Goal: Task Accomplishment & Management: Use online tool/utility

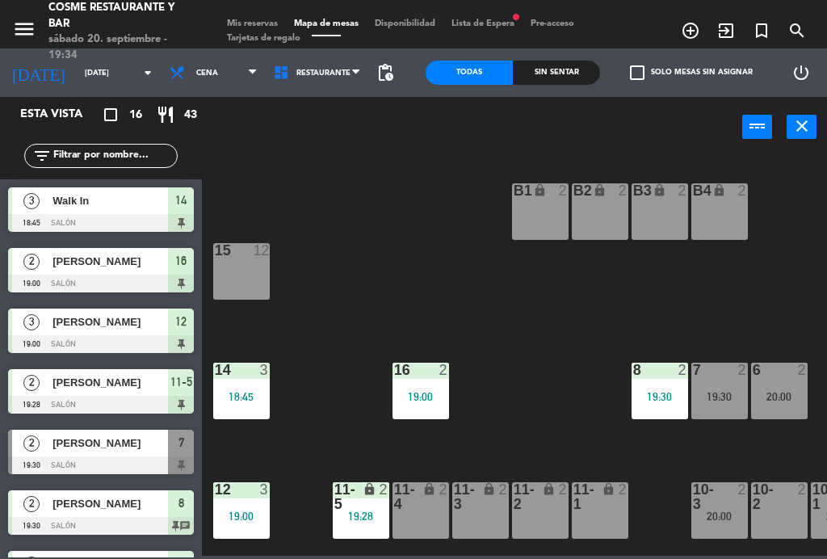
click at [246, 19] on span "Mis reservas" at bounding box center [252, 23] width 67 height 9
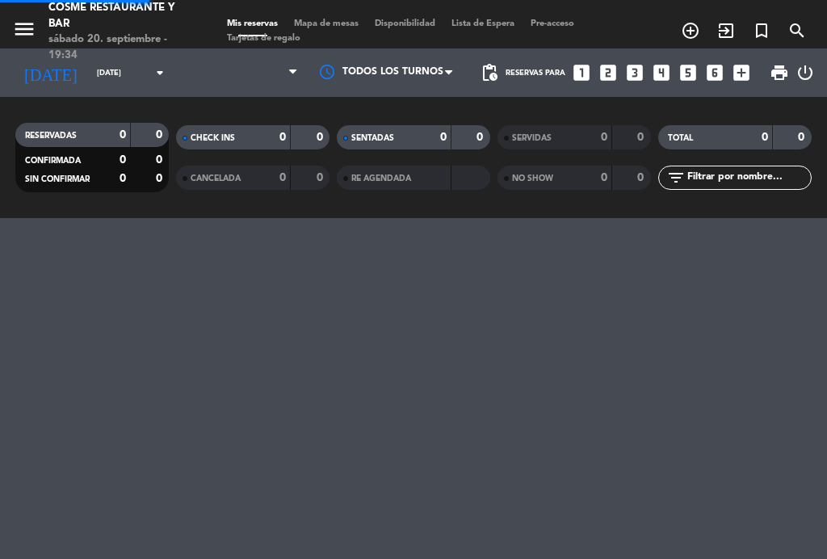
click at [251, 19] on span "Mis reservas" at bounding box center [252, 23] width 67 height 9
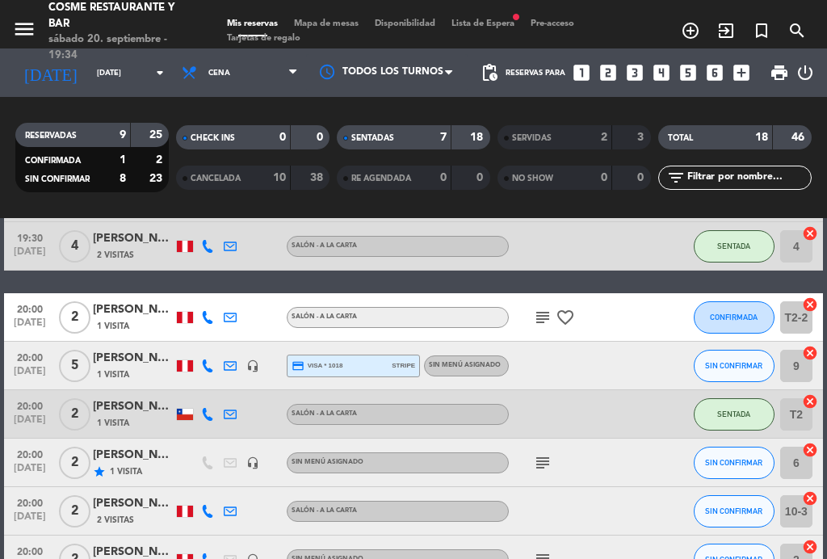
scroll to position [428, 0]
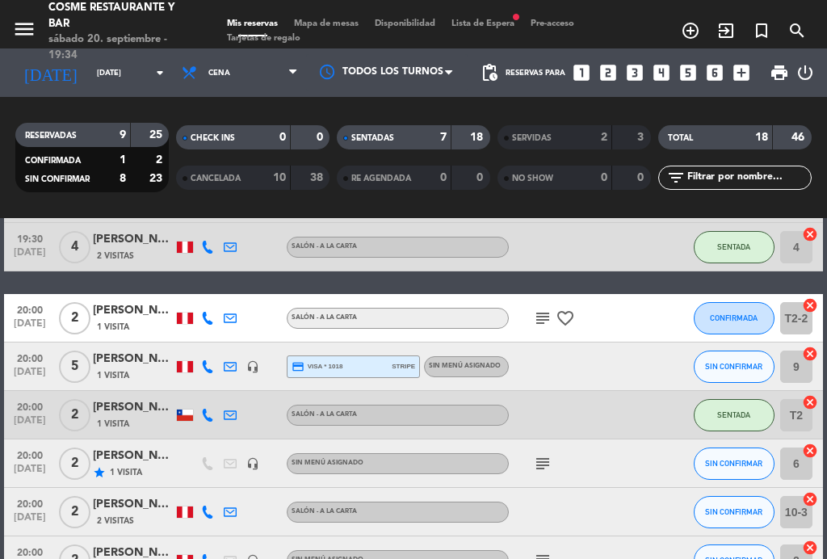
click at [28, 422] on span "[DATE]" at bounding box center [30, 424] width 40 height 19
click at [24, 418] on span "[DATE]" at bounding box center [30, 424] width 40 height 19
click at [27, 313] on span "20:00" at bounding box center [30, 309] width 40 height 19
click at [23, 318] on span "[DATE]" at bounding box center [30, 327] width 40 height 19
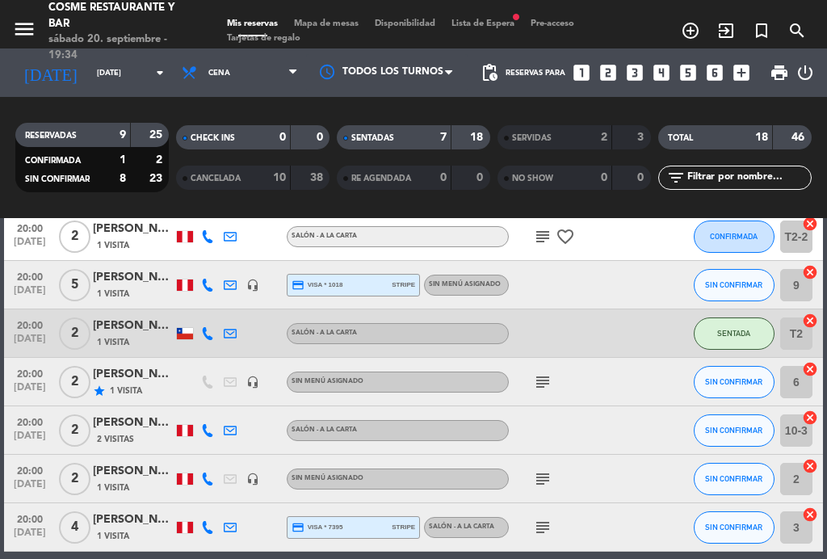
scroll to position [508, 0]
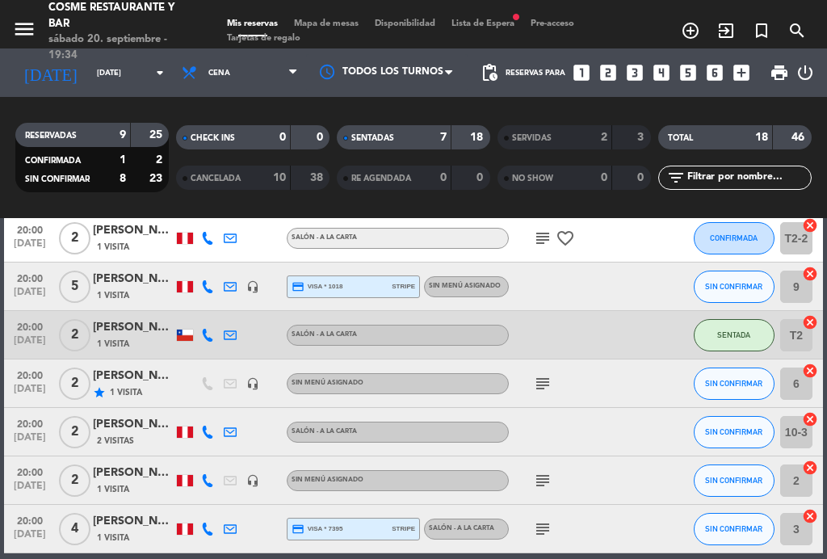
click at [15, 384] on span "[DATE]" at bounding box center [30, 393] width 40 height 19
click at [13, 432] on span "[DATE]" at bounding box center [30, 441] width 40 height 19
click at [15, 427] on span "20:00" at bounding box center [30, 422] width 40 height 19
click at [18, 482] on span "[DATE]" at bounding box center [30, 490] width 40 height 19
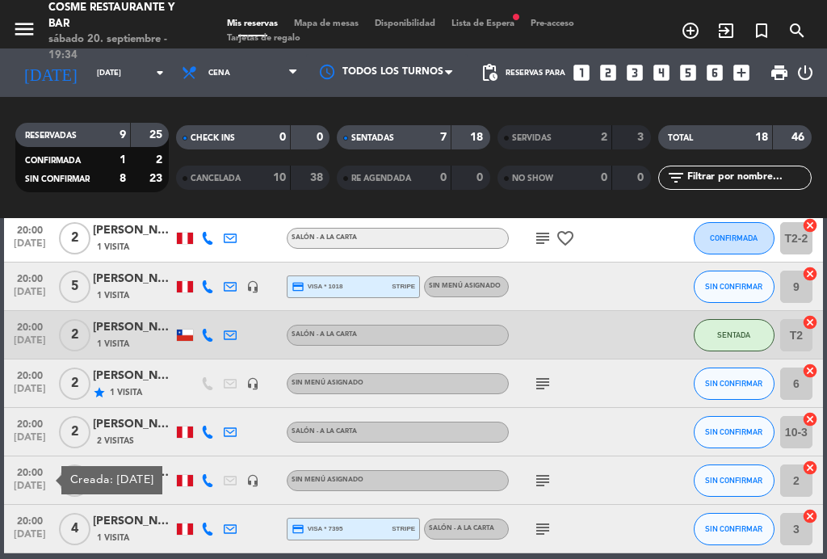
click at [10, 477] on span "20:00" at bounding box center [30, 471] width 40 height 19
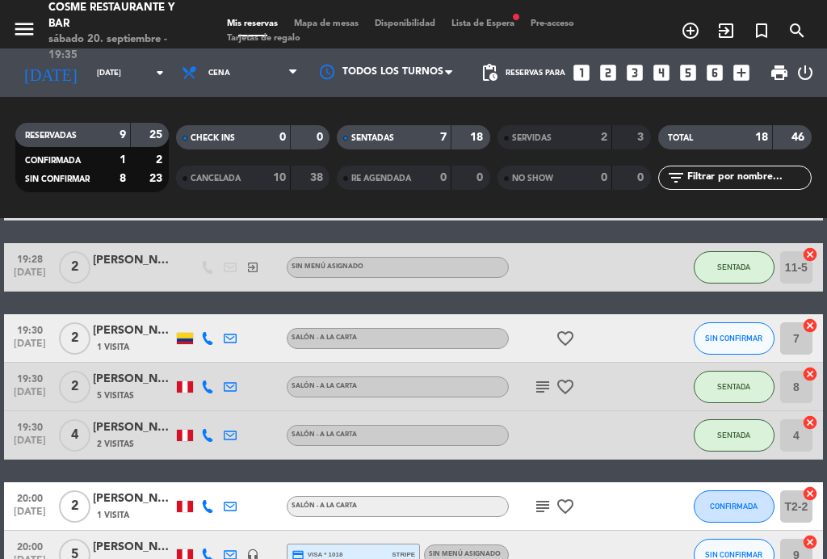
scroll to position [238, 0]
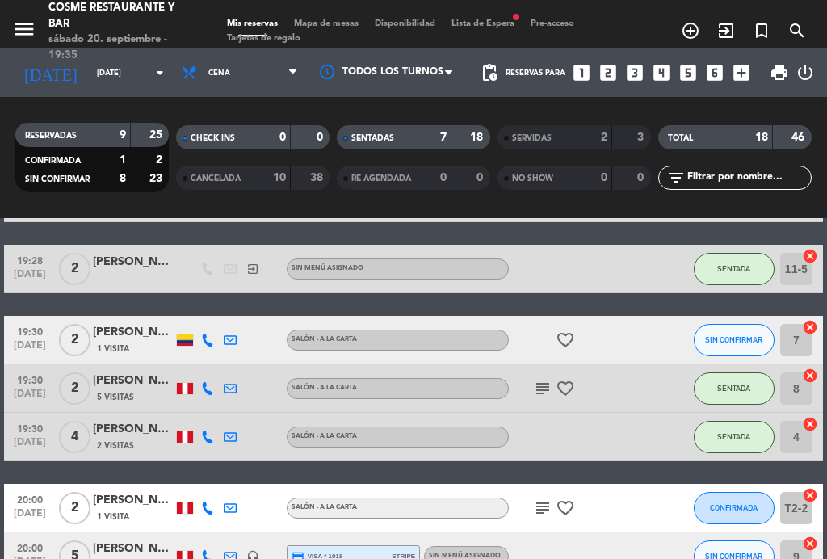
click at [40, 327] on span "19:30" at bounding box center [30, 330] width 40 height 19
click at [30, 337] on span "19:30" at bounding box center [30, 330] width 40 height 19
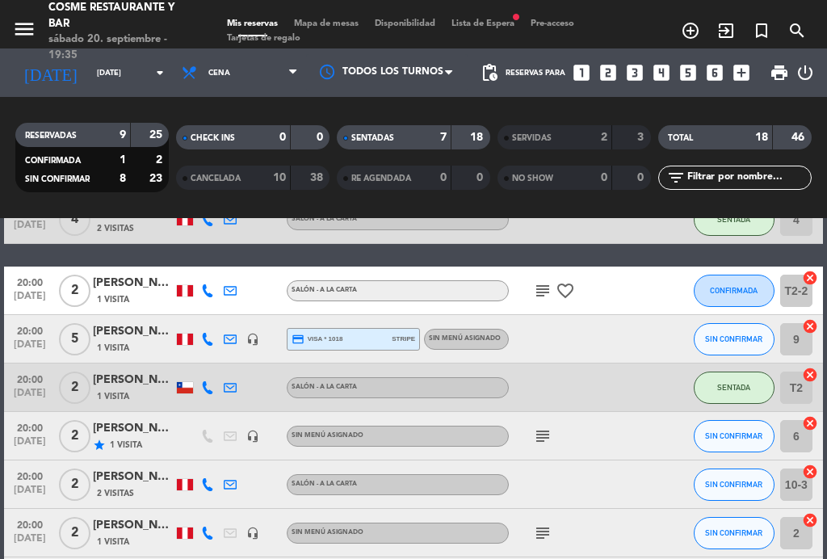
scroll to position [458, 0]
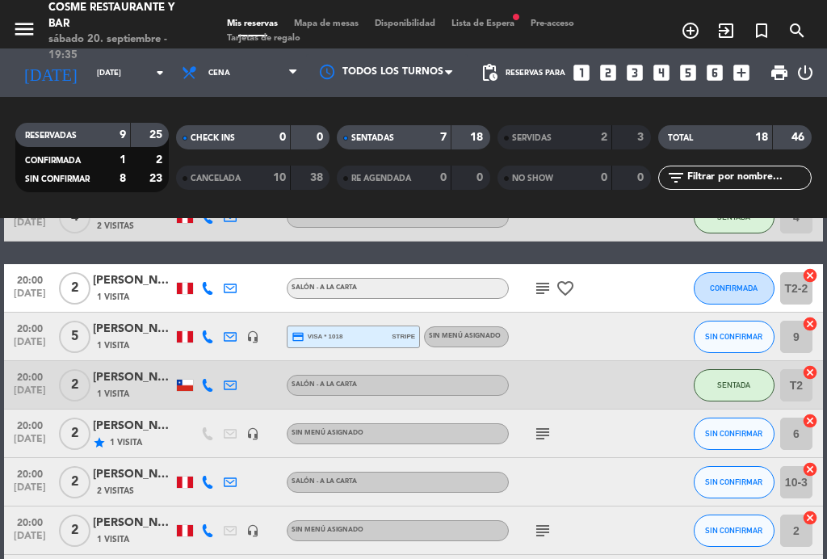
click at [19, 428] on span "20:00" at bounding box center [30, 424] width 40 height 19
click at [19, 445] on span "[DATE]" at bounding box center [30, 443] width 40 height 19
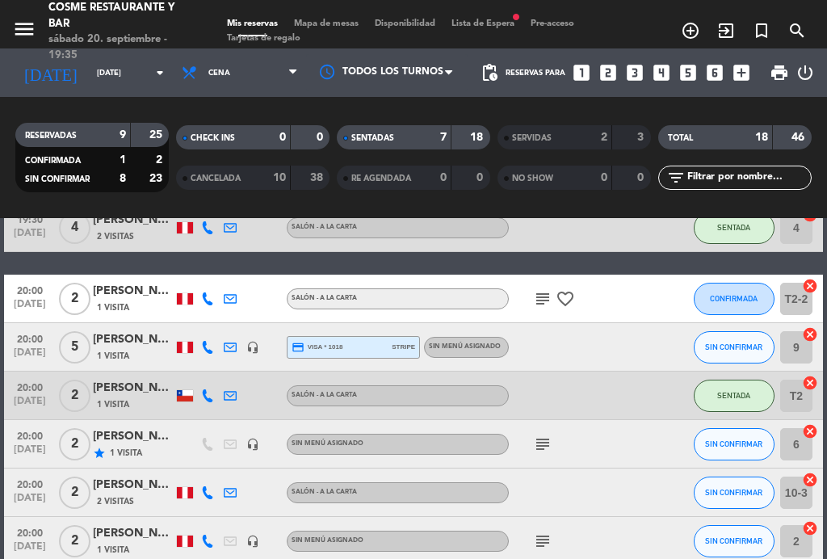
scroll to position [446, 0]
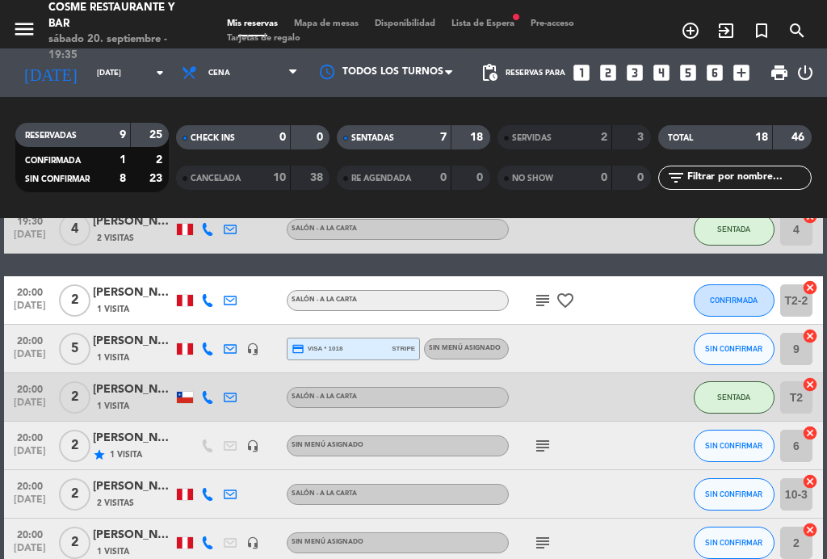
click at [26, 405] on span "[DATE]" at bounding box center [30, 406] width 40 height 19
click at [25, 397] on span "[DATE]" at bounding box center [30, 406] width 40 height 19
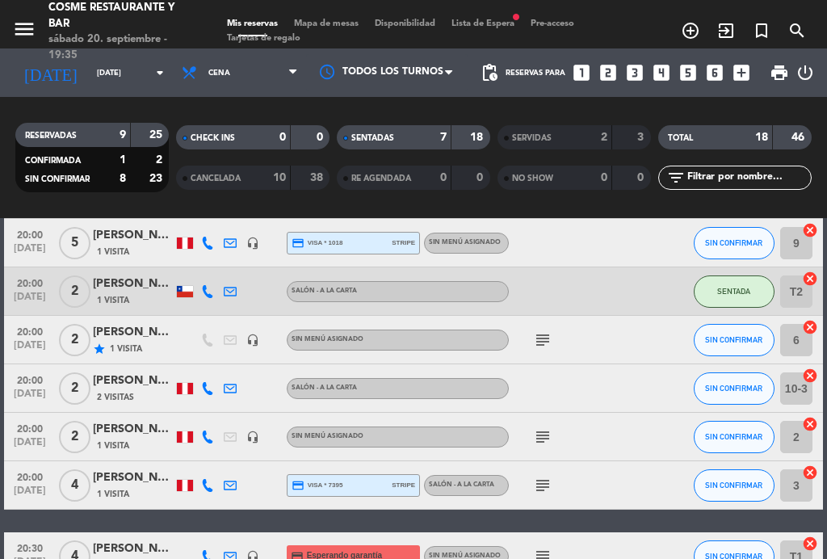
scroll to position [548, 0]
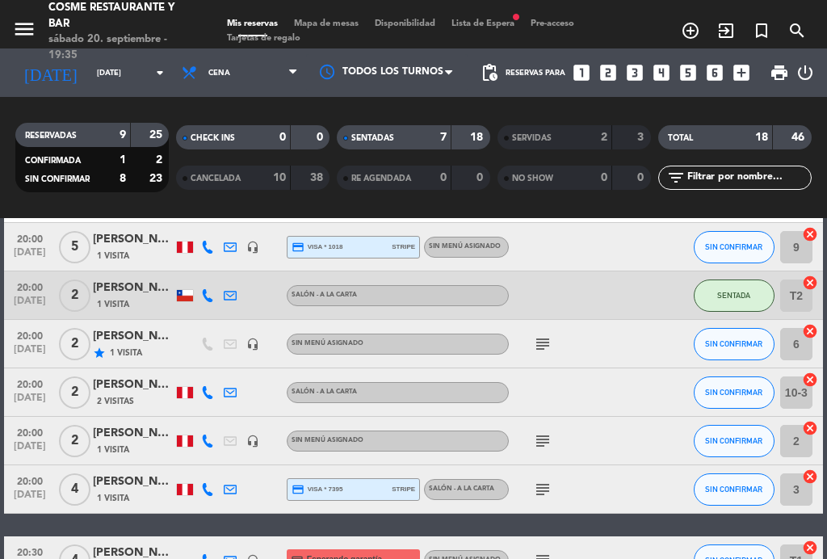
click at [18, 449] on span "[DATE]" at bounding box center [30, 450] width 40 height 19
click at [24, 449] on span "[DATE]" at bounding box center [30, 450] width 40 height 19
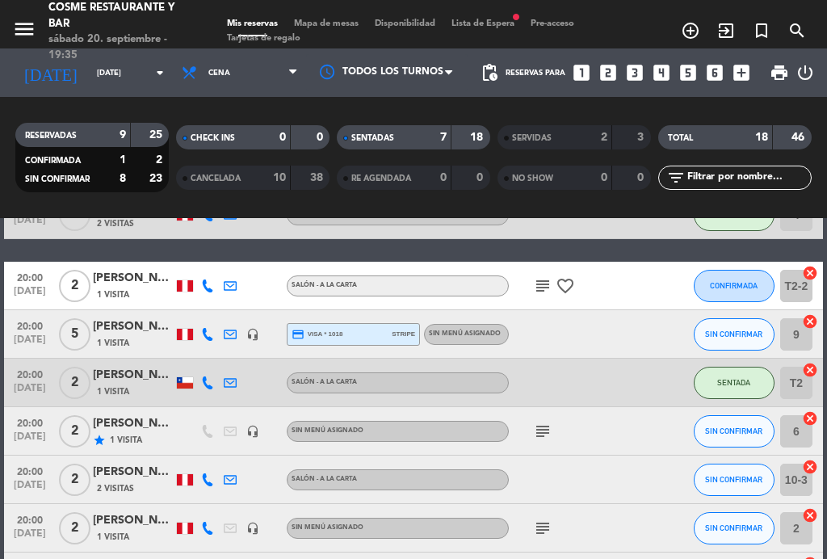
scroll to position [460, 0]
click at [29, 286] on span "[DATE]" at bounding box center [30, 295] width 40 height 19
click at [24, 289] on span "[DATE]" at bounding box center [30, 295] width 40 height 19
click at [10, 388] on span "[DATE]" at bounding box center [30, 392] width 40 height 19
click at [11, 388] on span "[DATE]" at bounding box center [30, 392] width 40 height 19
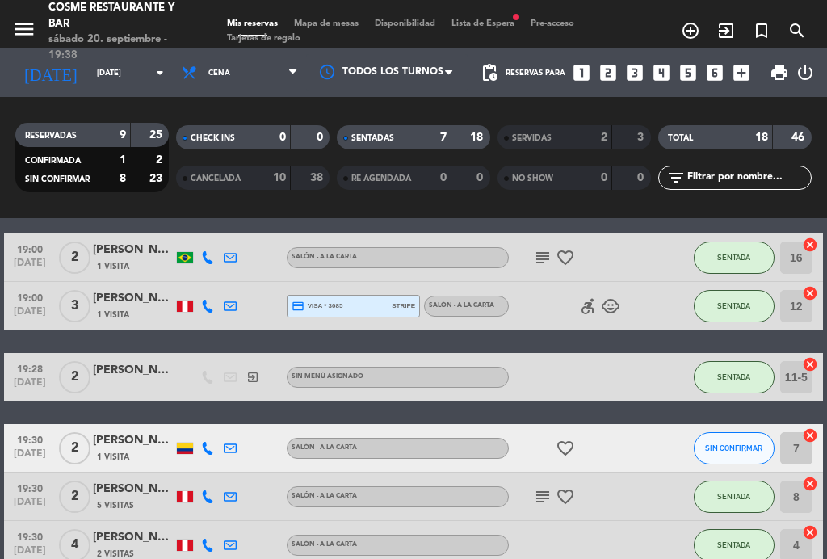
scroll to position [164, 0]
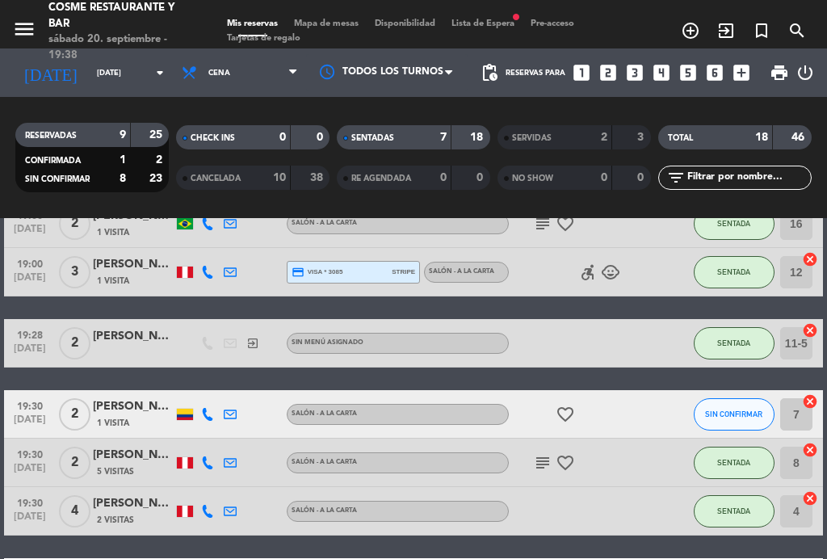
click at [340, 21] on span "Mapa de mesas" at bounding box center [326, 23] width 81 height 9
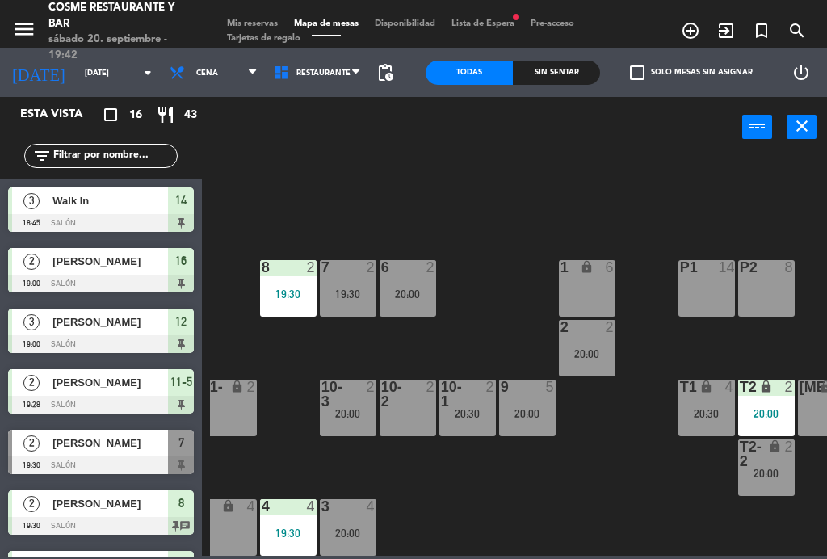
scroll to position [103, 372]
click at [359, 288] on div "19:30" at bounding box center [348, 293] width 57 height 11
click at [481, 470] on div "B1 lock 2 B2 lock 2 B3 lock 2 B4 lock 2 15 12 14 3 18:45 8 2 19:30 7 2 19:30 6 …" at bounding box center [518, 354] width 617 height 401
click at [772, 476] on div "20:00" at bounding box center [766, 473] width 57 height 11
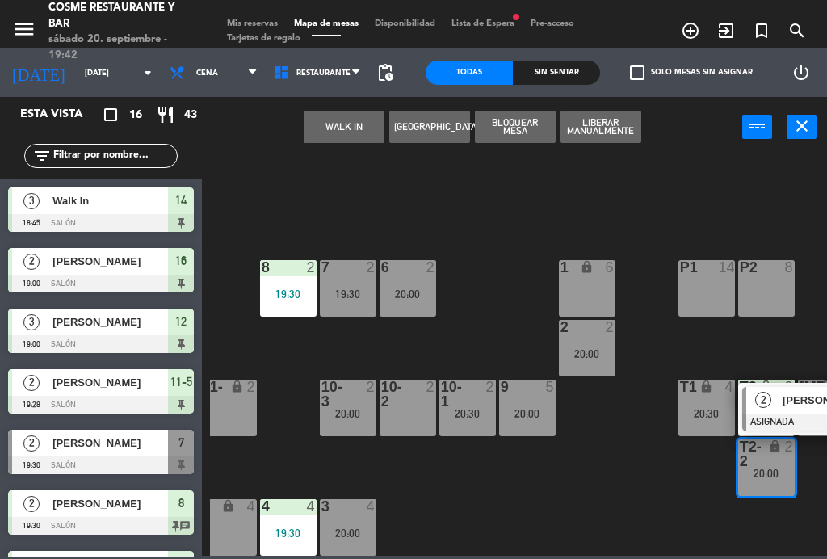
click at [492, 230] on div "B1 lock 2 B2 lock 2 B3 lock 2 B4 lock 2 15 12 14 3 18:45 8 2 19:30 7 2 19:30 6 …" at bounding box center [518, 354] width 617 height 401
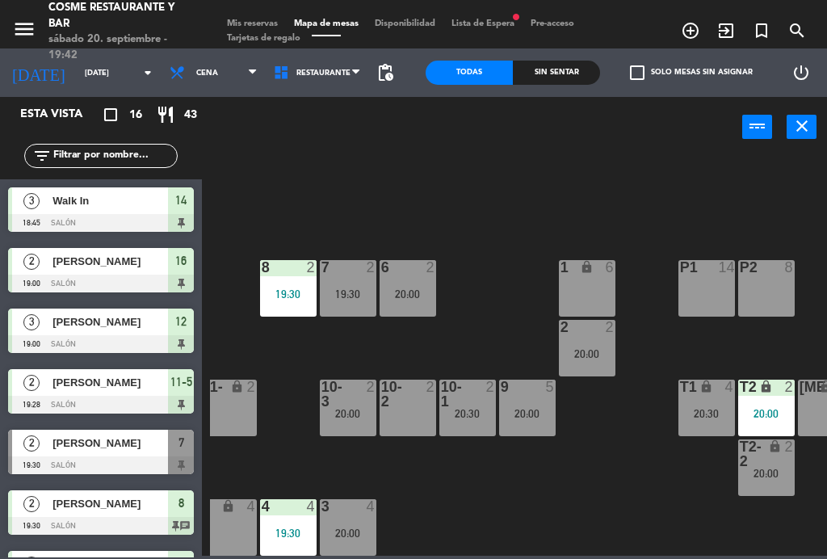
click at [251, 19] on span "Mis reservas" at bounding box center [252, 23] width 67 height 9
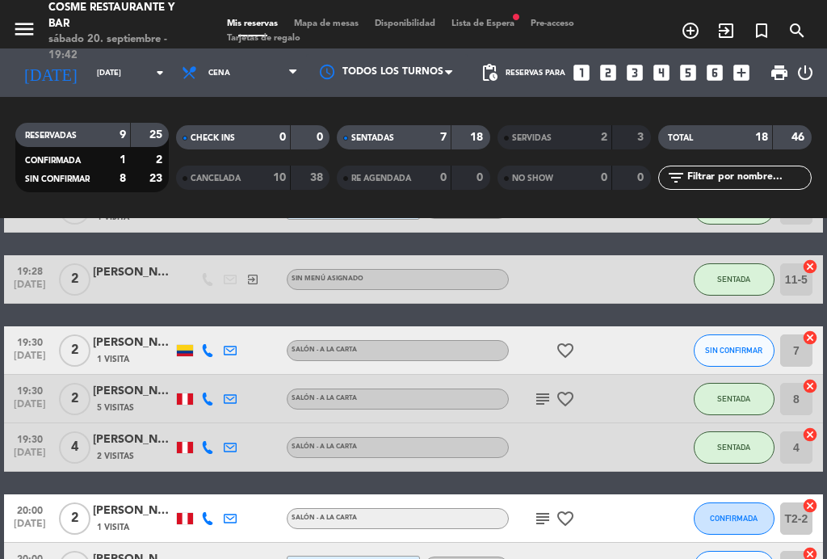
scroll to position [224, 0]
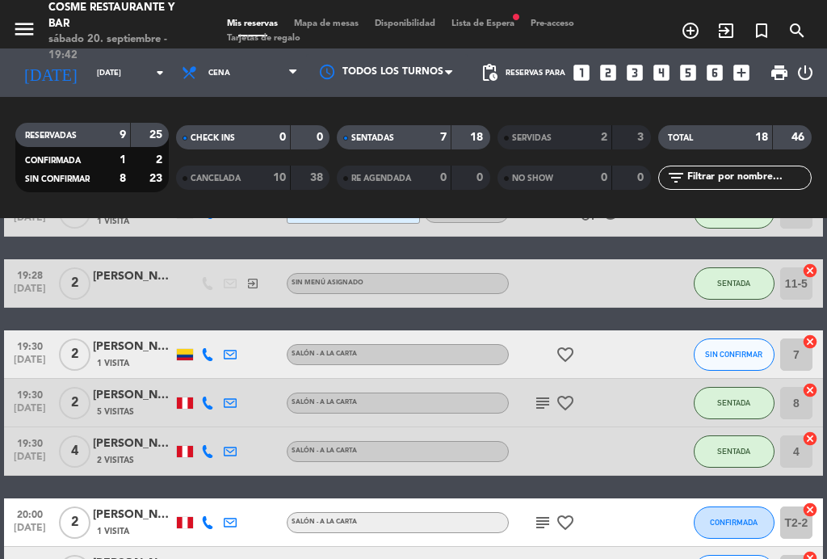
click at [327, 27] on span "Mapa de mesas" at bounding box center [326, 23] width 81 height 9
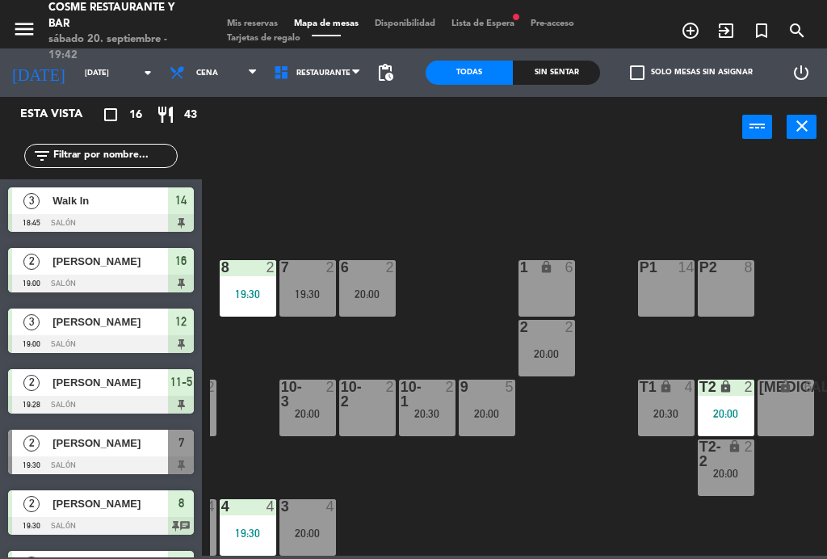
scroll to position [103, 411]
click at [734, 465] on div "lock" at bounding box center [726, 453] width 27 height 29
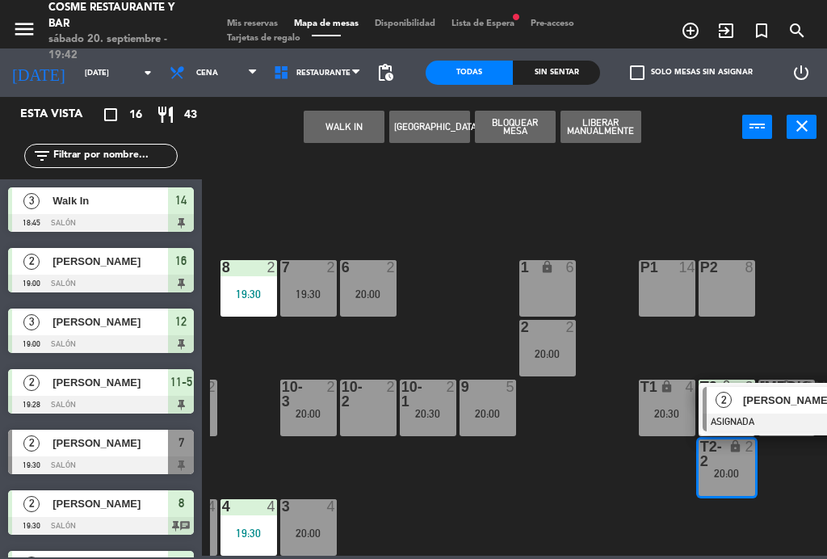
click at [312, 293] on div "19:30" at bounding box center [308, 293] width 57 height 11
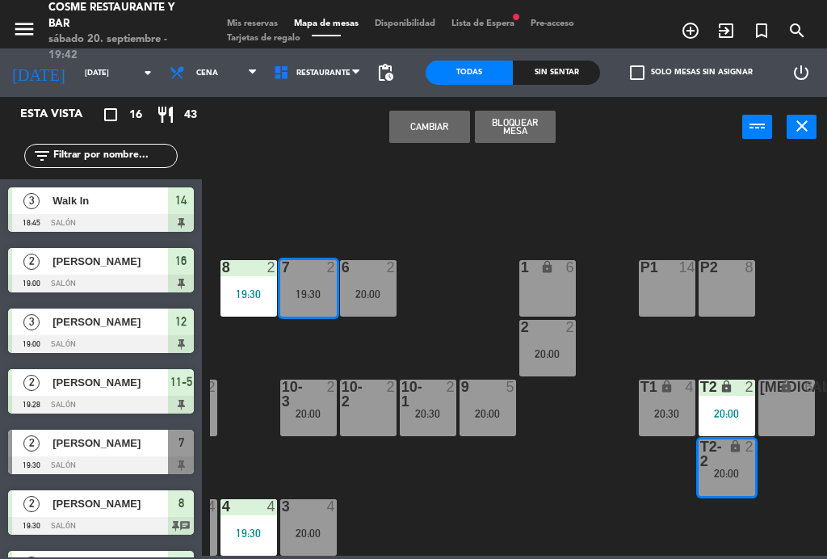
click at [434, 124] on button "Cambiar" at bounding box center [429, 127] width 81 height 32
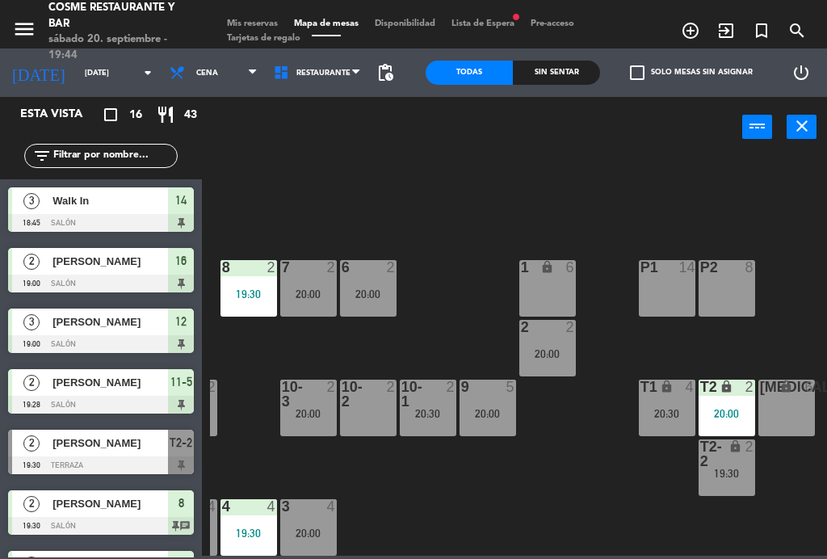
click at [734, 477] on div "19:30" at bounding box center [727, 473] width 57 height 11
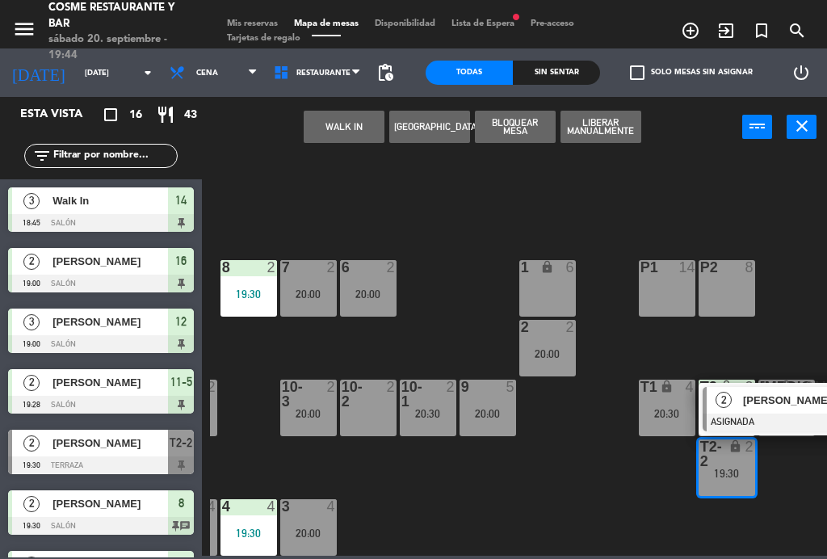
click at [766, 415] on div at bounding box center [790, 422] width 174 height 18
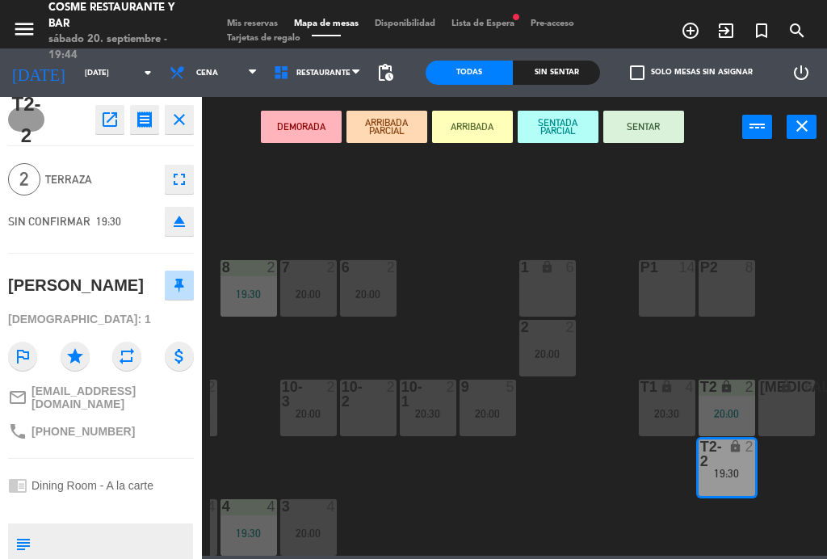
click at [114, 127] on icon "open_in_new" at bounding box center [109, 119] width 19 height 19
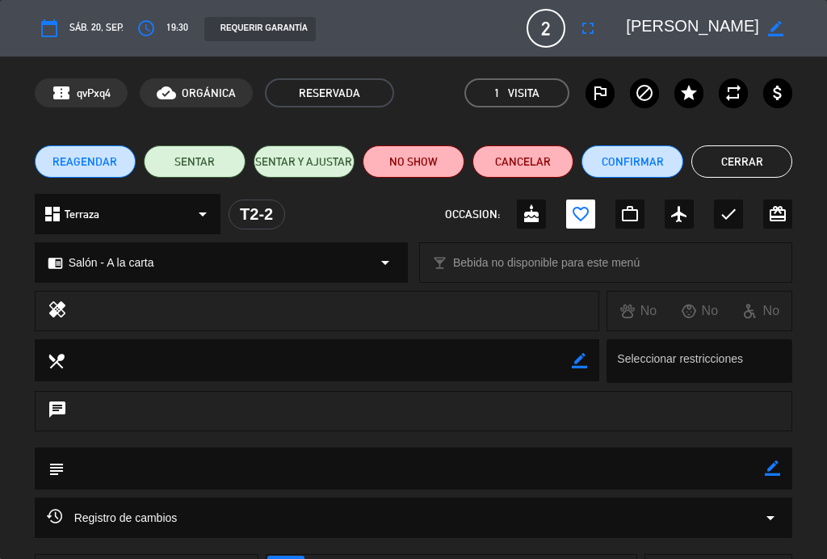
click at [430, 159] on button "NO SHOW" at bounding box center [414, 161] width 102 height 32
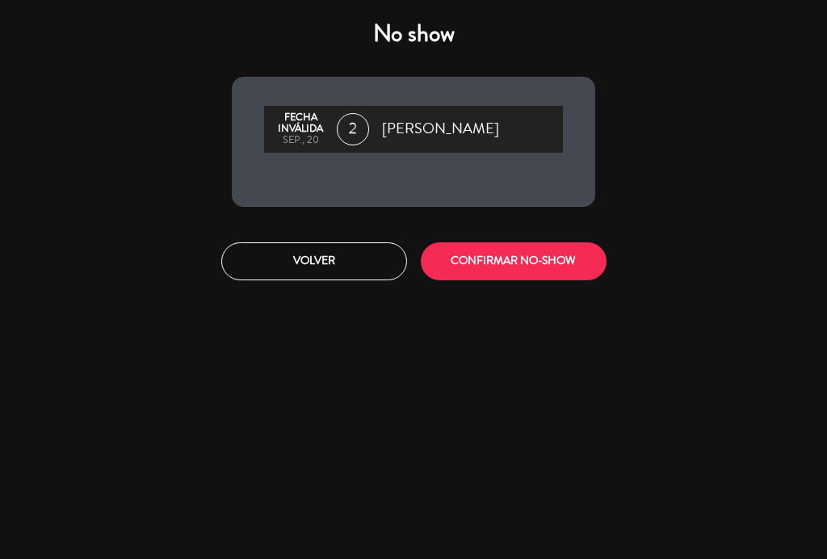
click at [560, 270] on button "CONFIRMAR NO-SHOW" at bounding box center [514, 261] width 186 height 38
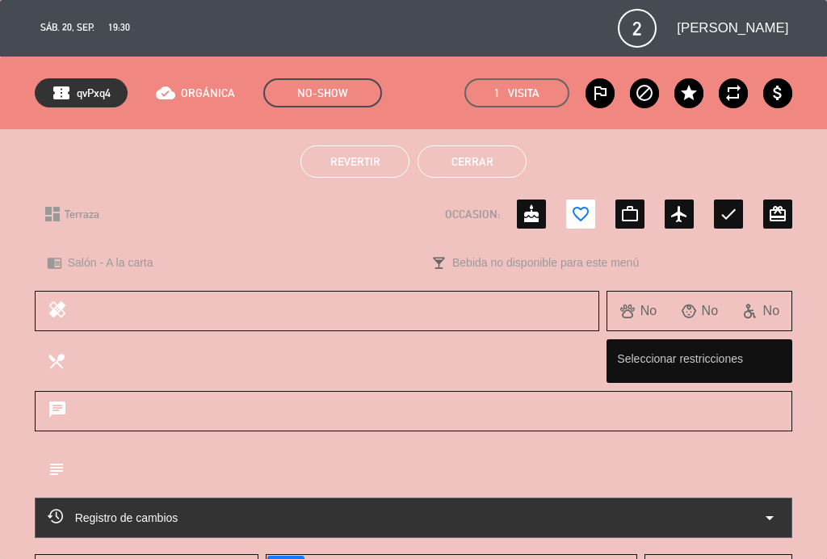
click at [476, 164] on button "Cerrar" at bounding box center [472, 161] width 109 height 32
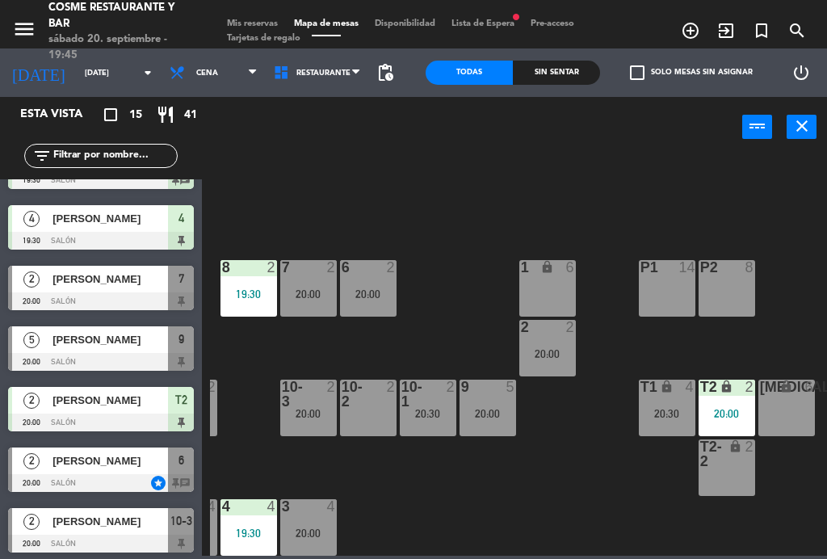
scroll to position [283, 0]
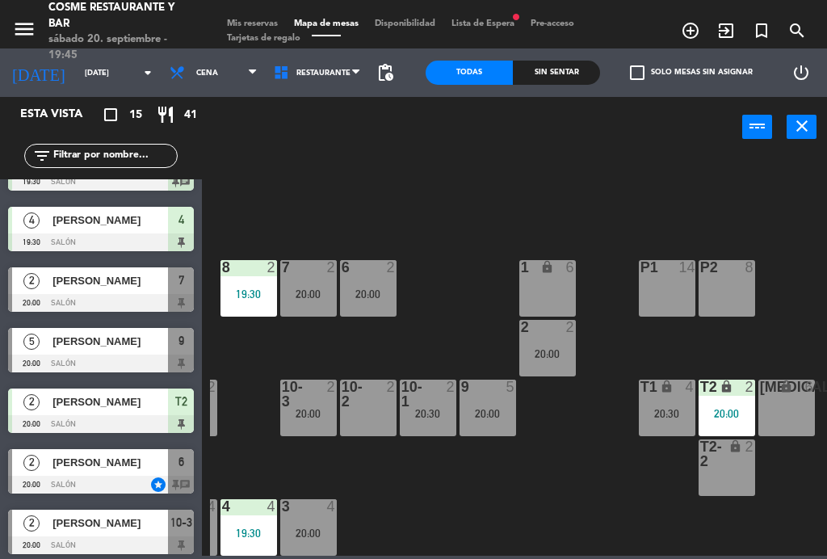
click at [273, 22] on span "Mis reservas" at bounding box center [252, 23] width 67 height 9
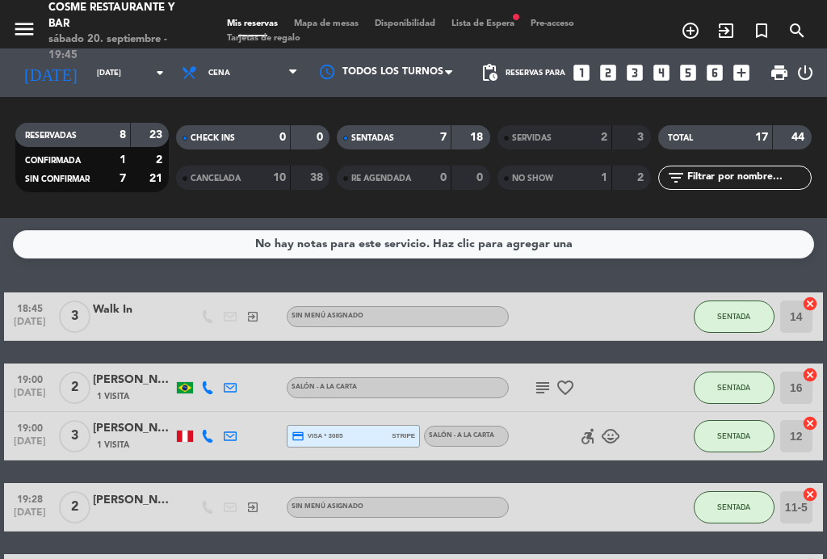
click at [342, 12] on div "menu [PERSON_NAME] Restaurante y Bar [DATE] 20. septiembre - 19:45 Mis reservas…" at bounding box center [413, 24] width 827 height 48
click at [336, 19] on span "Mapa de mesas" at bounding box center [326, 23] width 81 height 9
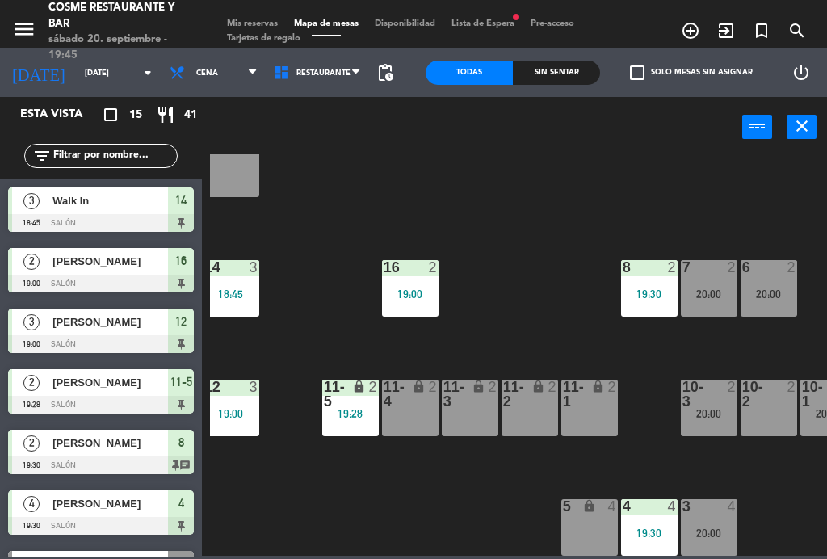
scroll to position [103, 10]
click at [584, 392] on div "lock" at bounding box center [589, 394] width 27 height 29
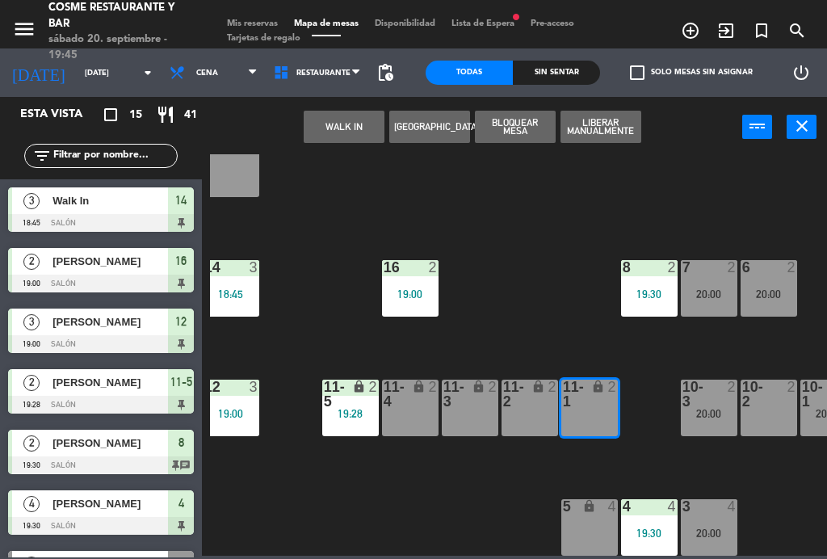
click at [535, 418] on div "11-2 lock 2" at bounding box center [530, 408] width 57 height 57
click at [338, 132] on button "WALK IN" at bounding box center [344, 127] width 81 height 32
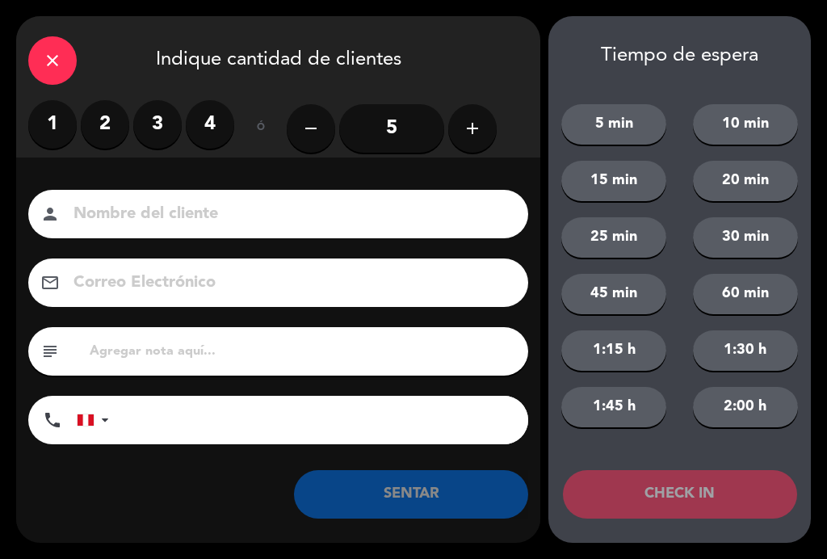
click at [166, 119] on label "3" at bounding box center [157, 124] width 48 height 48
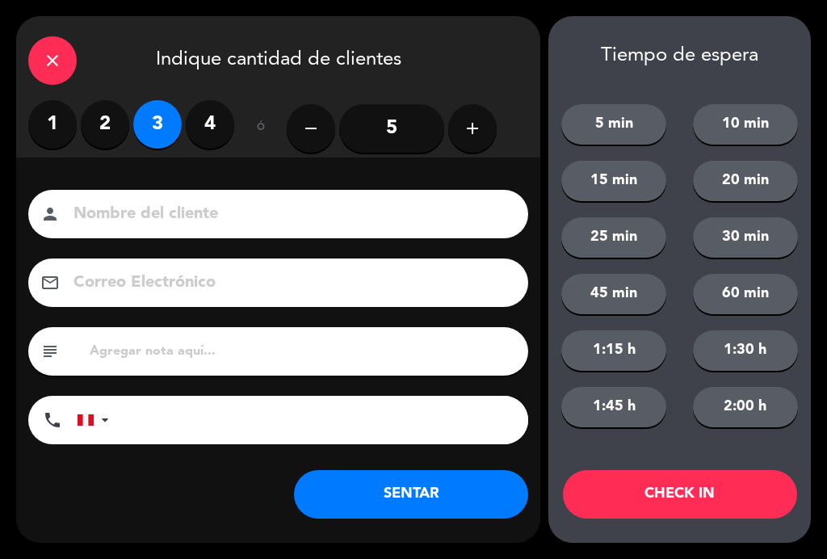
click at [182, 216] on input at bounding box center [289, 214] width 435 height 28
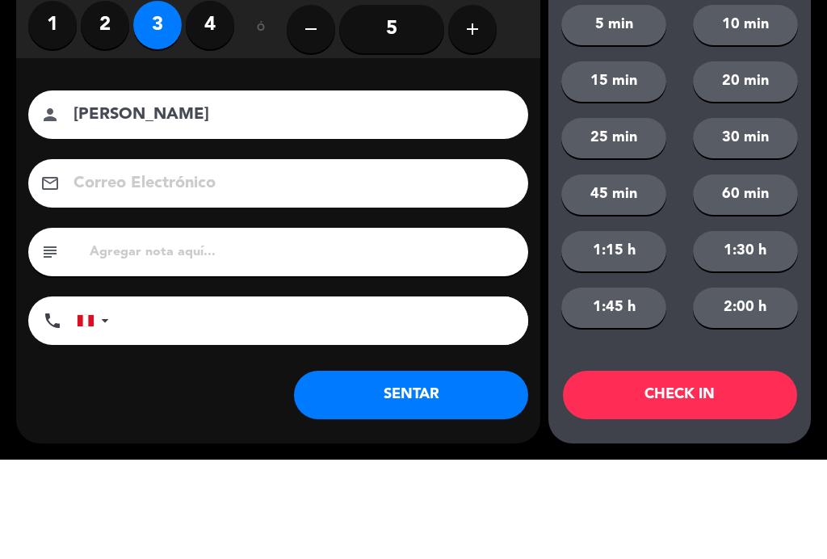
click at [10, 178] on div "close Indique cantidad de clientes 1 2 3 4 ó remove 5 add Nombre del cliente pe…" at bounding box center [413, 279] width 827 height 559
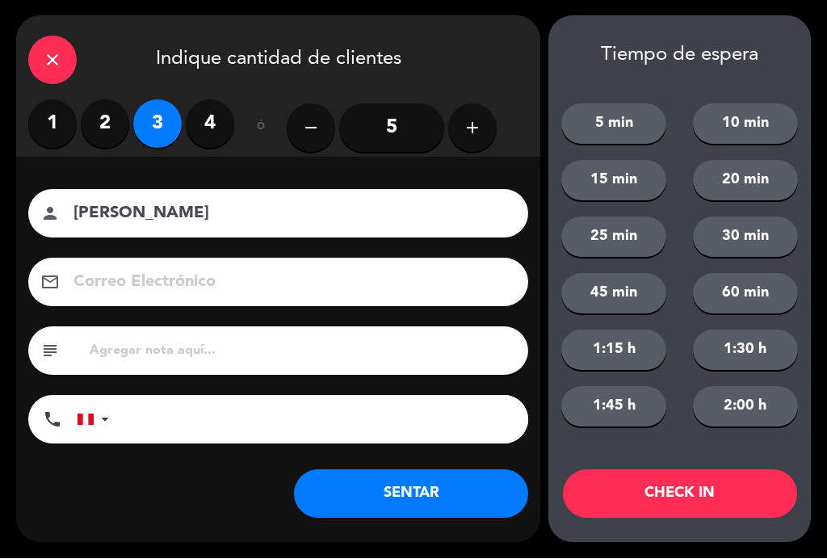
click at [246, 217] on input "[PERSON_NAME]" at bounding box center [289, 214] width 435 height 28
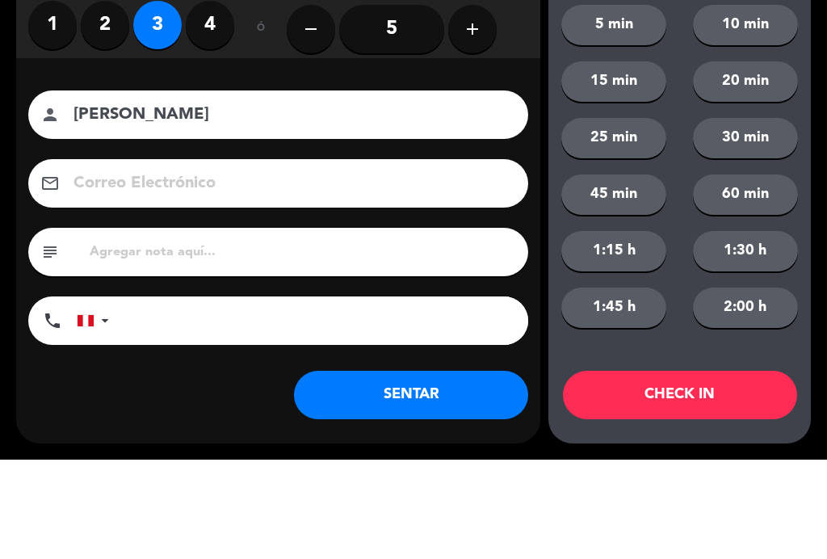
type input "[PERSON_NAME]"
click at [36, 190] on div "Nombre del cliente person [PERSON_NAME] Electrónico email subject phone [GEOGRA…" at bounding box center [278, 319] width 524 height 259
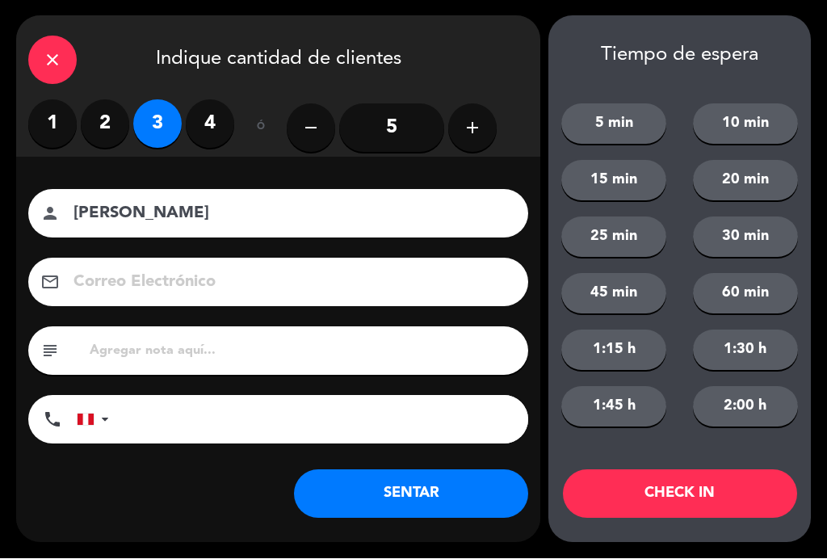
click at [450, 497] on button "SENTAR" at bounding box center [411, 494] width 234 height 48
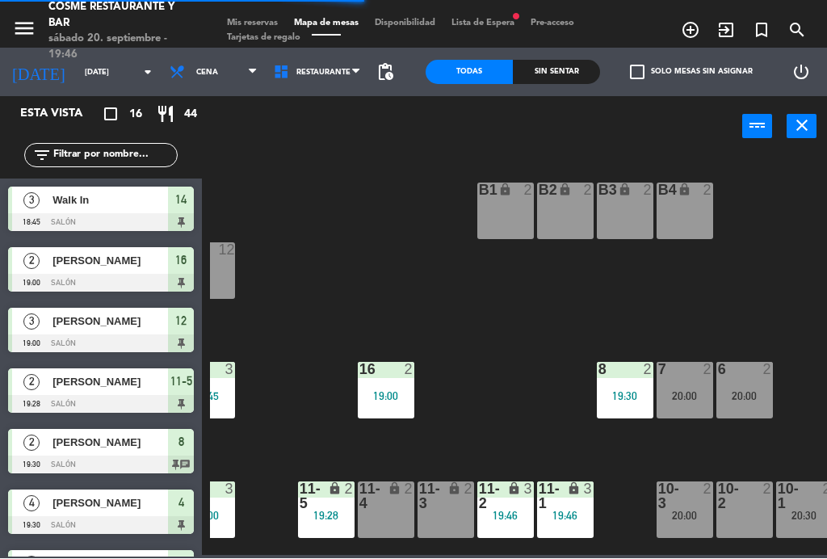
scroll to position [0, 35]
click at [565, 497] on div "lock" at bounding box center [565, 496] width 27 height 29
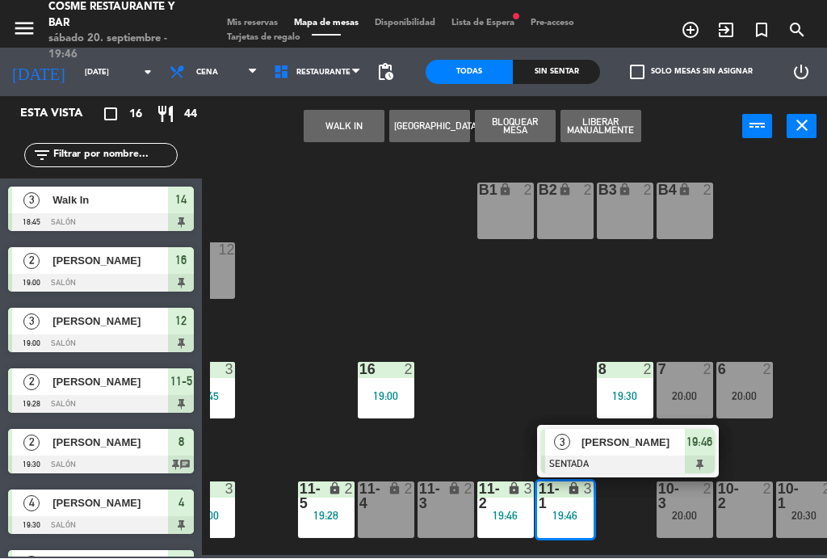
click at [690, 199] on div "B4 lock 2" at bounding box center [685, 211] width 57 height 57
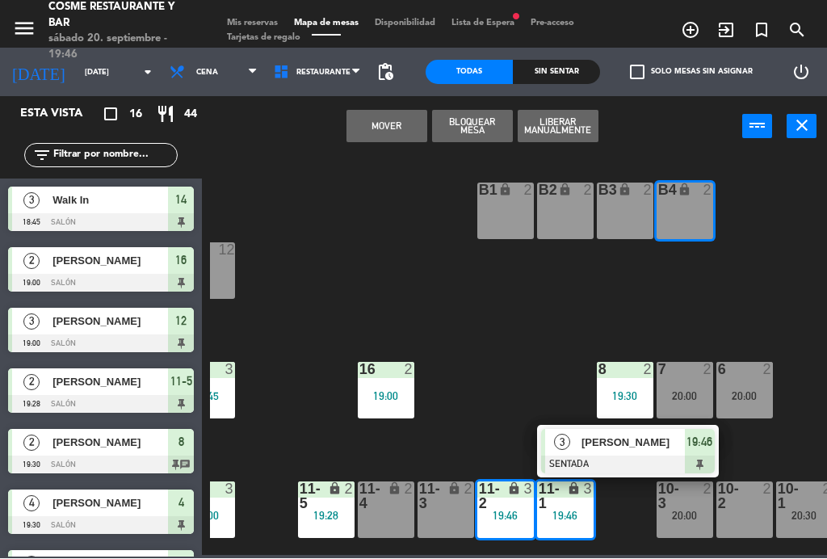
click at [636, 209] on div "B3 lock 2" at bounding box center [625, 211] width 57 height 57
click at [404, 126] on button "Mover y Unir" at bounding box center [386, 127] width 81 height 32
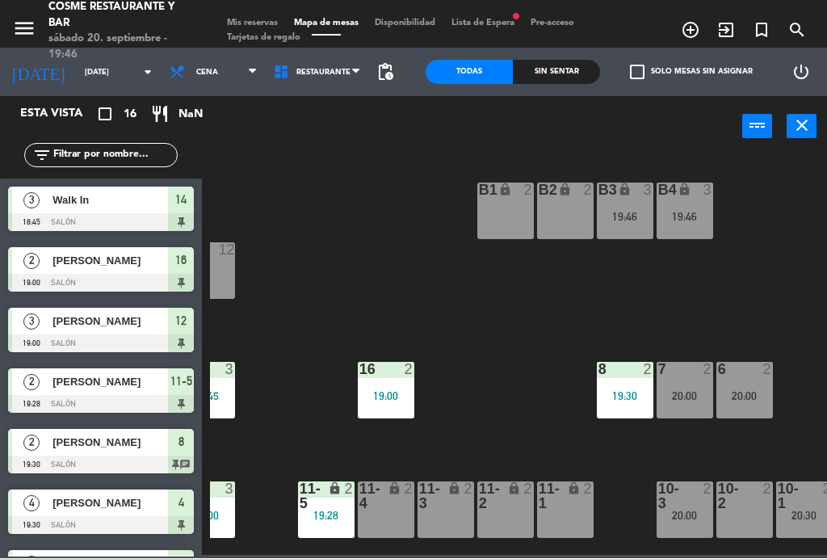
click at [526, 342] on div "B1 lock 2 B2 lock 2 B3 lock 3 19:46 B4 lock 3 19:46 15 12 14 3 18:45 8 2 19:30 …" at bounding box center [518, 354] width 617 height 401
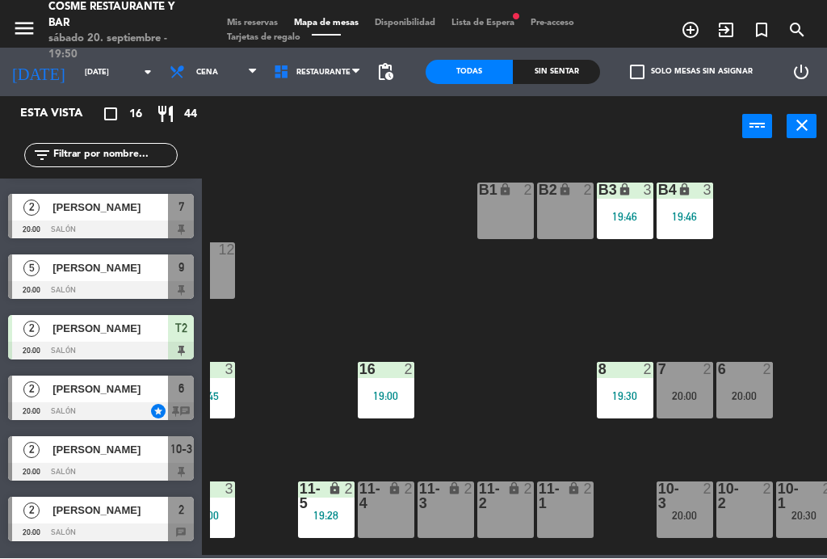
scroll to position [427, 0]
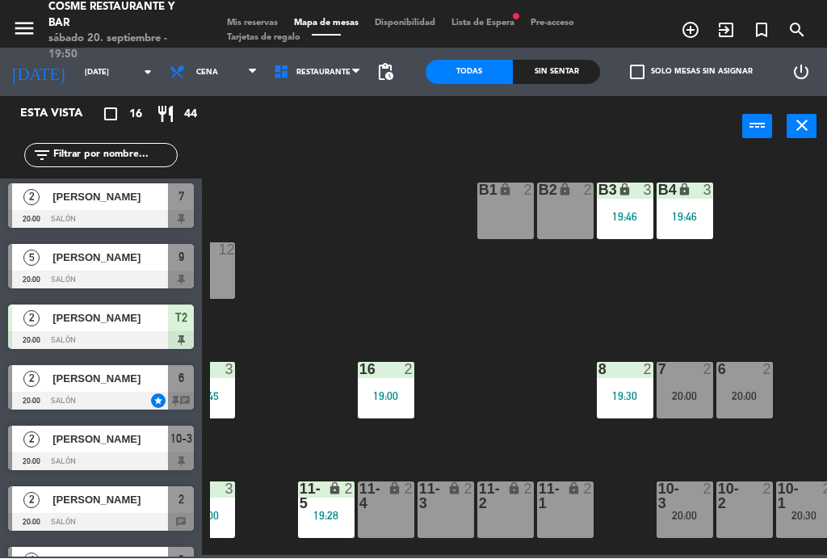
click at [127, 515] on div at bounding box center [101, 523] width 186 height 18
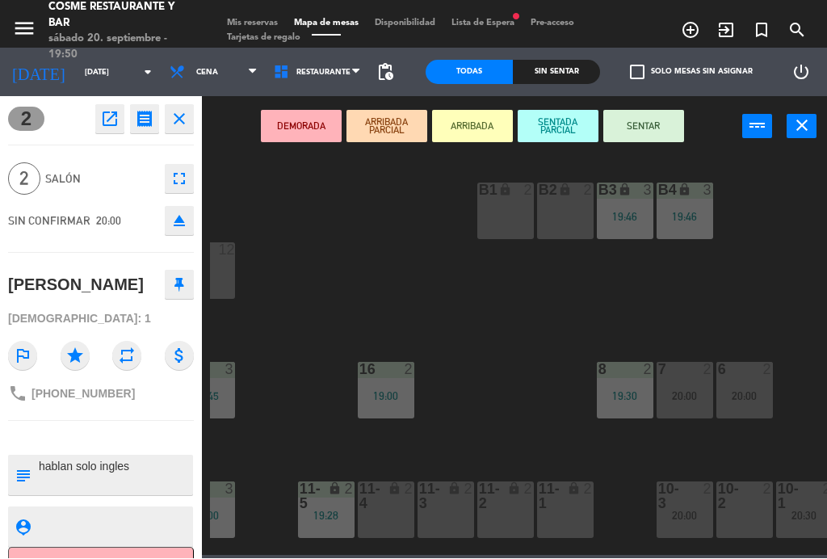
click at [658, 141] on button "SENTAR" at bounding box center [643, 127] width 81 height 32
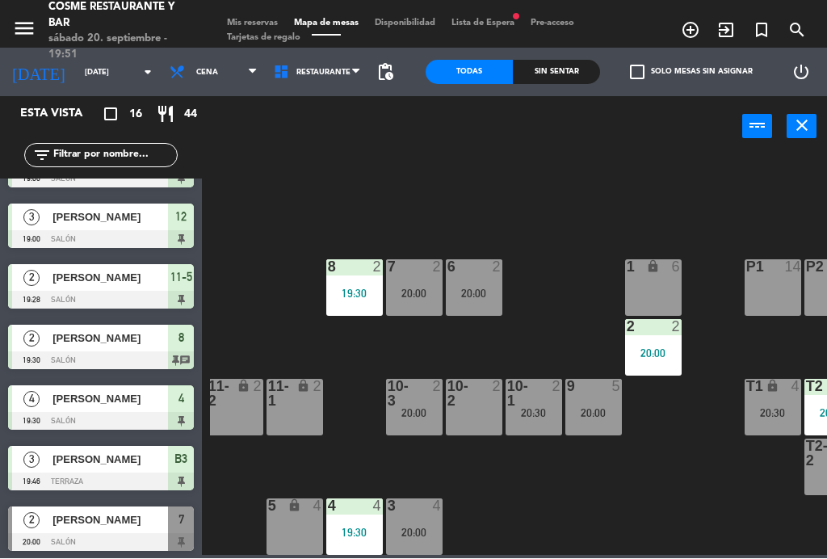
scroll to position [103, 305]
click at [486, 274] on div "6 2" at bounding box center [474, 268] width 57 height 16
click at [680, 493] on div "B1 lock 2 B2 lock 2 B3 lock 3 19:46 B4 lock 3 19:46 15 12 14 3 18:45 8 2 19:30 …" at bounding box center [518, 354] width 617 height 401
click at [413, 283] on div "7 2 20:00" at bounding box center [414, 288] width 57 height 57
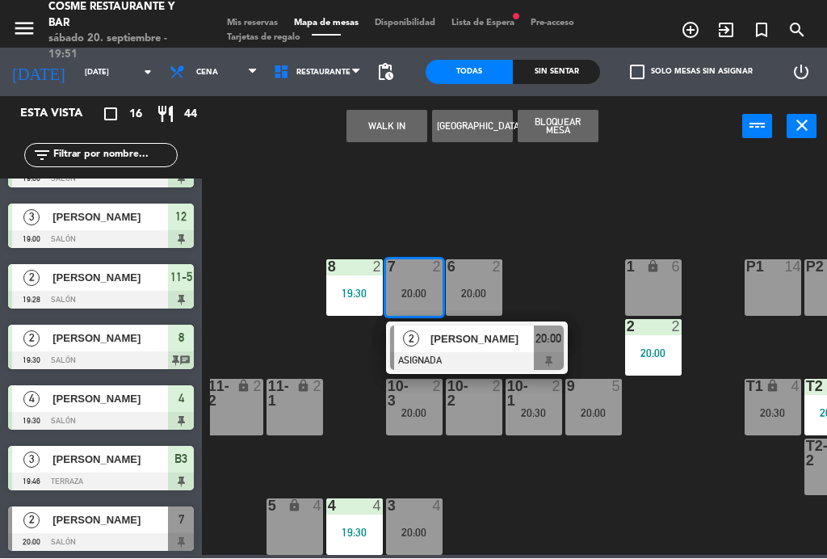
click at [504, 346] on span "[PERSON_NAME]" at bounding box center [481, 339] width 103 height 17
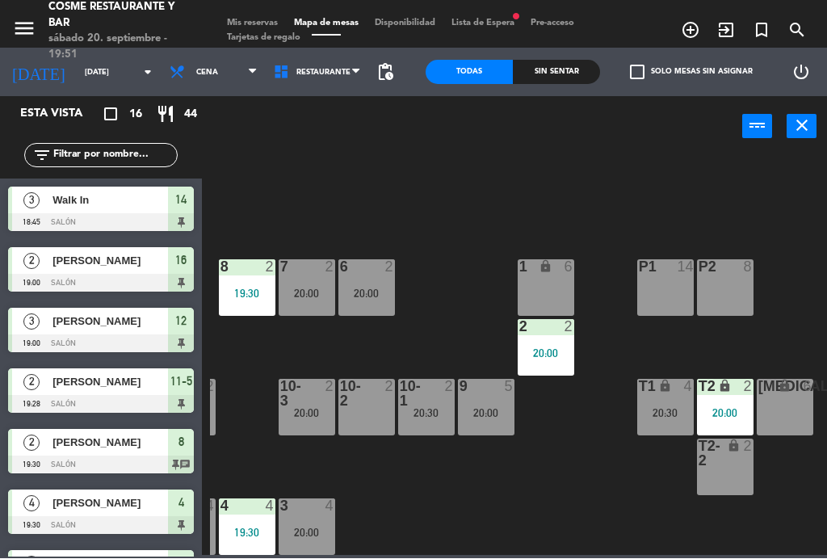
scroll to position [103, 411]
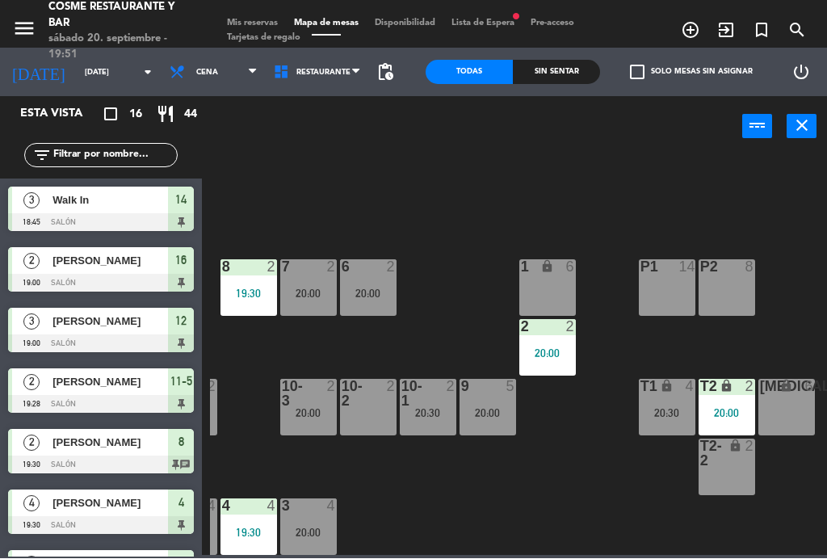
click at [247, 19] on span "Mis reservas" at bounding box center [252, 23] width 67 height 9
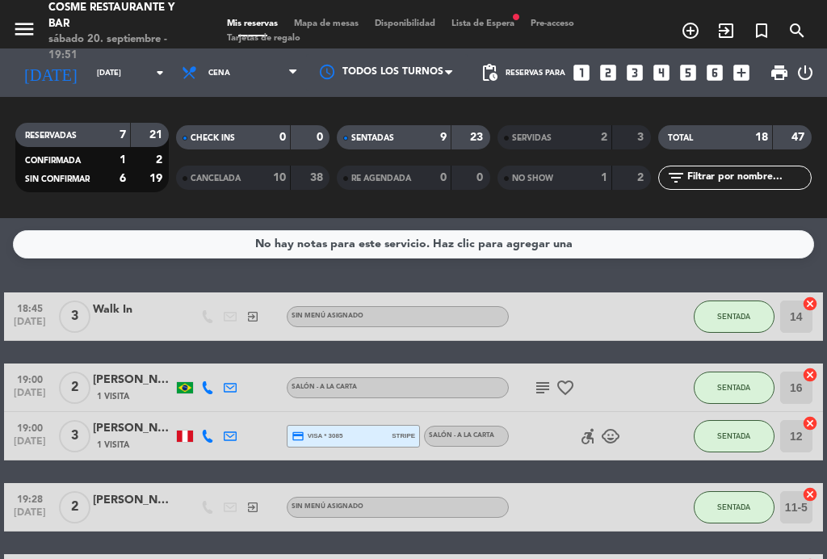
click at [543, 389] on icon "subject" at bounding box center [542, 387] width 19 height 19
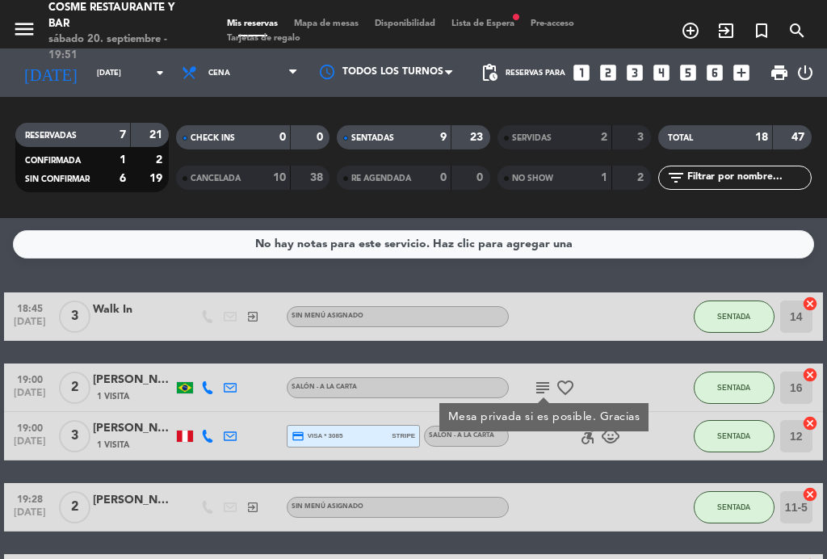
click at [539, 393] on icon "subject" at bounding box center [542, 387] width 19 height 19
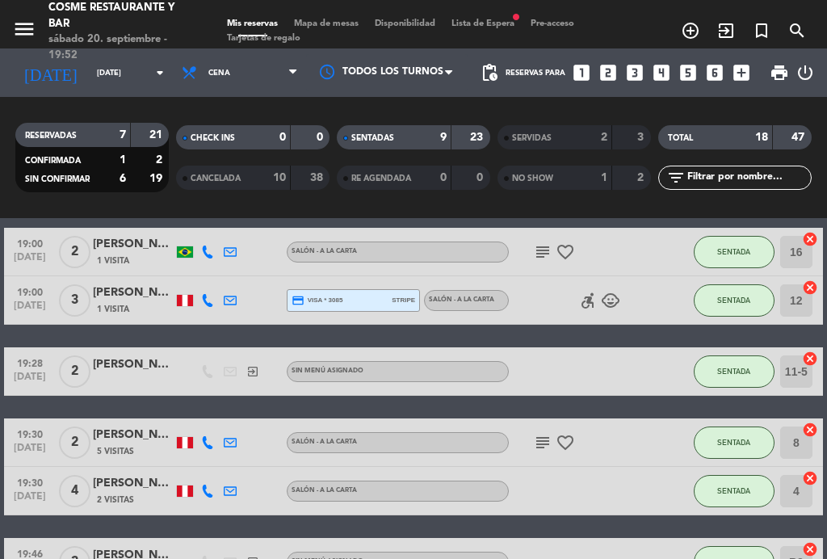
scroll to position [139, 0]
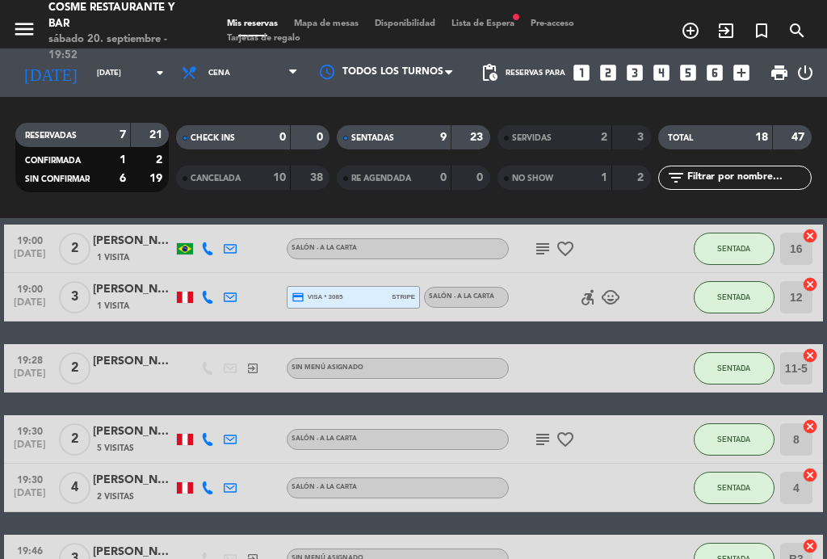
click at [349, 25] on span "Mapa de mesas" at bounding box center [326, 23] width 81 height 9
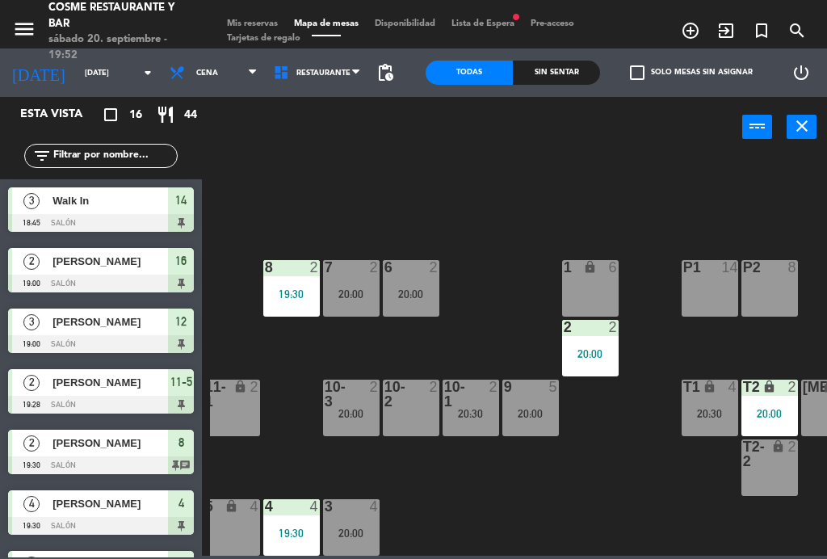
scroll to position [103, 368]
click at [363, 399] on div at bounding box center [351, 394] width 27 height 29
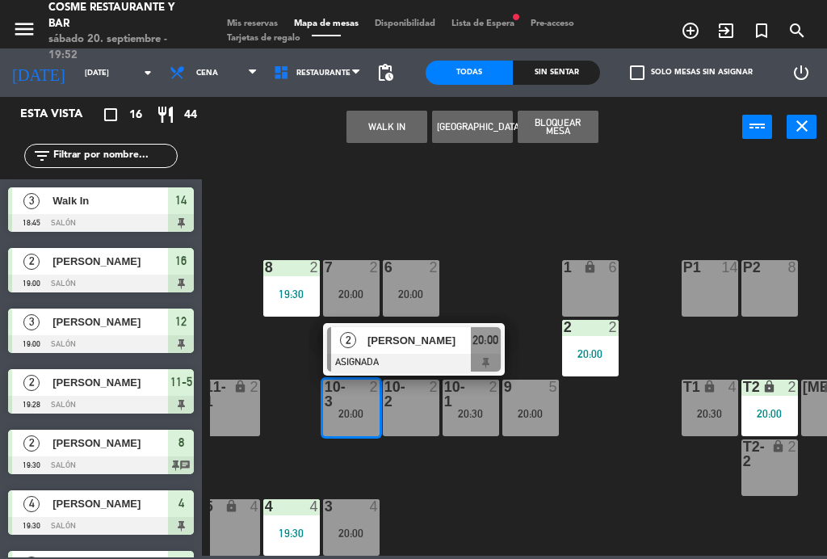
click at [604, 361] on div "2 2 20:00" at bounding box center [590, 348] width 57 height 57
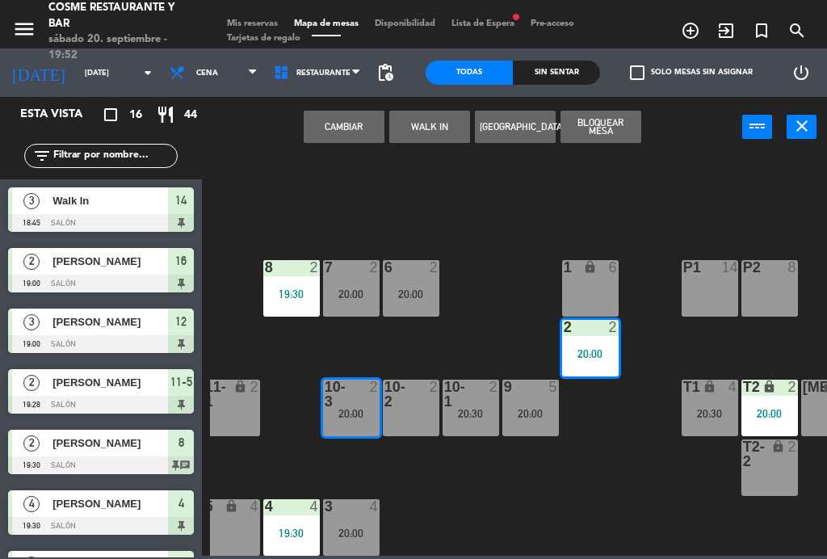
click at [347, 134] on button "Cambiar" at bounding box center [344, 127] width 81 height 32
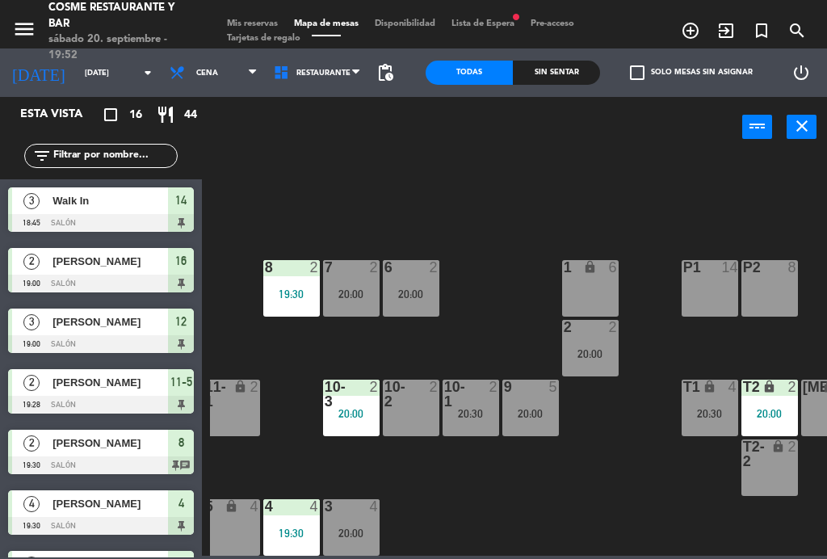
click at [416, 399] on div at bounding box center [410, 394] width 27 height 29
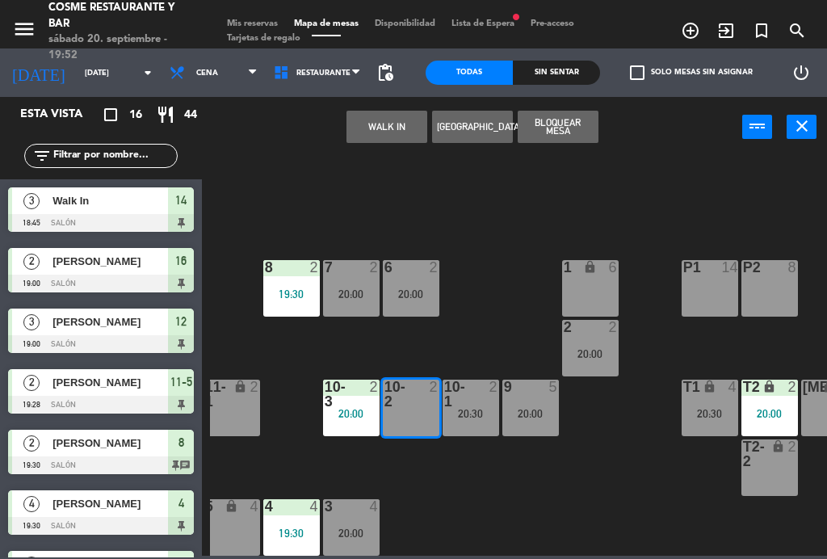
click at [570, 133] on button "Bloquear Mesa" at bounding box center [558, 127] width 81 height 32
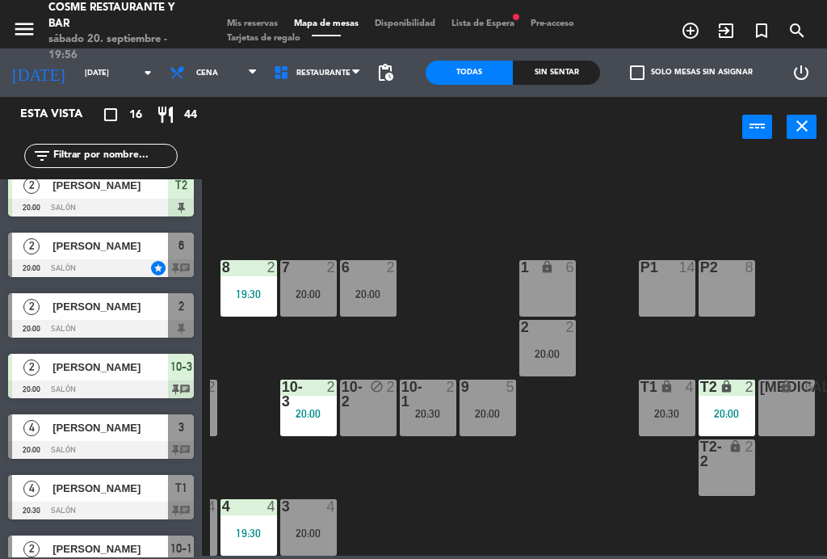
scroll to position [558, 0]
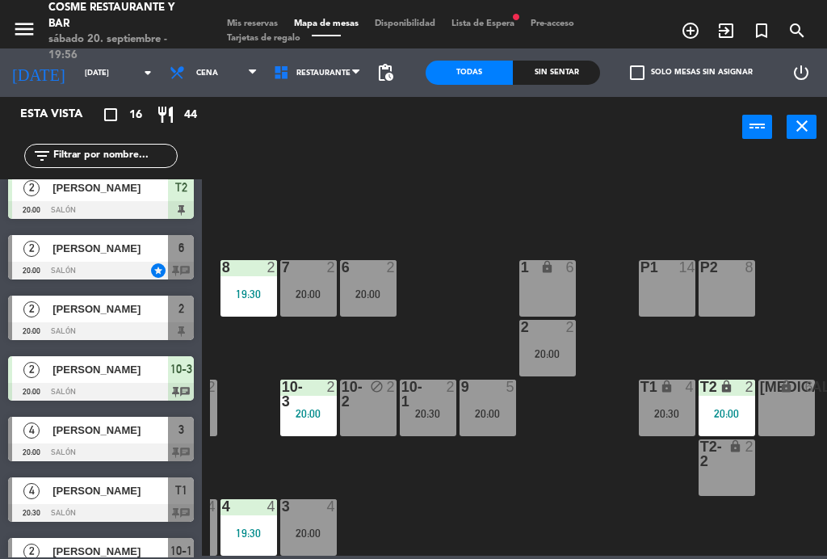
click at [101, 437] on span "[PERSON_NAME]" at bounding box center [109, 430] width 115 height 17
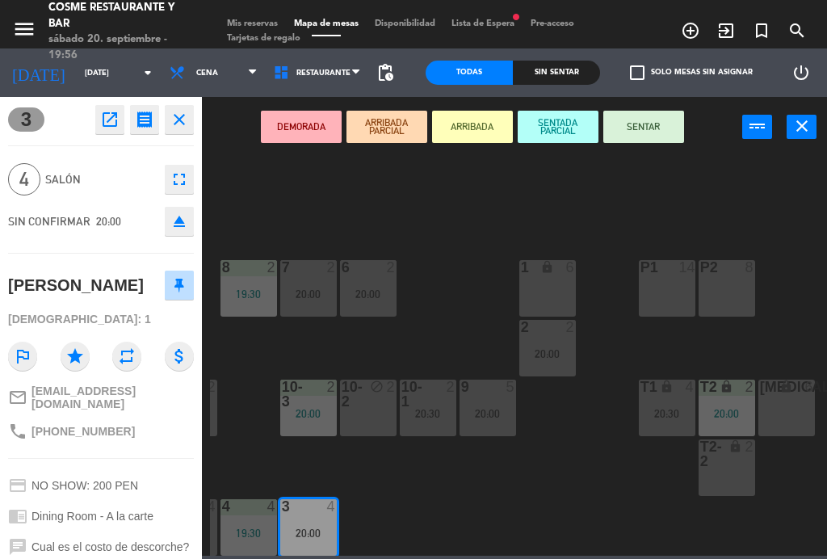
click at [663, 124] on button "SENTAR" at bounding box center [643, 127] width 81 height 32
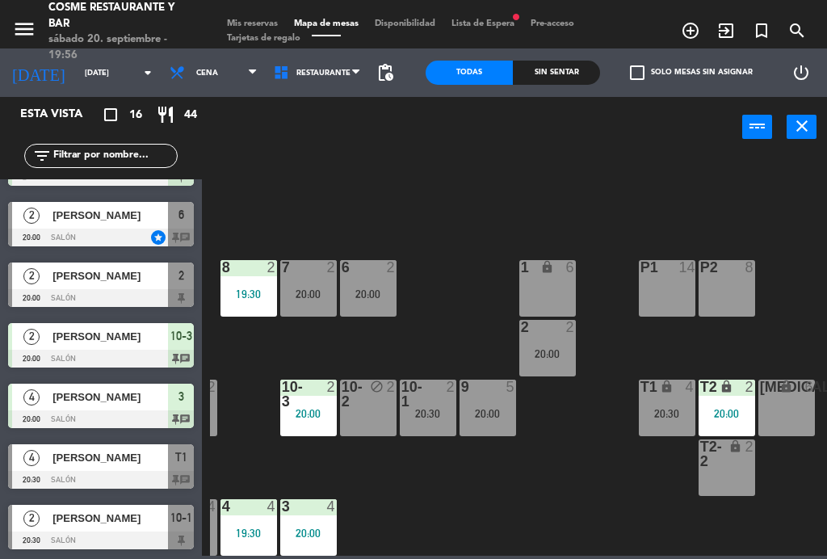
scroll to position [591, 0]
click at [191, 486] on div at bounding box center [101, 480] width 186 height 18
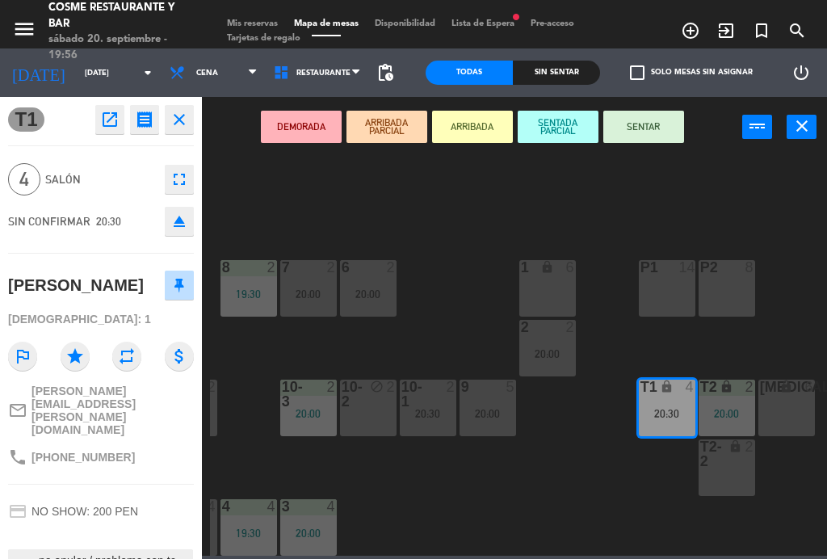
scroll to position [0, 0]
click at [191, 115] on button "close" at bounding box center [179, 119] width 29 height 29
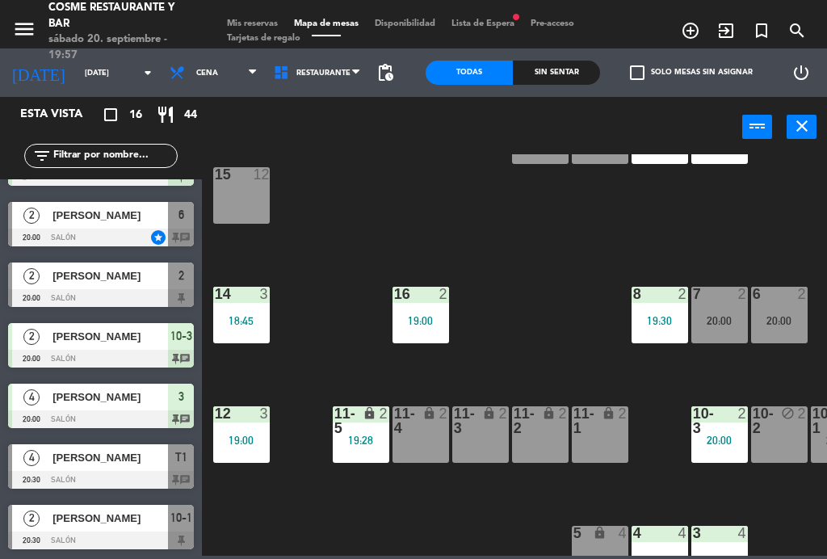
scroll to position [76, 0]
click at [249, 312] on div "14 3 18:45" at bounding box center [241, 315] width 57 height 57
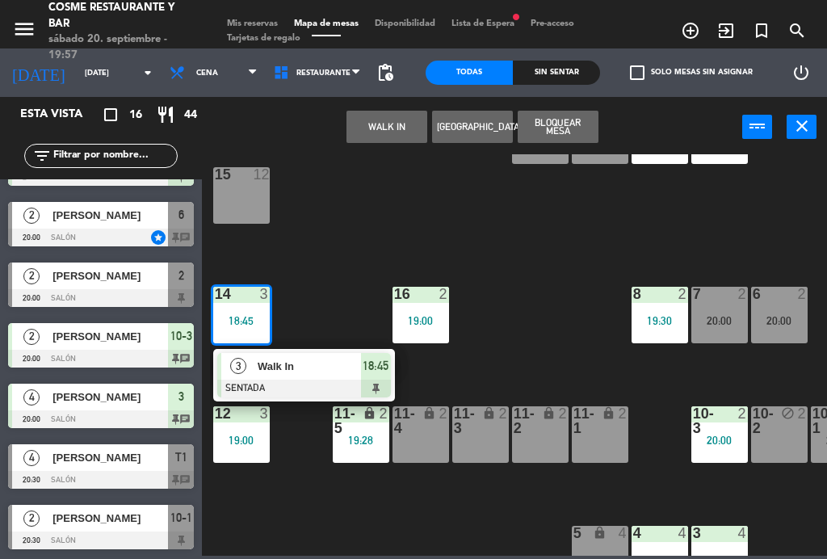
click at [324, 370] on span "Walk In" at bounding box center [309, 366] width 103 height 17
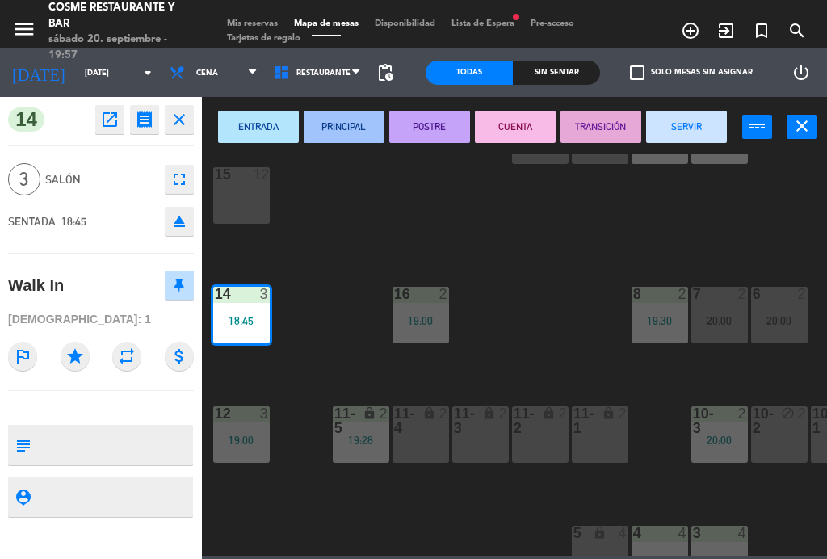
click at [709, 135] on button "SERVIR" at bounding box center [686, 127] width 81 height 32
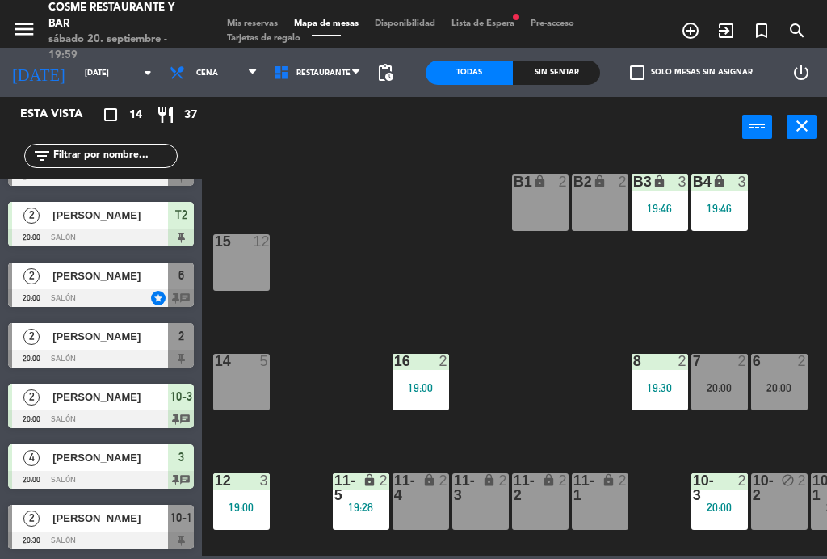
scroll to position [470, 0]
click at [109, 346] on div "[PERSON_NAME]" at bounding box center [109, 336] width 117 height 27
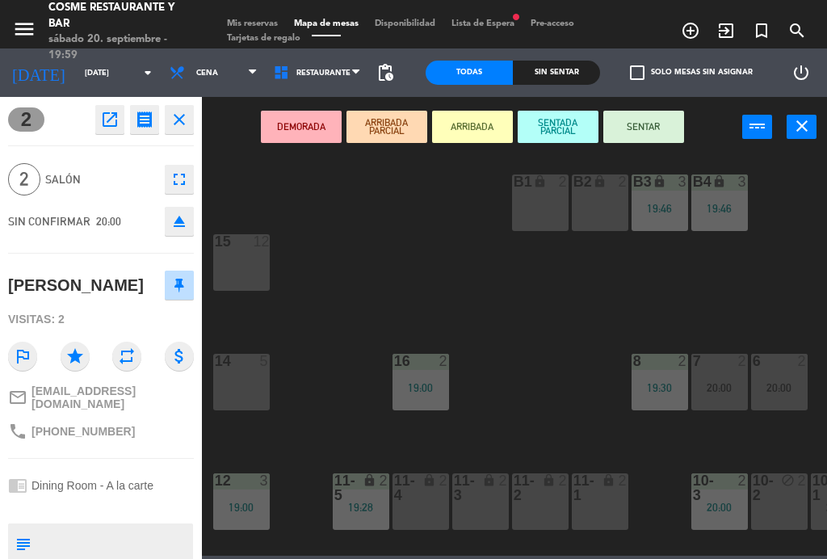
click at [651, 135] on button "SENTAR" at bounding box center [643, 127] width 81 height 32
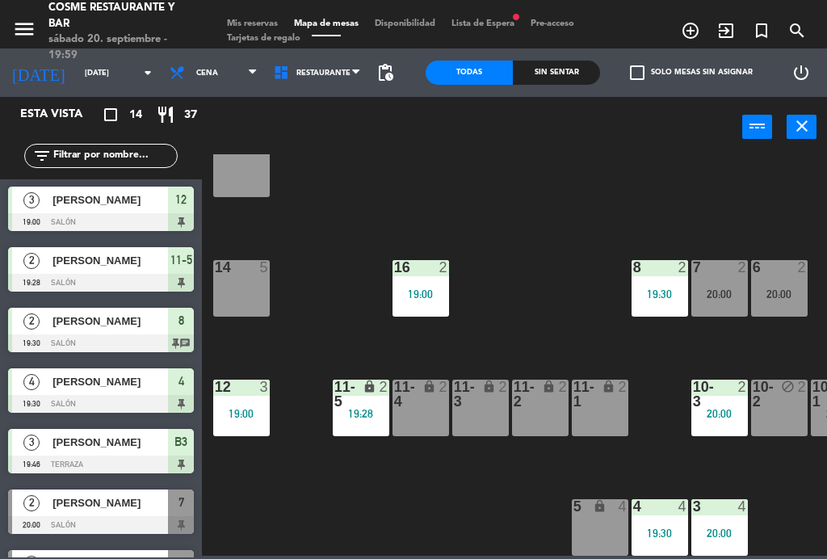
scroll to position [103, 0]
click at [724, 522] on div "3 4 20:00" at bounding box center [719, 527] width 57 height 57
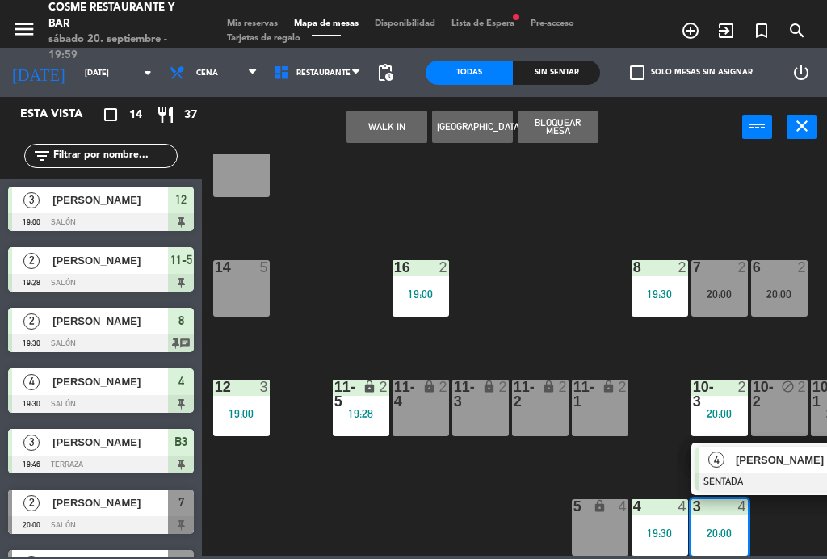
click at [248, 279] on div "14 5" at bounding box center [241, 288] width 57 height 57
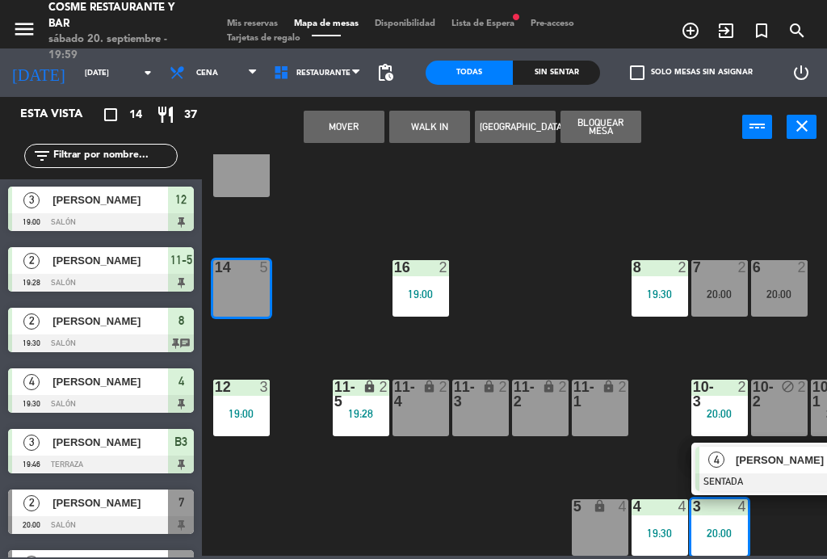
click at [350, 129] on button "Mover" at bounding box center [344, 127] width 81 height 32
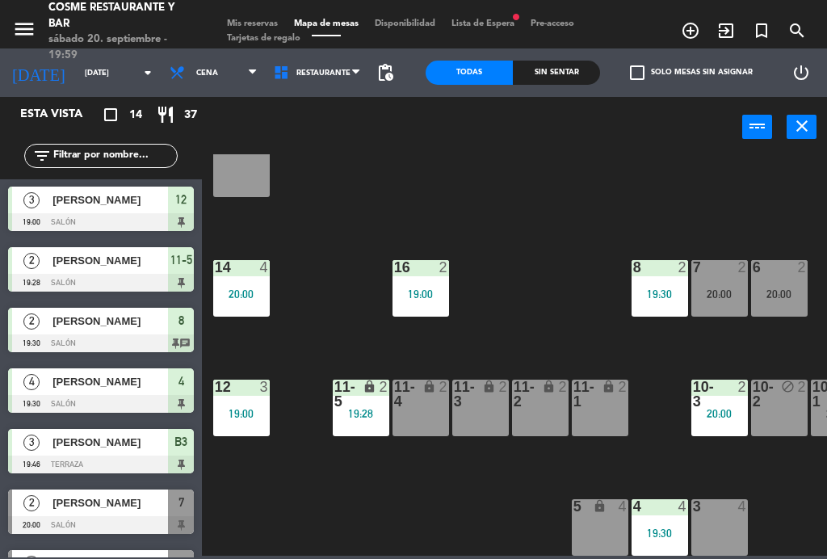
click at [243, 19] on span "Mis reservas" at bounding box center [252, 23] width 67 height 9
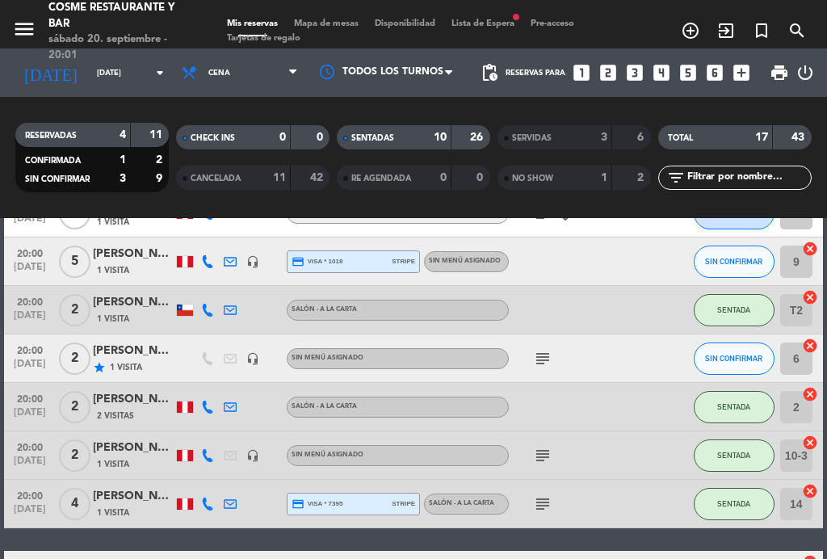
scroll to position [493, 0]
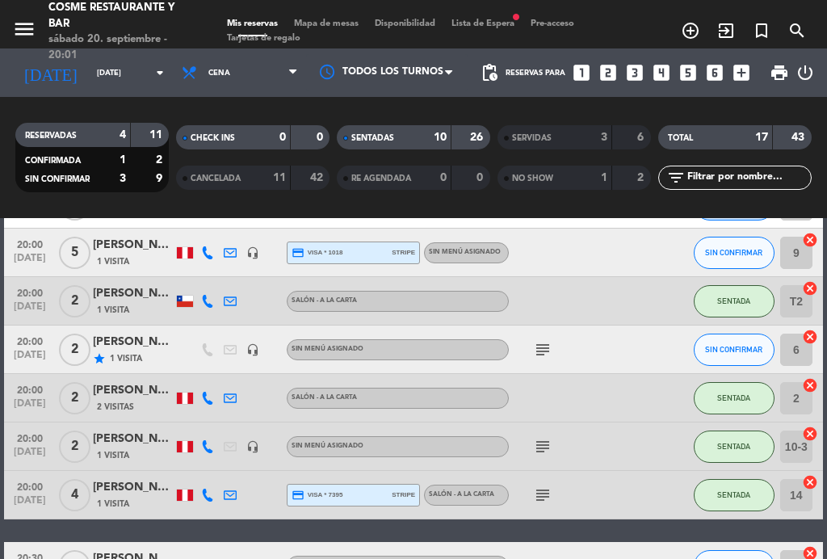
click at [545, 433] on div "subject" at bounding box center [577, 446] width 136 height 48
click at [544, 447] on icon "subject" at bounding box center [542, 446] width 19 height 19
click at [536, 494] on icon "subject" at bounding box center [542, 494] width 19 height 19
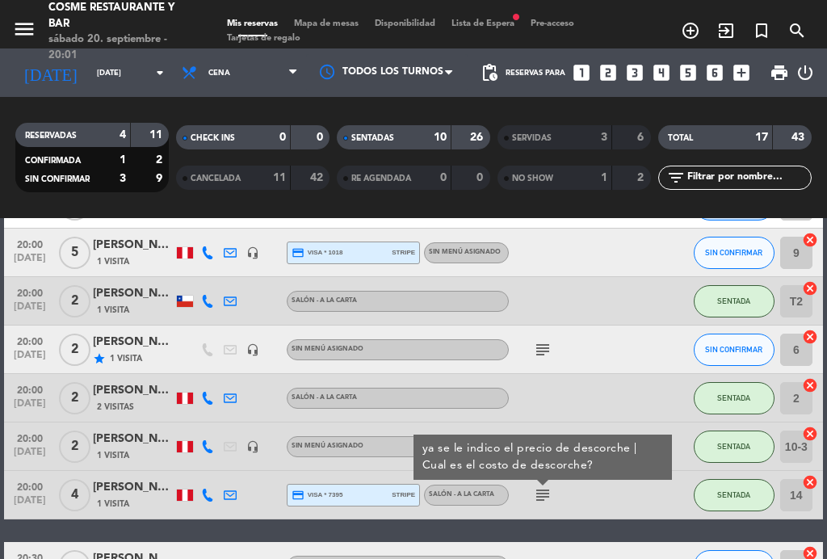
click at [551, 498] on icon "subject" at bounding box center [542, 494] width 19 height 19
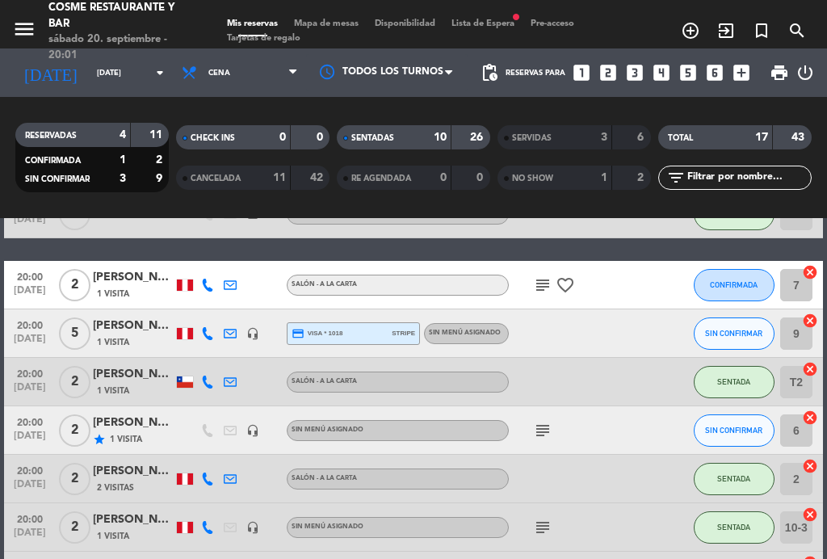
scroll to position [414, 0]
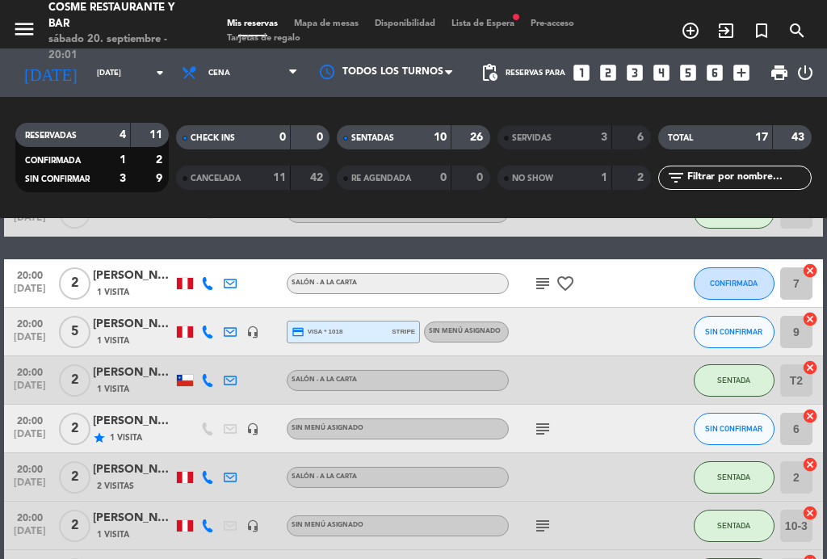
click at [545, 282] on icon "subject" at bounding box center [542, 283] width 19 height 19
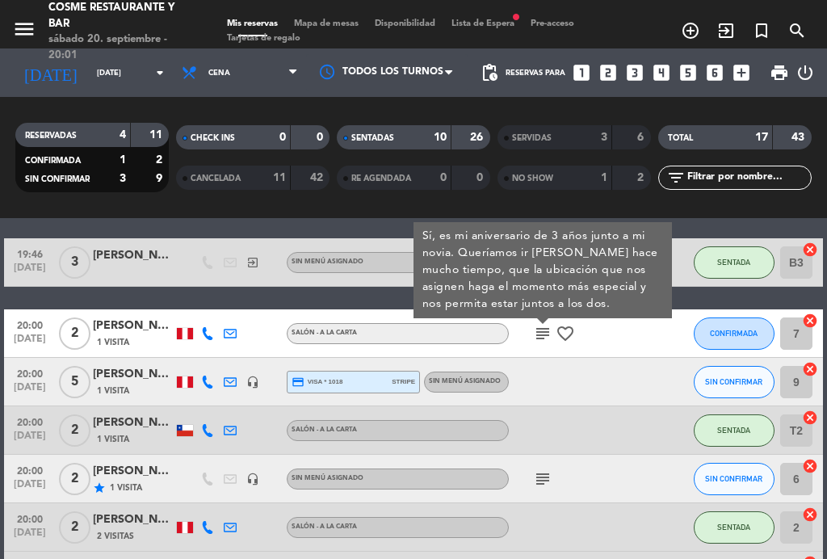
scroll to position [367, 0]
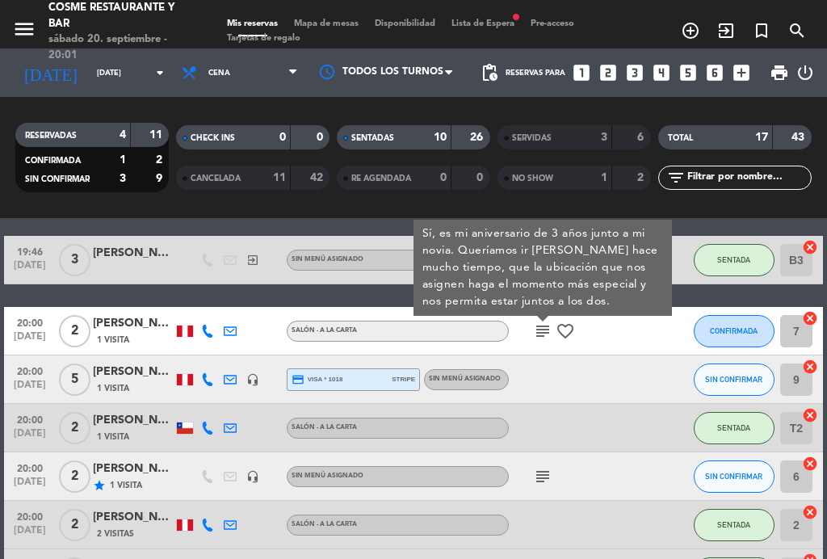
click at [547, 337] on icon "subject" at bounding box center [542, 330] width 19 height 19
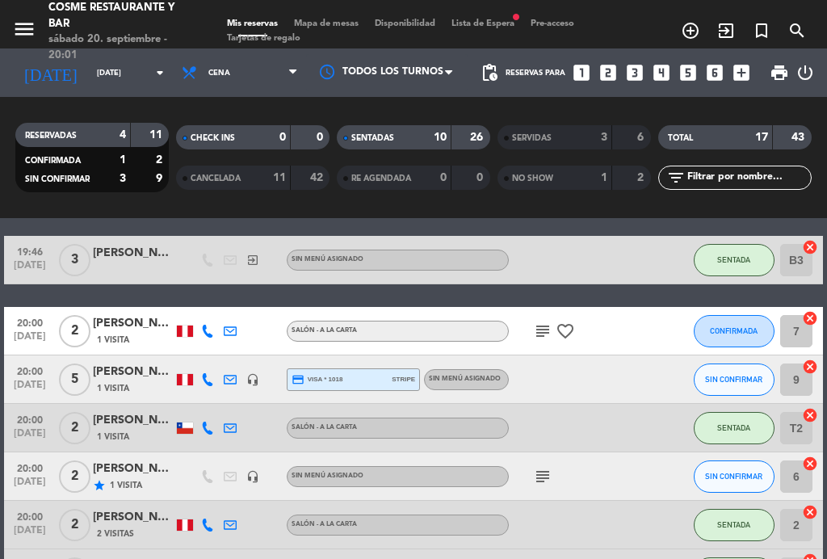
click at [547, 476] on icon "subject" at bounding box center [542, 476] width 19 height 19
click at [552, 475] on icon "subject" at bounding box center [542, 476] width 19 height 19
click at [329, 28] on span "Mapa de mesas" at bounding box center [326, 23] width 81 height 9
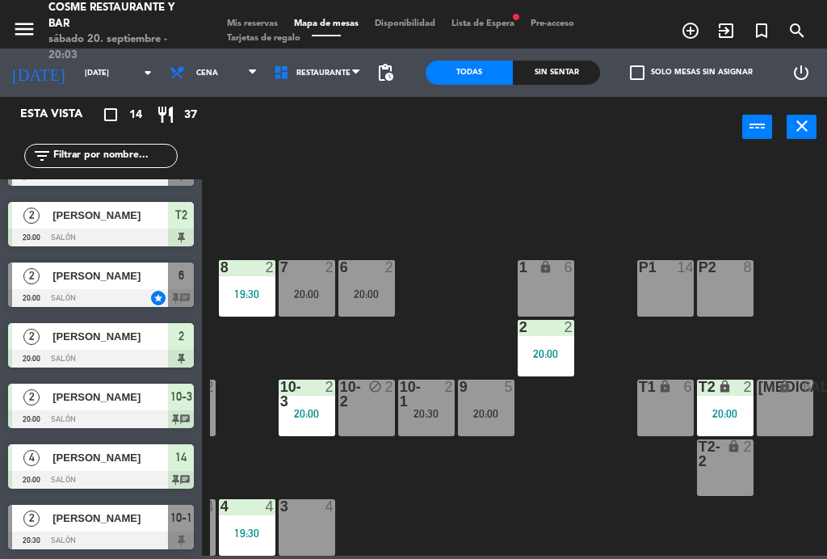
scroll to position [103, 411]
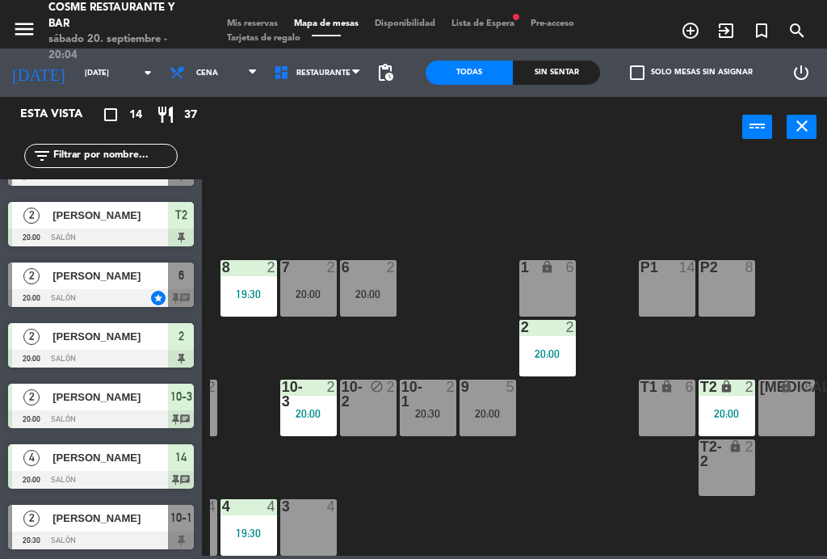
click at [236, 27] on span "Mis reservas" at bounding box center [252, 23] width 67 height 9
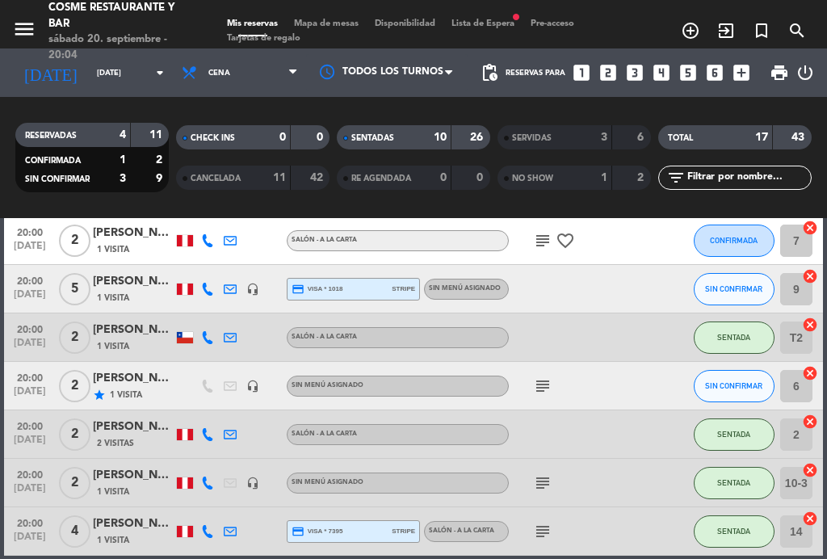
scroll to position [476, 0]
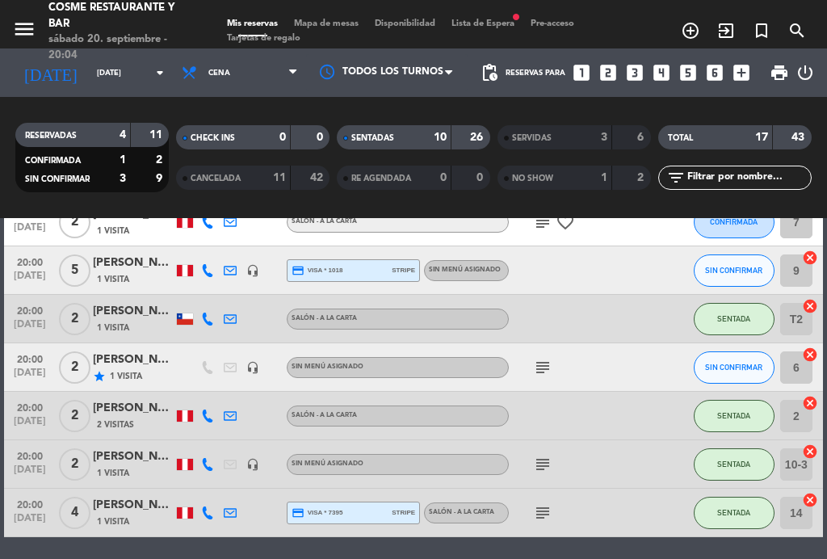
click at [339, 28] on span "Mapa de mesas" at bounding box center [326, 23] width 81 height 9
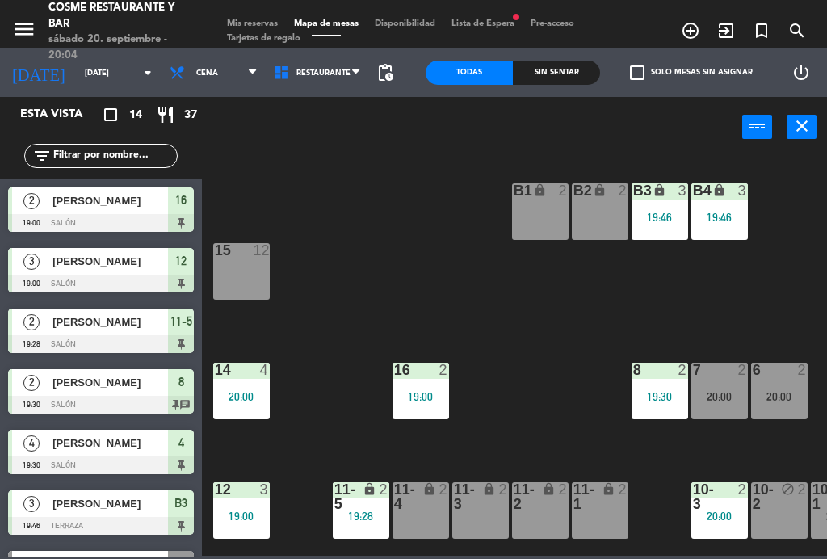
click at [426, 378] on div "16 2" at bounding box center [420, 371] width 57 height 16
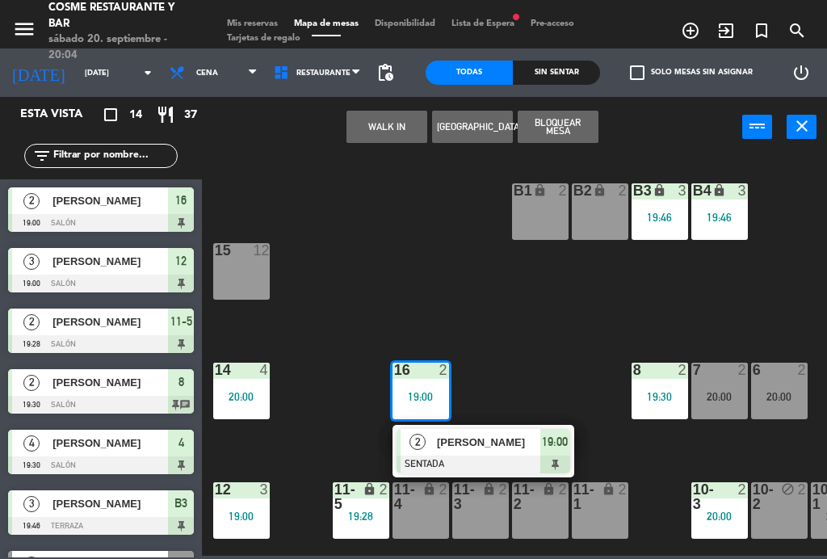
click at [515, 444] on span "[PERSON_NAME]" at bounding box center [488, 442] width 103 height 17
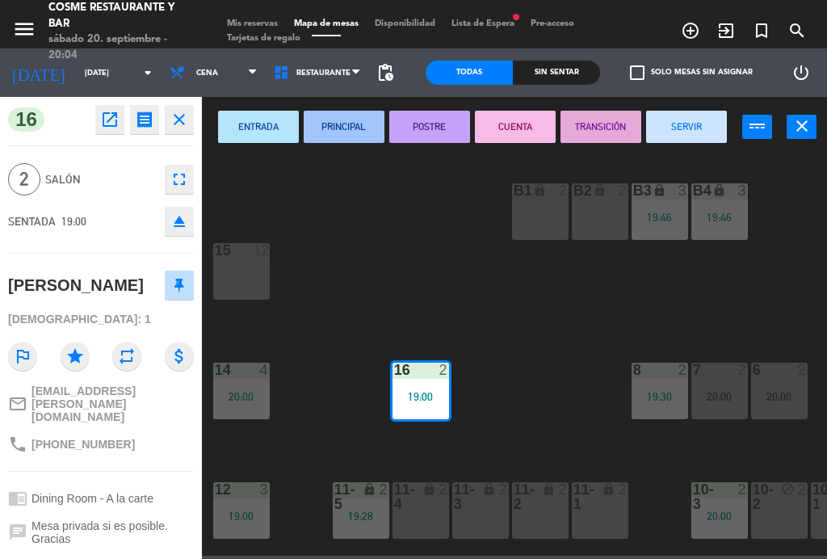
click at [693, 132] on button "SERVIR" at bounding box center [686, 127] width 81 height 32
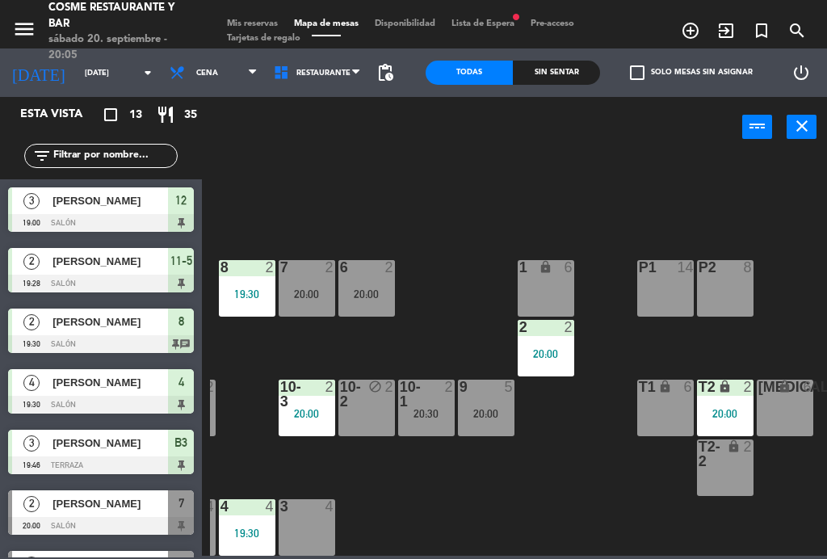
scroll to position [103, 411]
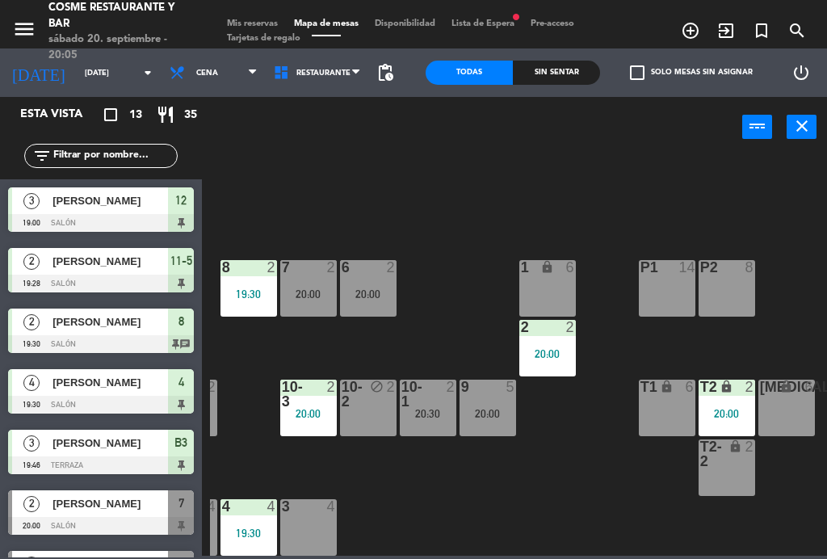
click at [563, 337] on div "2 2 20:00" at bounding box center [547, 348] width 57 height 57
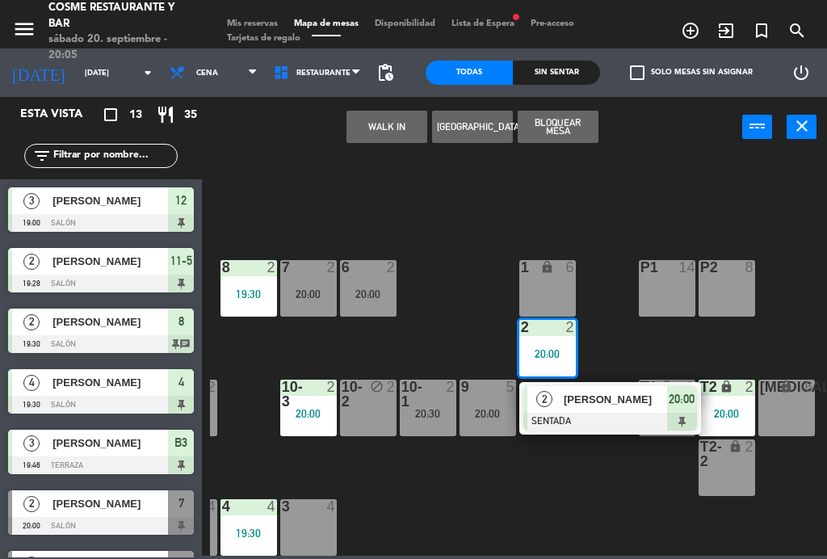
click at [733, 476] on div "T2-2 lock 2" at bounding box center [727, 467] width 57 height 57
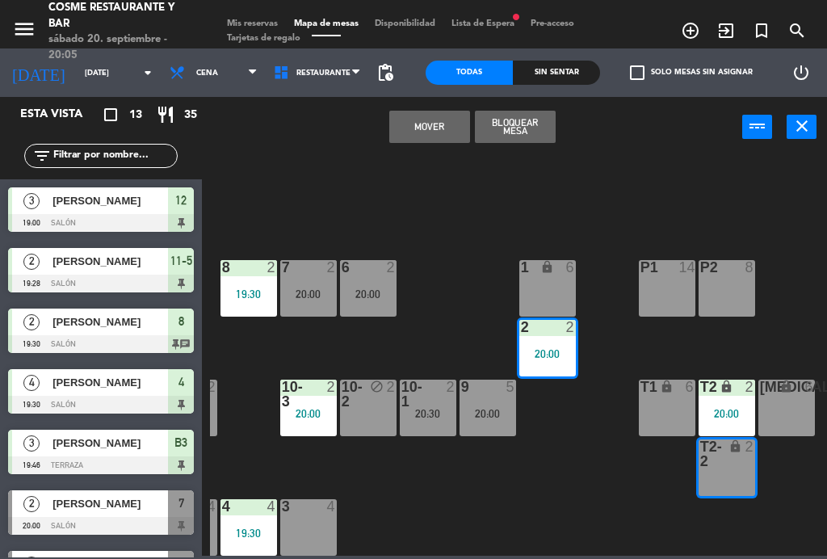
click at [438, 122] on button "Mover" at bounding box center [429, 127] width 81 height 32
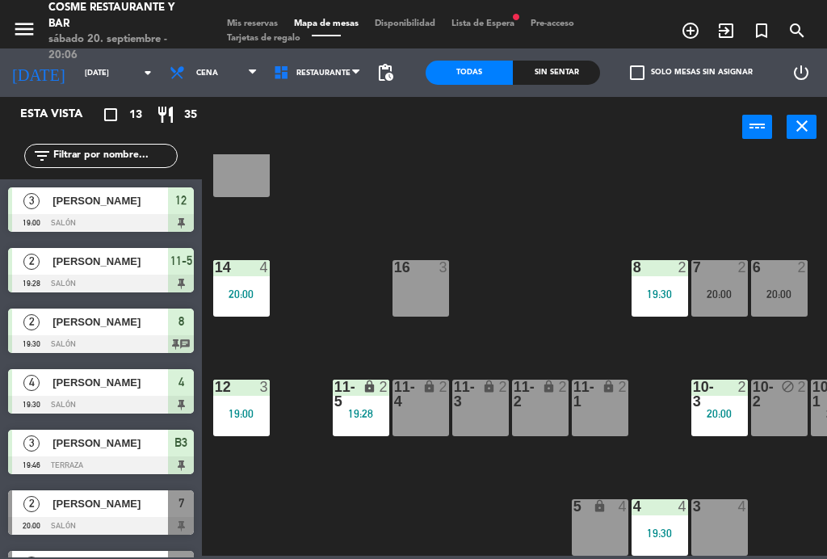
scroll to position [103, 0]
click at [598, 412] on div "11-1 lock 2" at bounding box center [600, 408] width 57 height 57
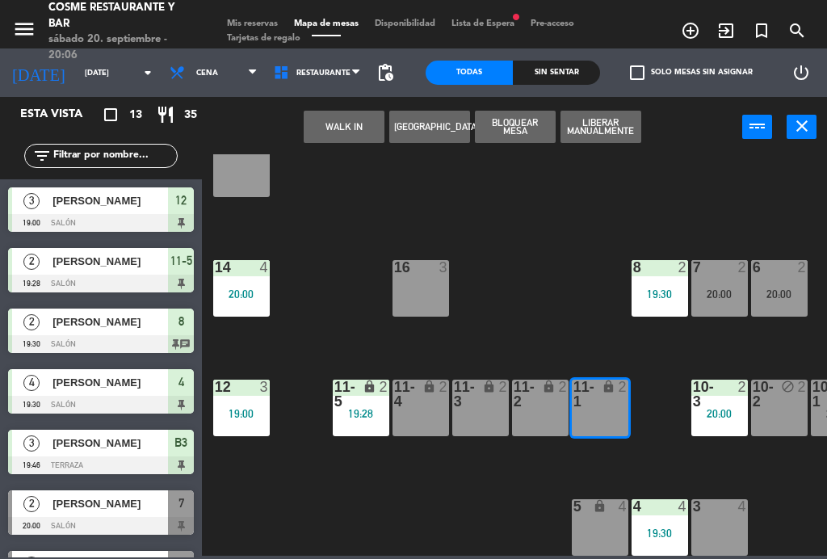
click at [339, 132] on button "WALK IN" at bounding box center [344, 127] width 81 height 32
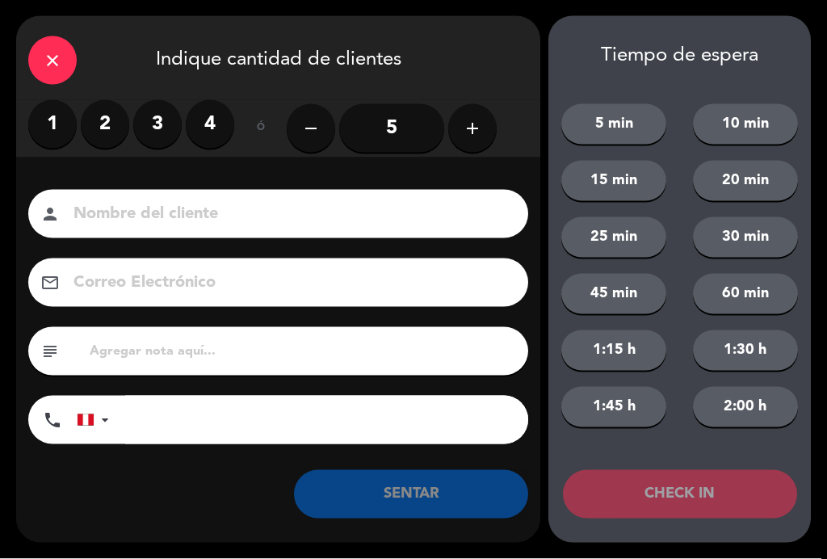
click at [112, 127] on label "2" at bounding box center [105, 124] width 48 height 48
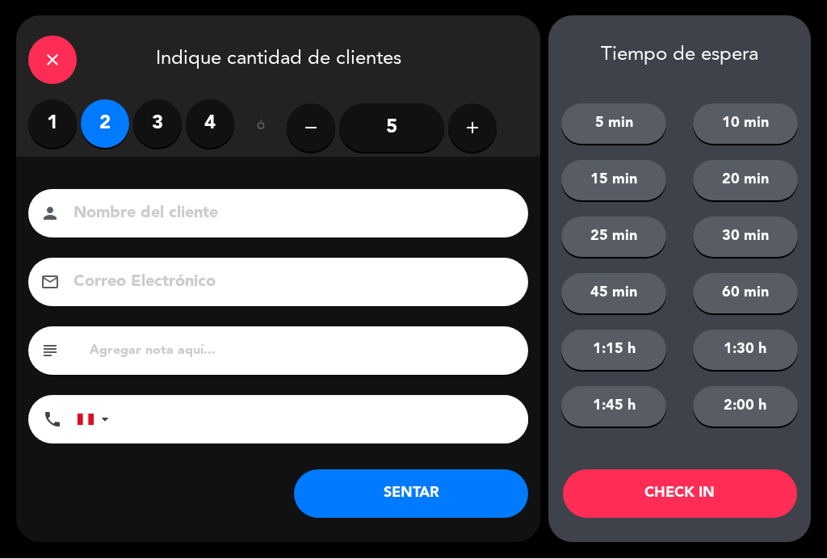
click at [160, 216] on input at bounding box center [289, 214] width 435 height 28
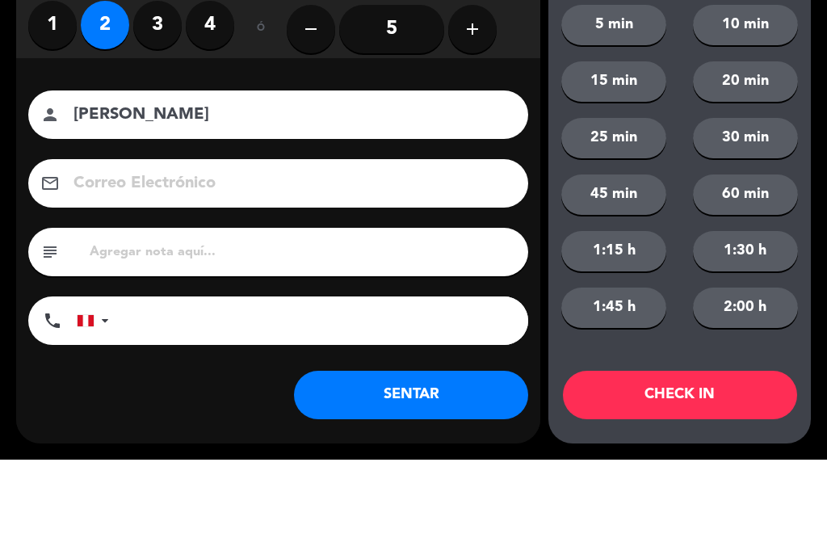
type input "[PERSON_NAME]"
click at [11, 147] on div "close Indique cantidad de clientes 1 2 3 4 ó remove 5 add Nombre del cliente pe…" at bounding box center [413, 279] width 827 height 559
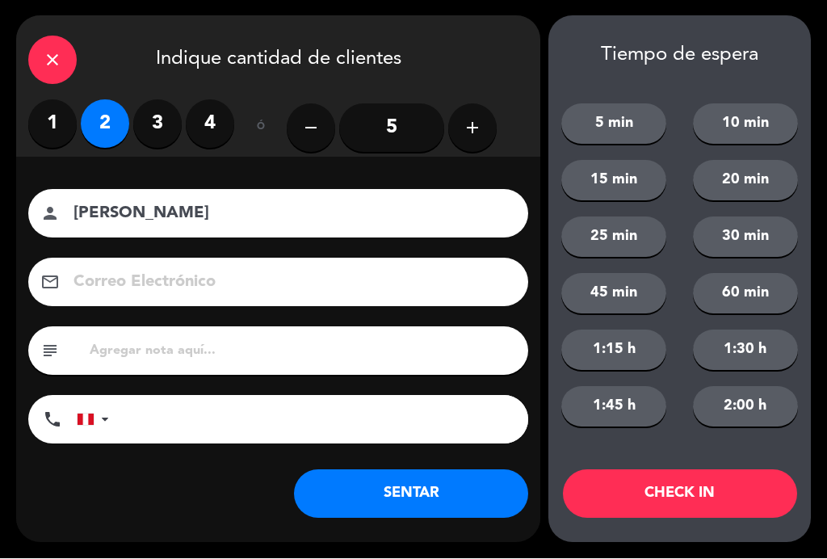
click at [442, 485] on button "SENTAR" at bounding box center [411, 494] width 234 height 48
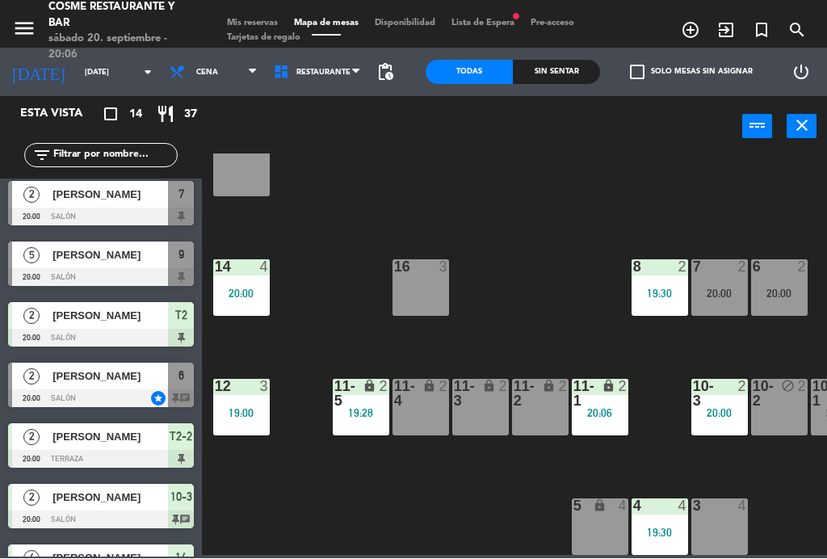
scroll to position [309, 0]
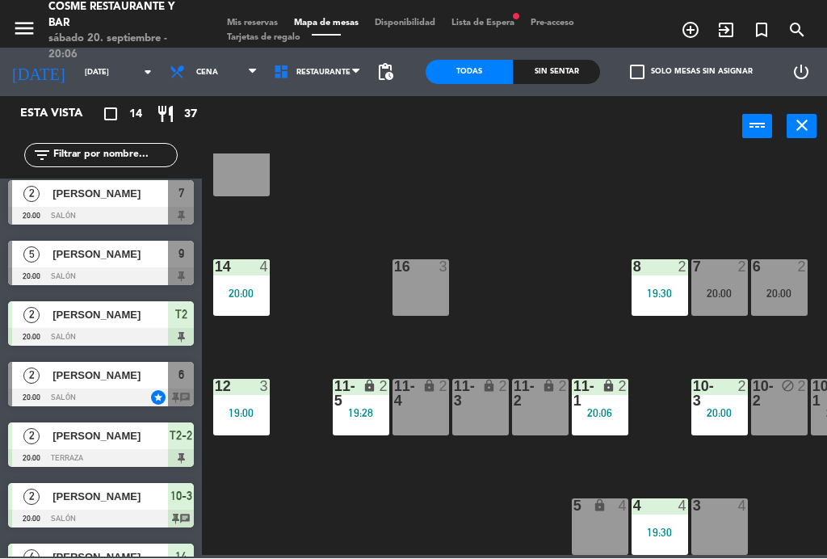
click at [105, 269] on div at bounding box center [101, 277] width 186 height 18
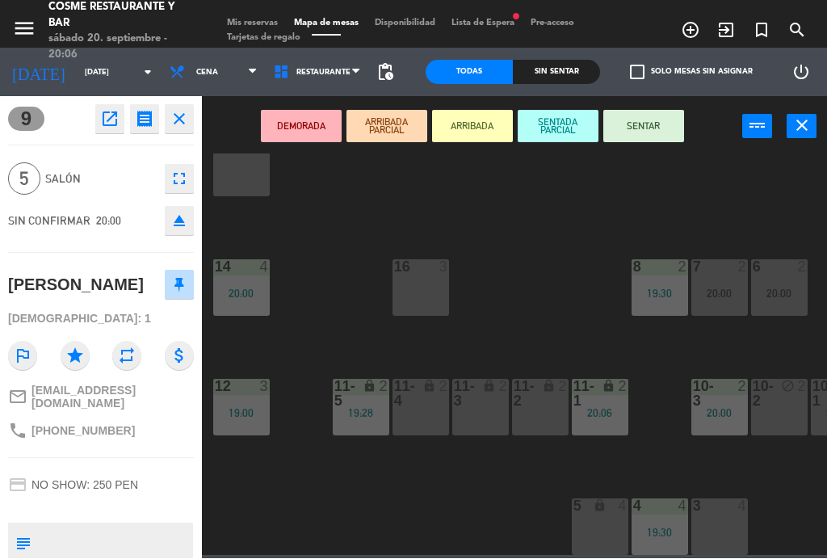
click at [651, 130] on button "SENTAR" at bounding box center [643, 127] width 81 height 32
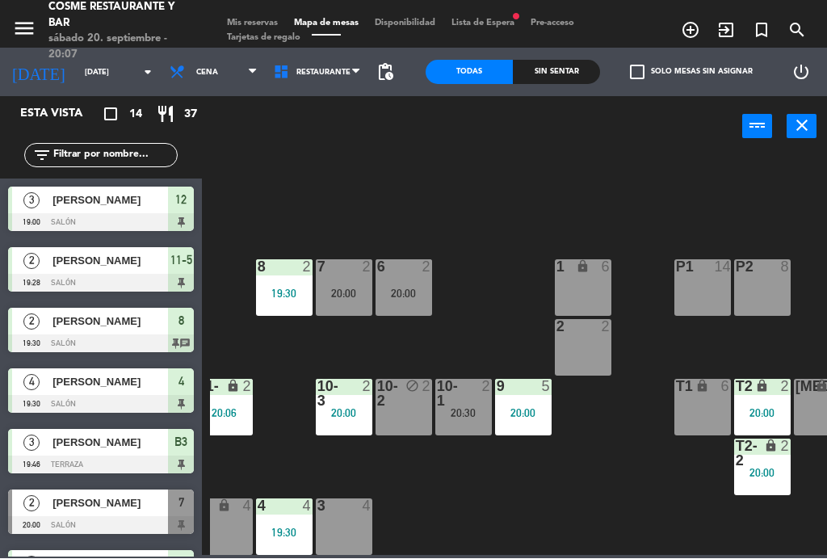
scroll to position [103, 376]
click at [537, 422] on div "9 5 20:00" at bounding box center [523, 408] width 57 height 57
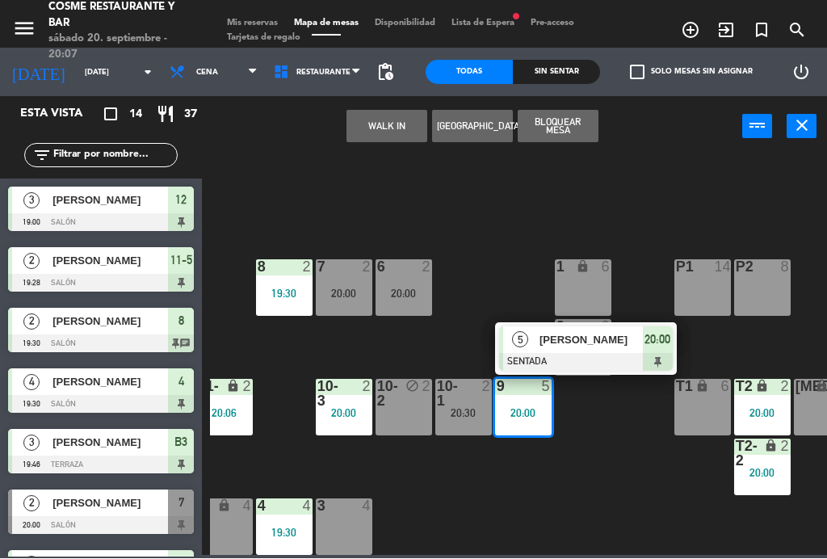
click at [542, 338] on span "[PERSON_NAME]" at bounding box center [590, 340] width 103 height 17
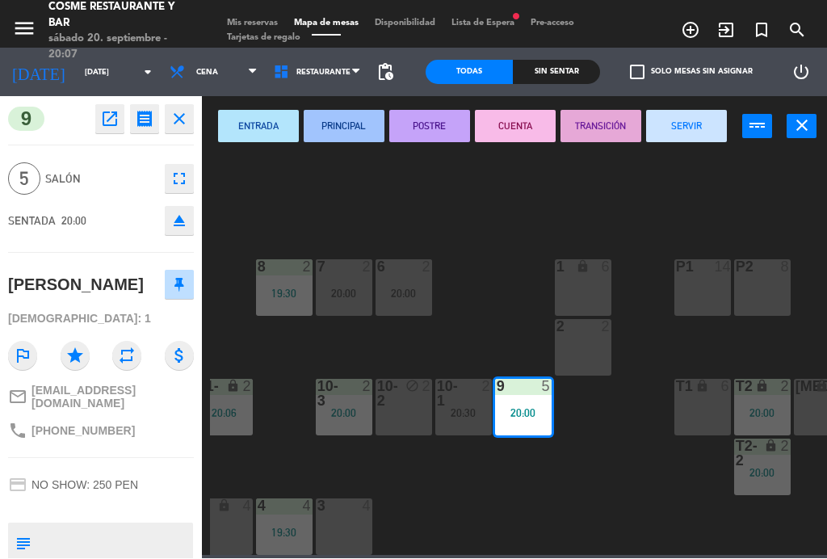
click at [187, 173] on icon "fullscreen" at bounding box center [179, 179] width 19 height 19
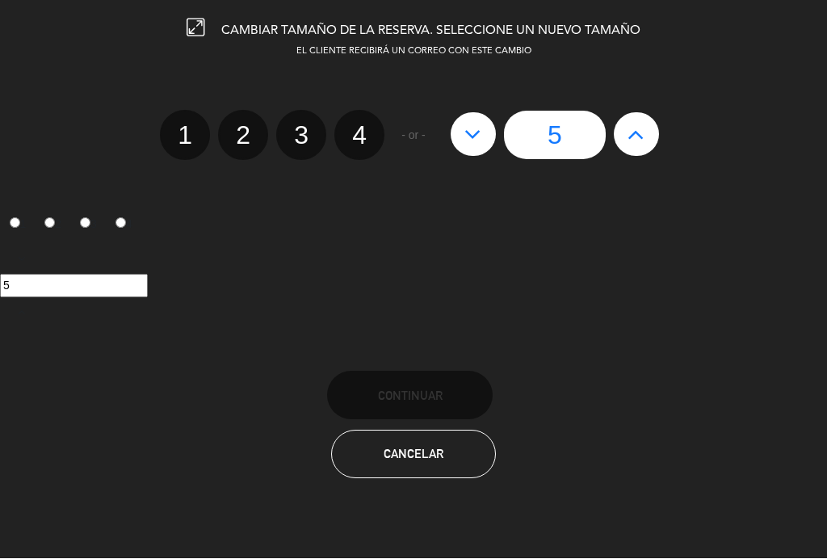
click at [360, 129] on label "4" at bounding box center [359, 136] width 50 height 50
click at [360, 127] on input "4" at bounding box center [357, 121] width 10 height 10
radio input "true"
radio input "false"
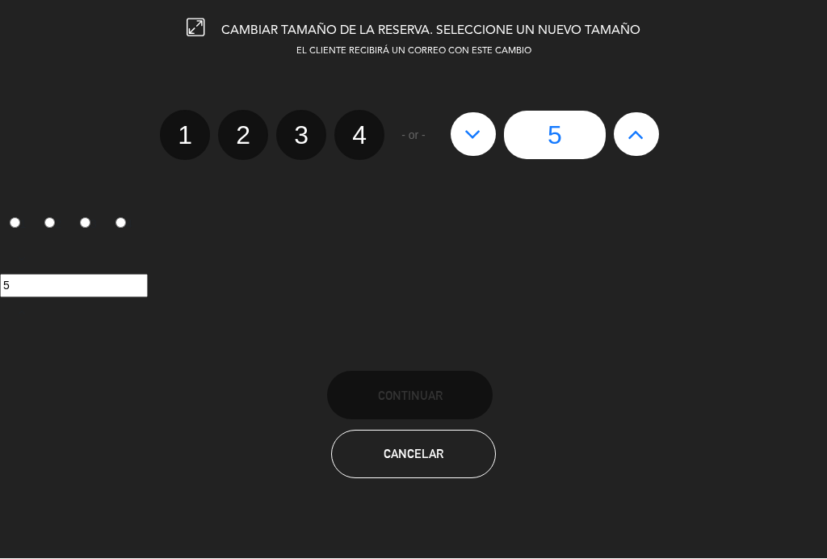
radio input "false"
radio input "true"
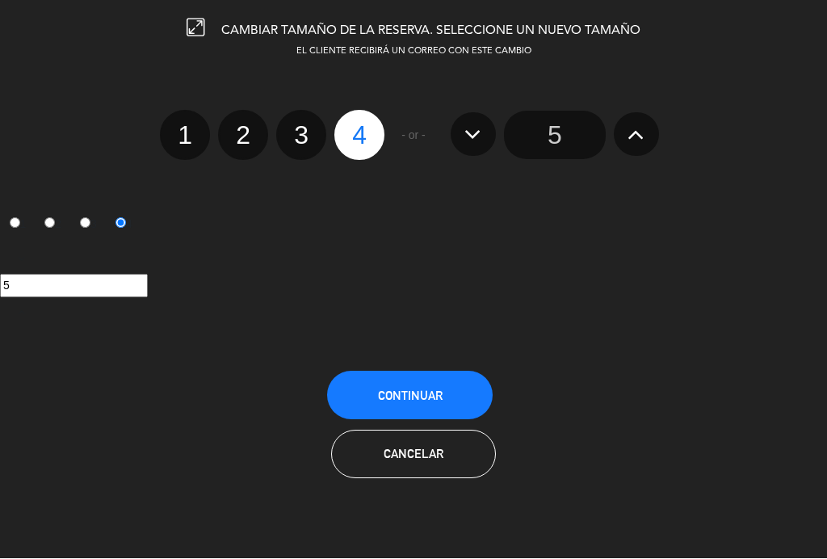
click at [443, 392] on button "Continuar" at bounding box center [410, 396] width 166 height 48
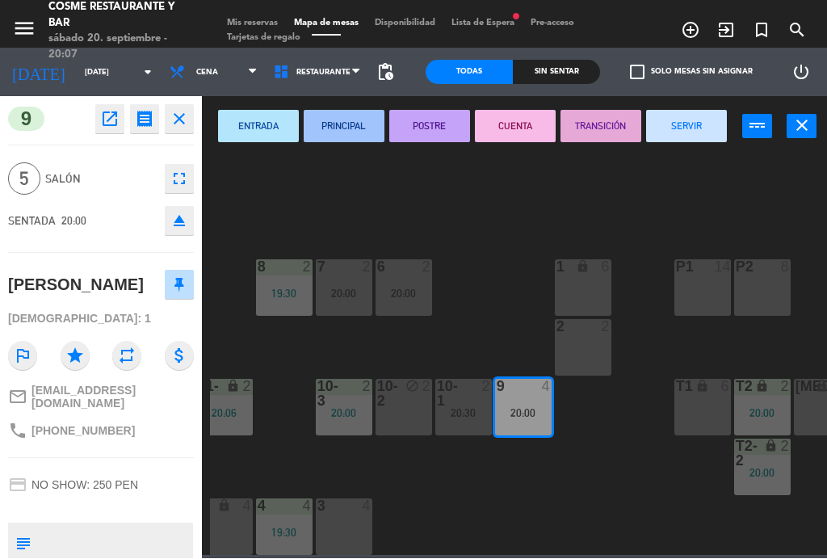
click at [346, 528] on div "3 4" at bounding box center [344, 527] width 57 height 57
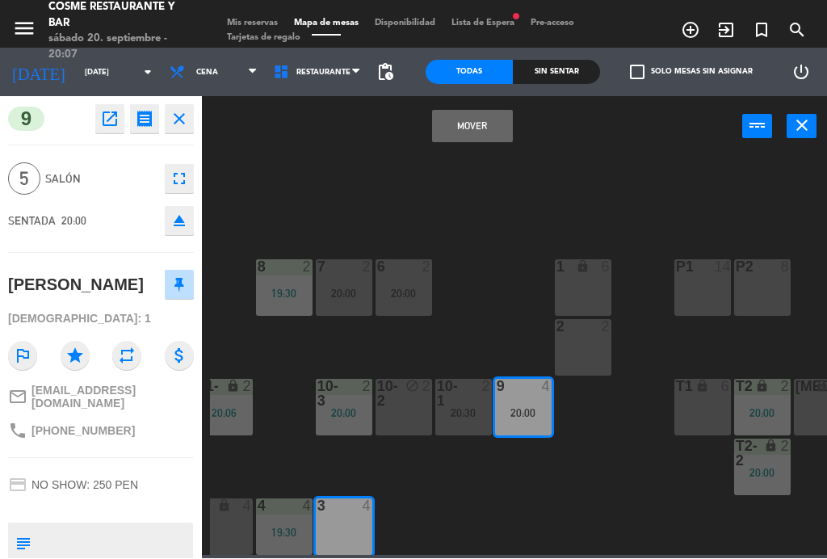
click at [487, 128] on button "Mover" at bounding box center [472, 127] width 81 height 32
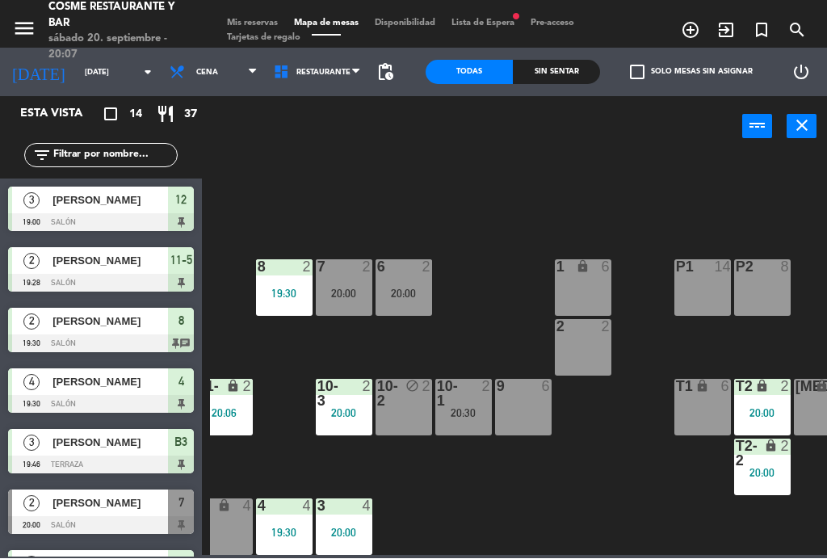
scroll to position [0, 0]
click at [355, 518] on div "3 4 20:00" at bounding box center [344, 527] width 57 height 57
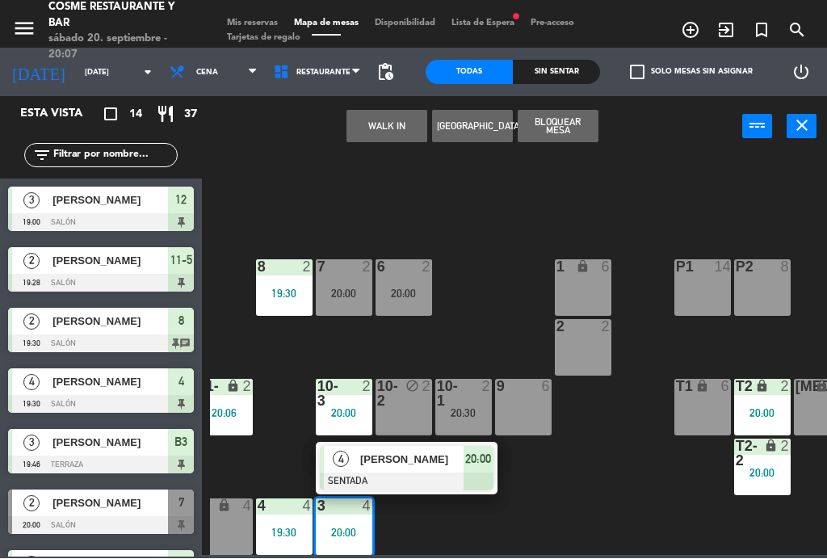
click at [444, 464] on span "[PERSON_NAME]" at bounding box center [411, 459] width 103 height 17
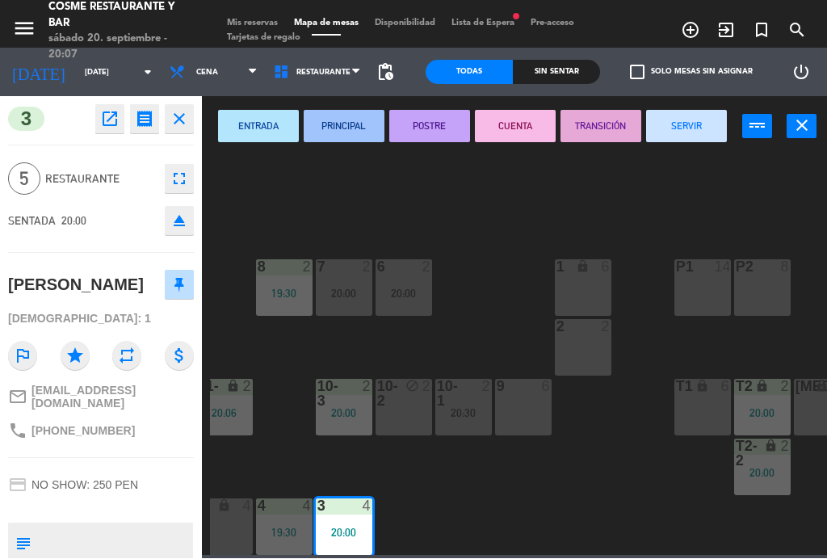
click at [691, 115] on button "SERVIR" at bounding box center [686, 127] width 81 height 32
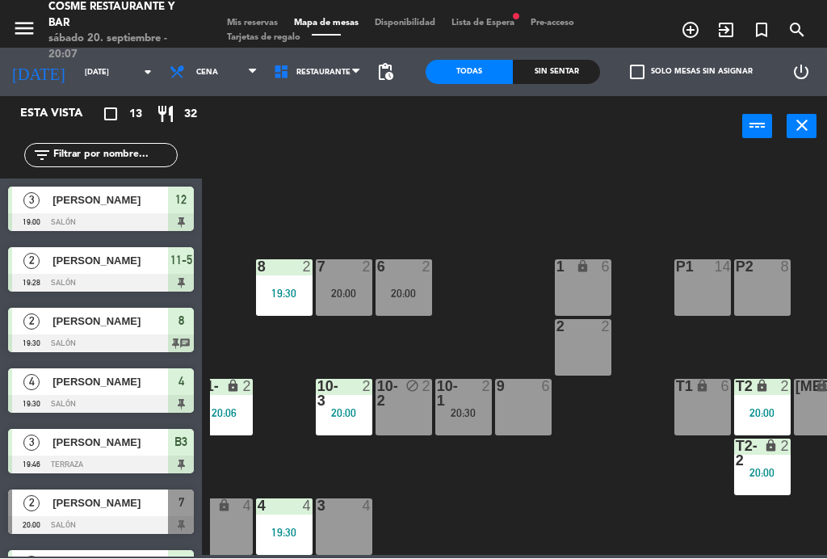
click at [256, 24] on span "Mis reservas" at bounding box center [252, 23] width 67 height 9
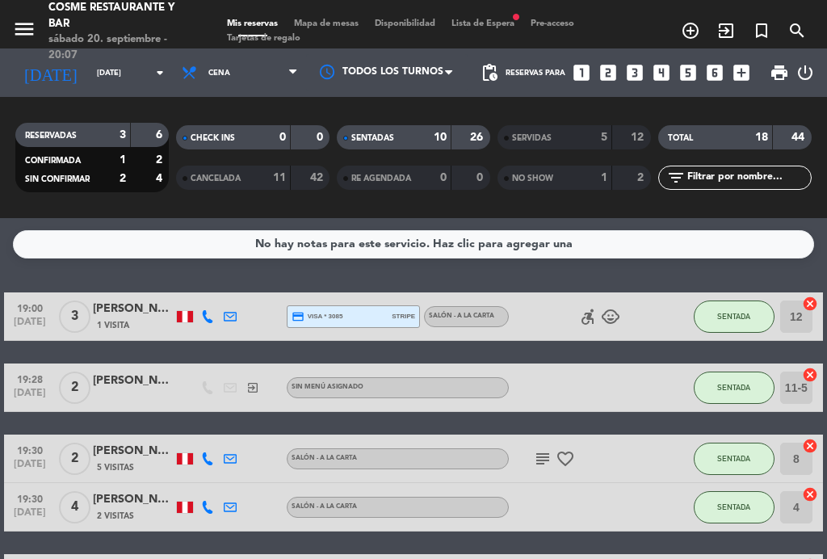
scroll to position [36, 0]
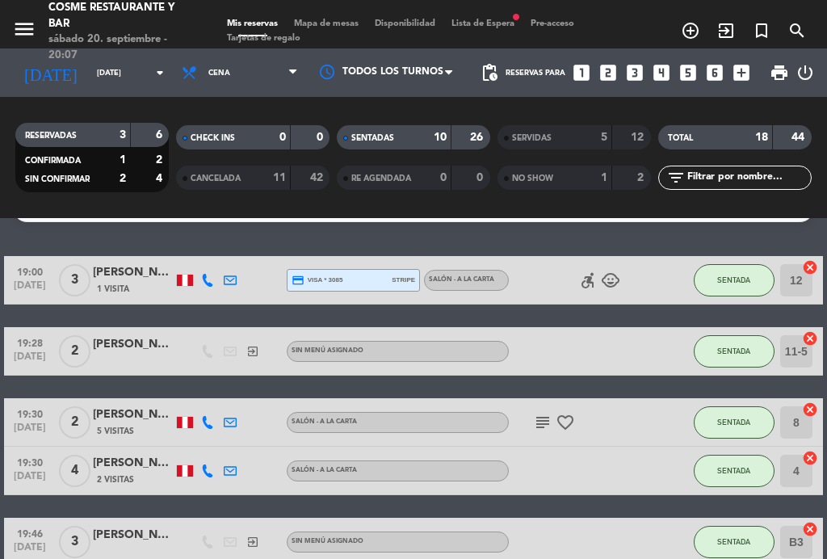
click at [573, 134] on div "SERVIDAS" at bounding box center [539, 137] width 74 height 19
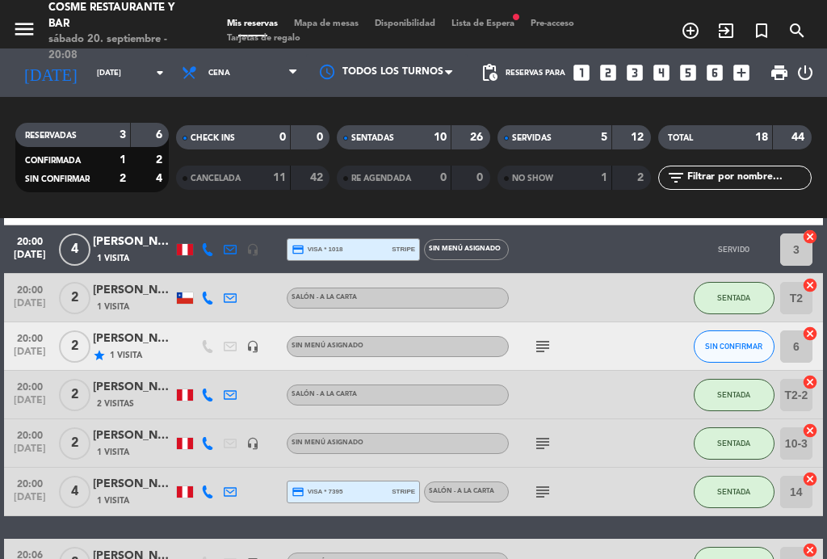
scroll to position [623, 0]
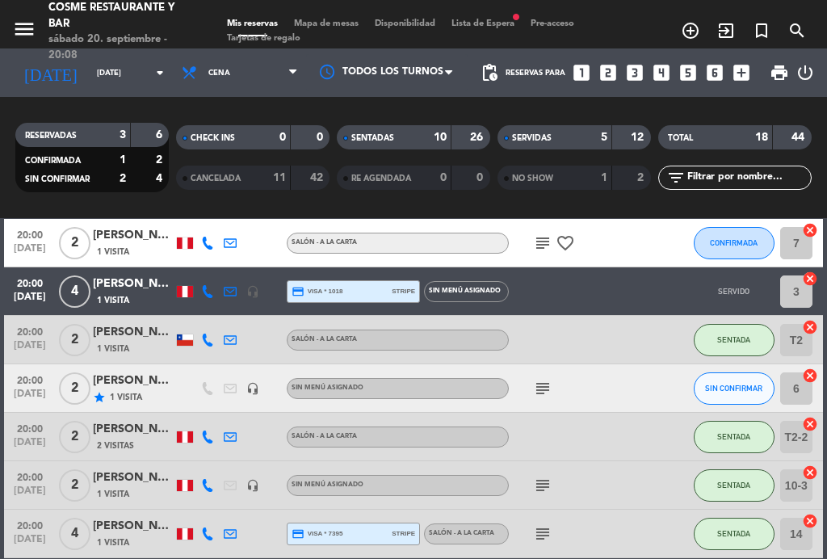
click at [128, 290] on div "[PERSON_NAME]" at bounding box center [133, 284] width 81 height 19
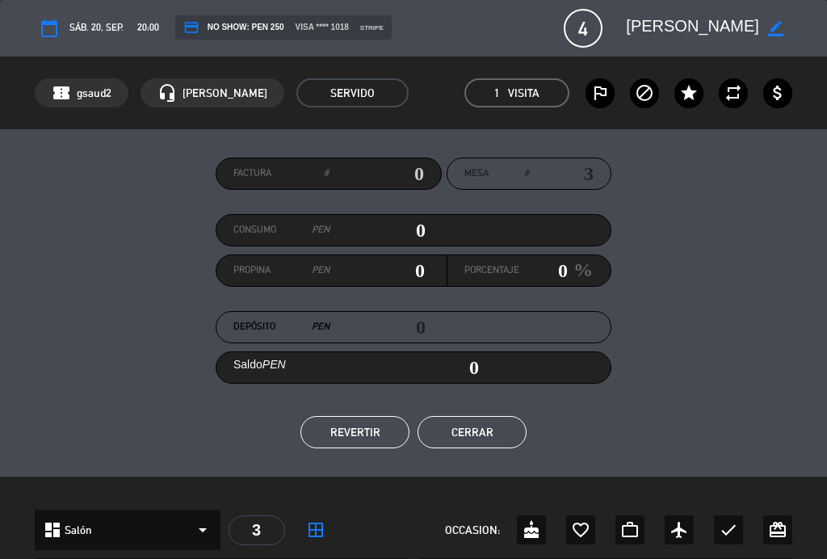
click at [369, 440] on button "REVERTIR" at bounding box center [354, 432] width 109 height 32
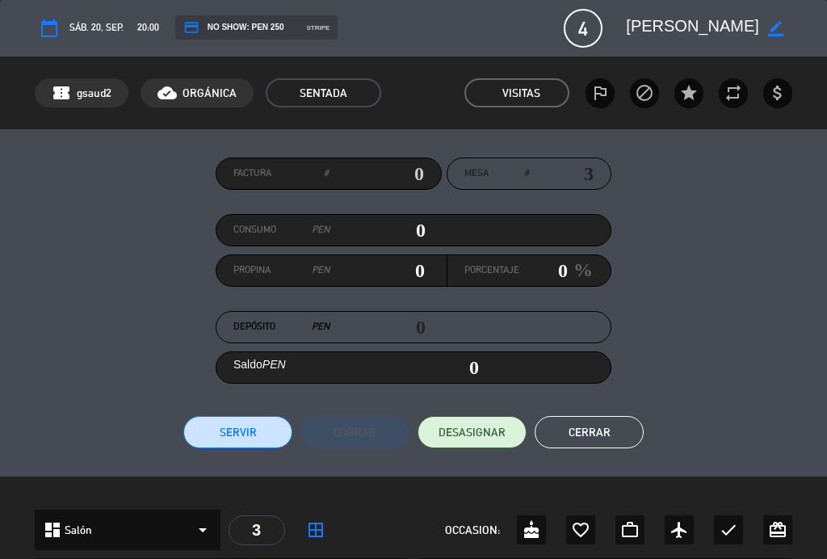
click at [601, 433] on button "Cerrar" at bounding box center [589, 432] width 109 height 32
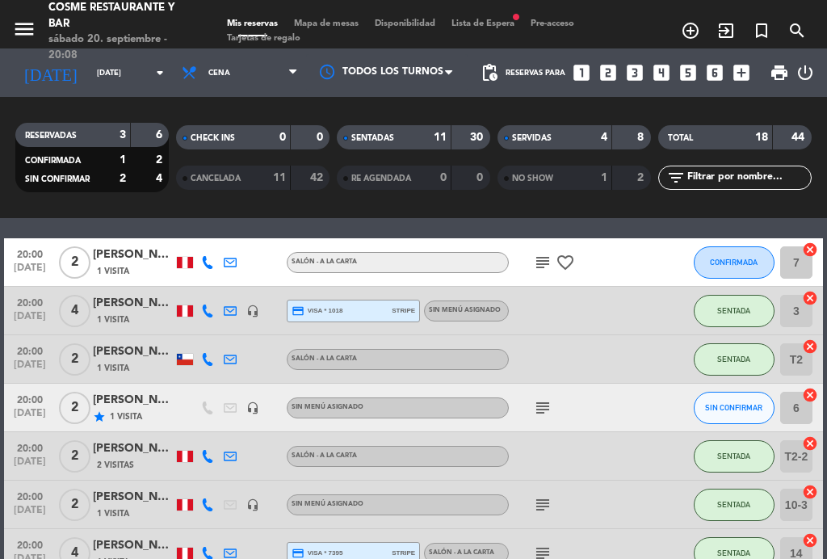
scroll to position [605, 0]
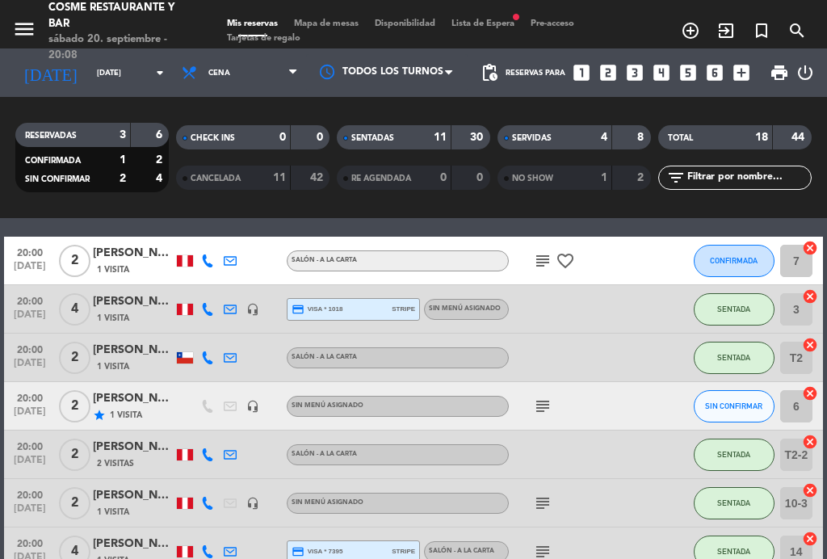
click at [325, 28] on span "Mapa de mesas" at bounding box center [326, 23] width 81 height 9
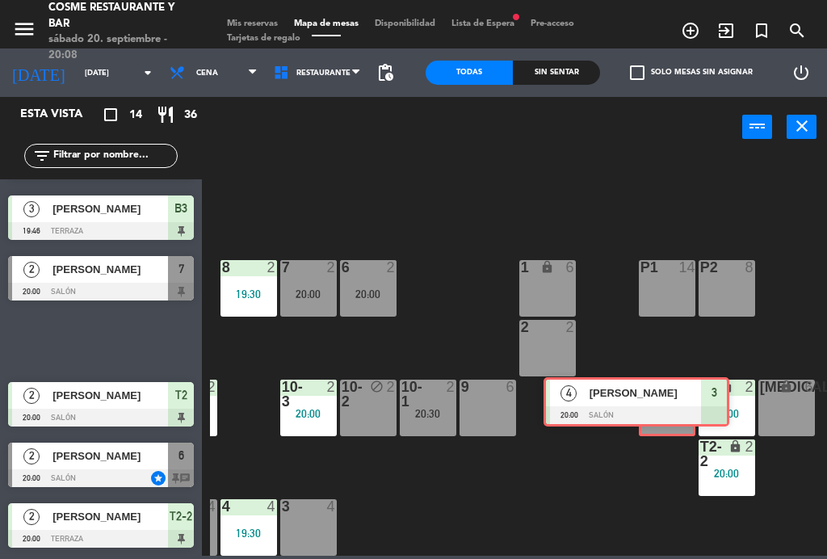
scroll to position [103, 409]
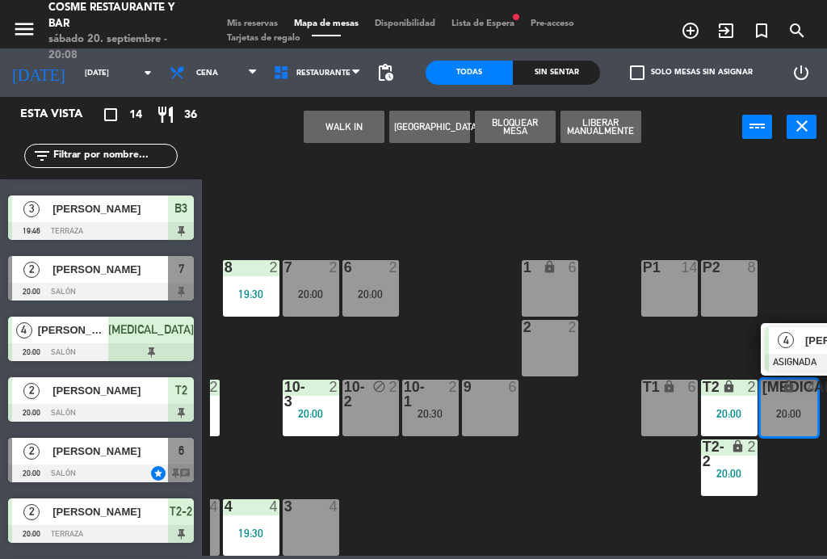
click at [801, 339] on div "4" at bounding box center [786, 340] width 35 height 27
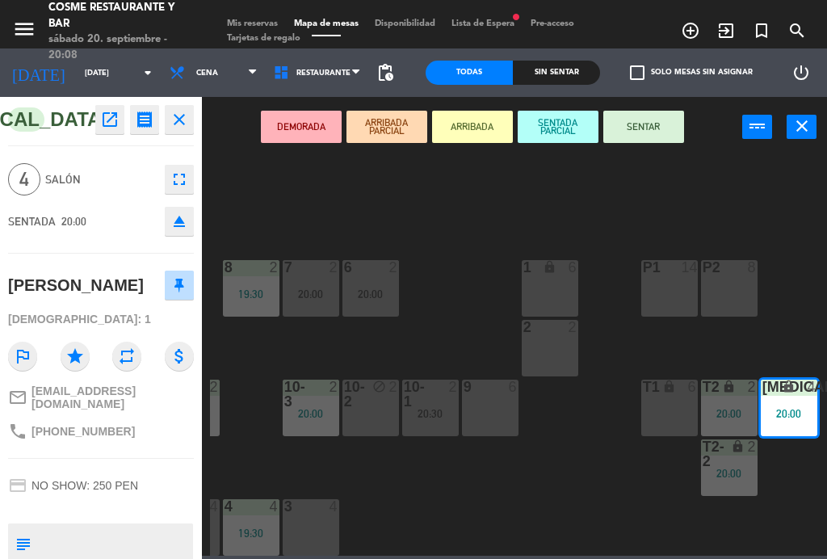
click at [653, 131] on button "SENTAR" at bounding box center [643, 127] width 81 height 32
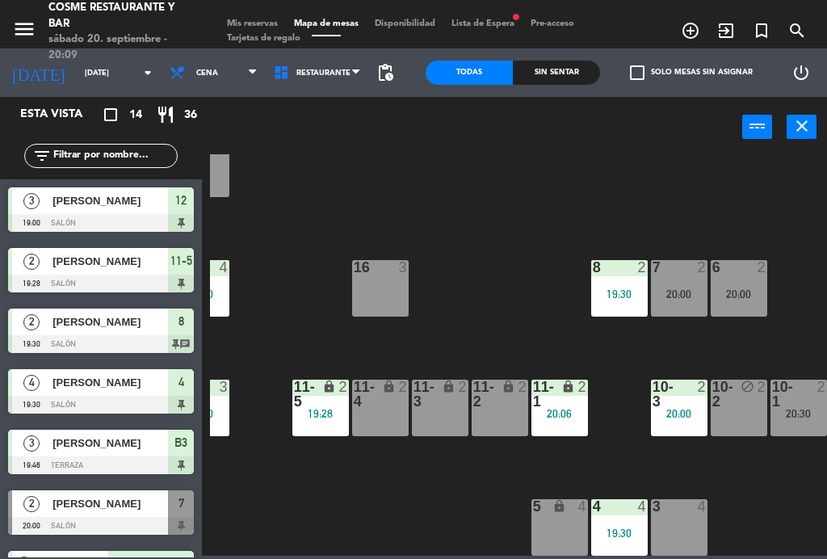
scroll to position [103, 40]
click at [797, 409] on div "20:30" at bounding box center [798, 413] width 57 height 11
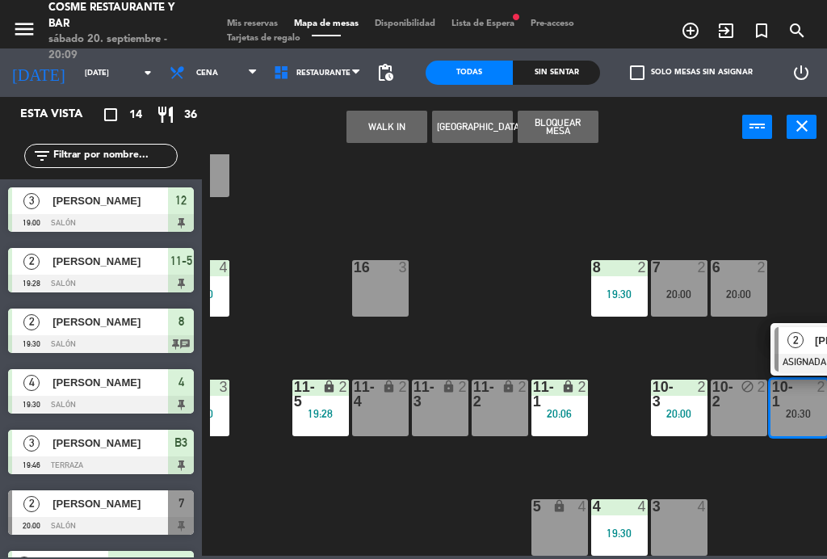
click at [376, 295] on div "16 3" at bounding box center [380, 288] width 57 height 57
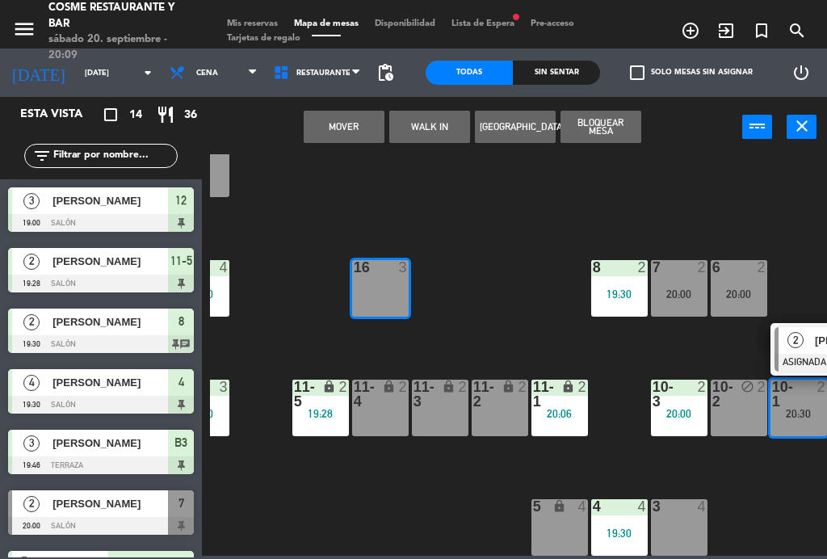
click at [352, 129] on button "Mover" at bounding box center [344, 127] width 81 height 32
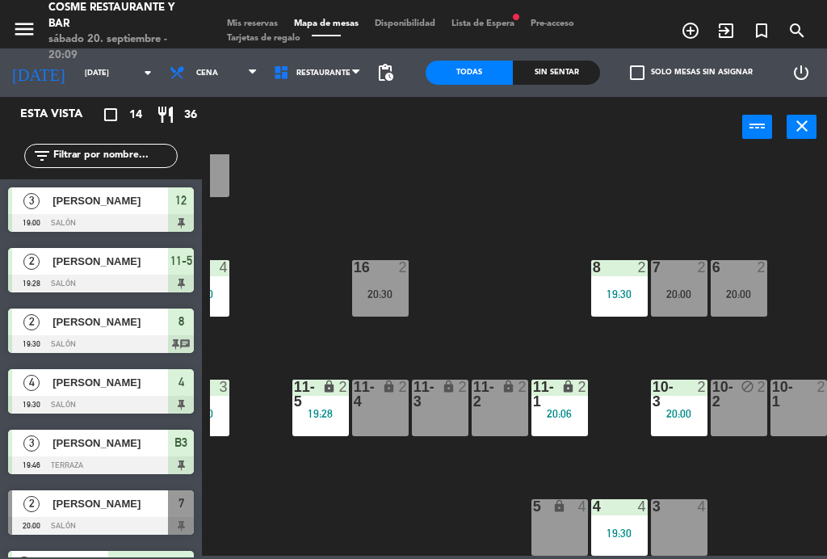
click at [543, 65] on div "Sin sentar" at bounding box center [556, 73] width 87 height 24
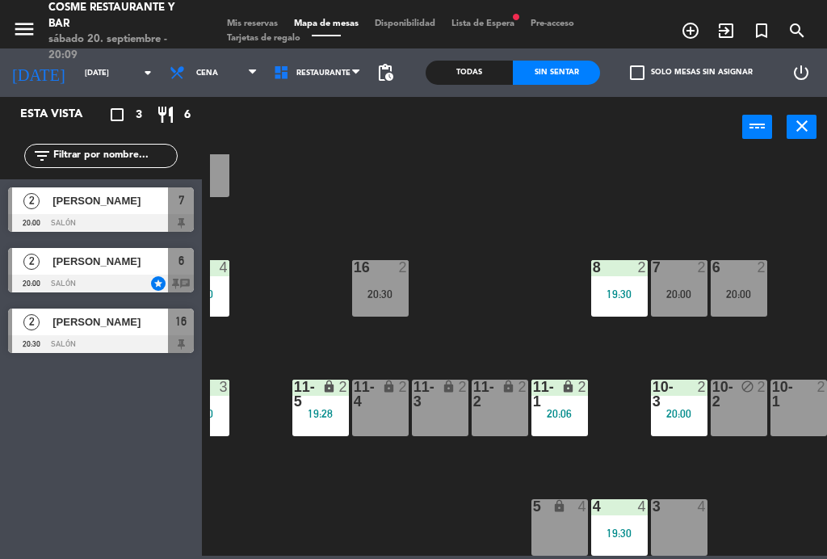
click at [559, 181] on div "B1 lock 2 B2 lock 2 B3 lock 3 19:46 B4 lock 3 19:46 15 12 14 4 20:00 8 2 19:30 …" at bounding box center [518, 354] width 617 height 401
click at [475, 56] on div "Todas Sin sentar" at bounding box center [513, 72] width 174 height 48
click at [478, 62] on div "Todas" at bounding box center [469, 73] width 87 height 24
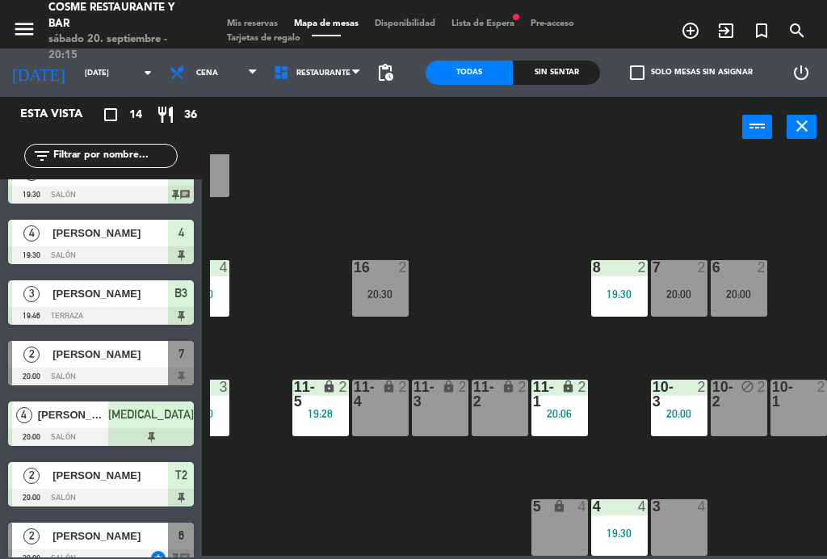
scroll to position [146, 0]
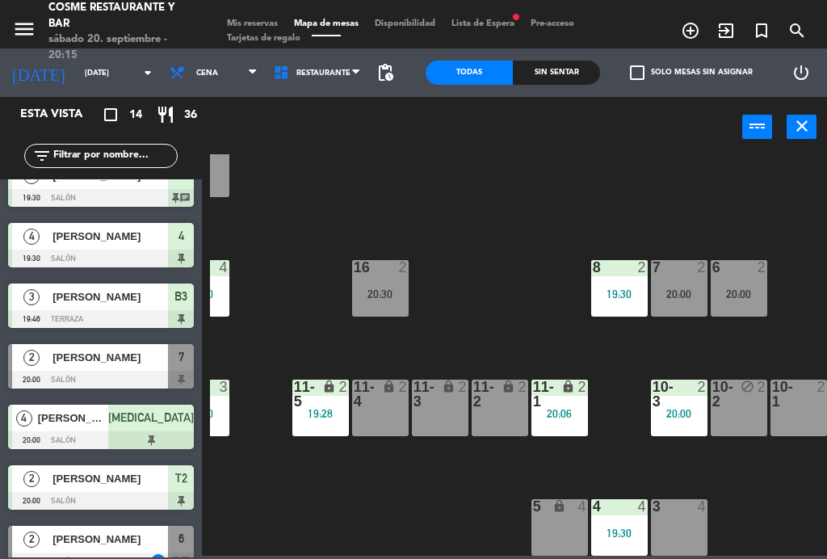
click at [101, 374] on div at bounding box center [101, 380] width 186 height 18
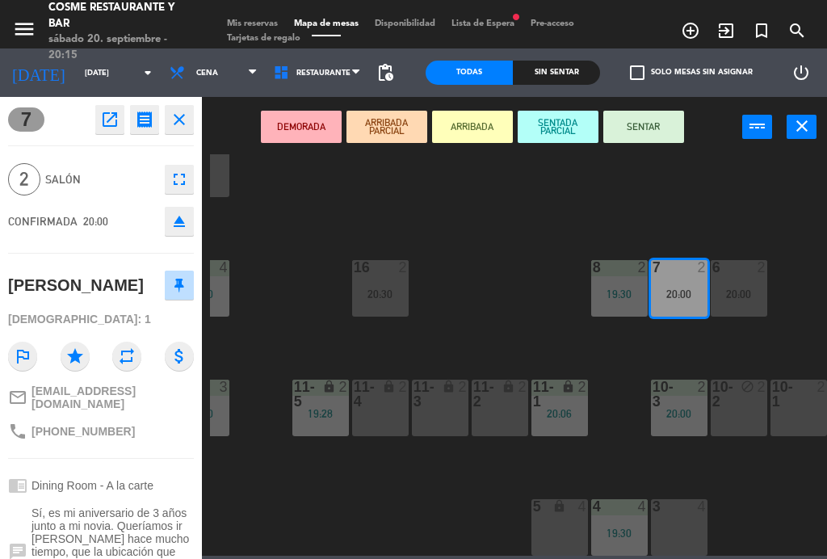
click at [106, 118] on icon "open_in_new" at bounding box center [109, 119] width 19 height 19
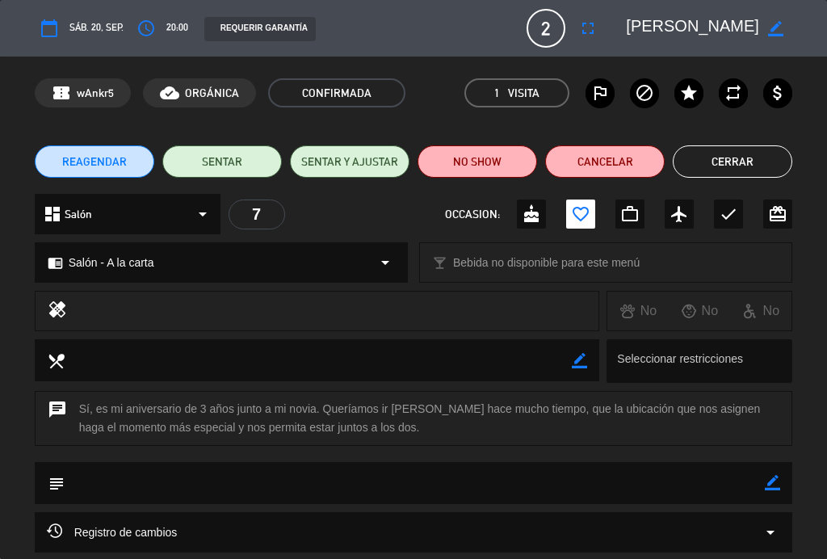
click at [461, 173] on button "NO SHOW" at bounding box center [478, 161] width 120 height 32
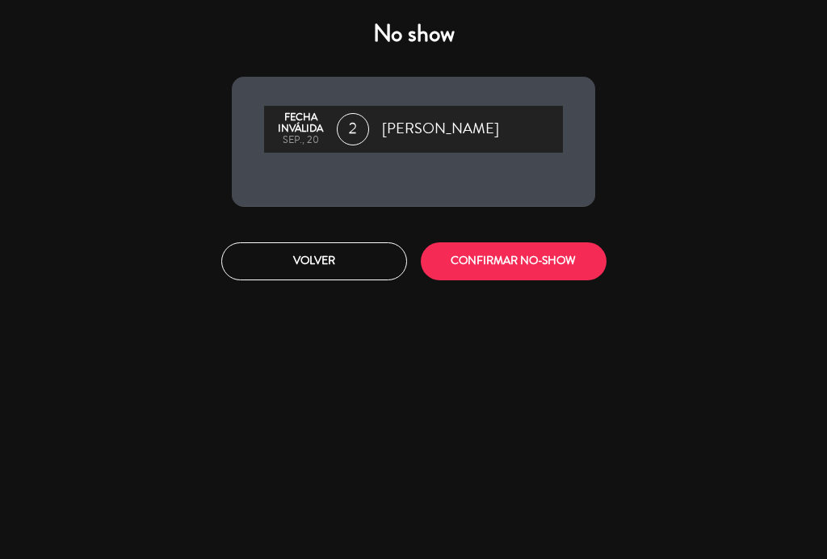
click at [508, 263] on button "CONFIRMAR NO-SHOW" at bounding box center [514, 261] width 186 height 38
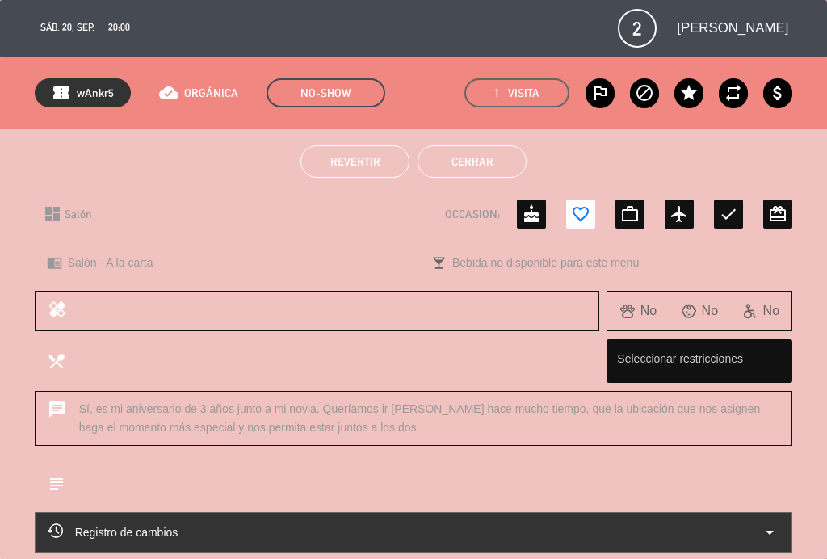
click at [460, 147] on button "Cerrar" at bounding box center [472, 161] width 109 height 32
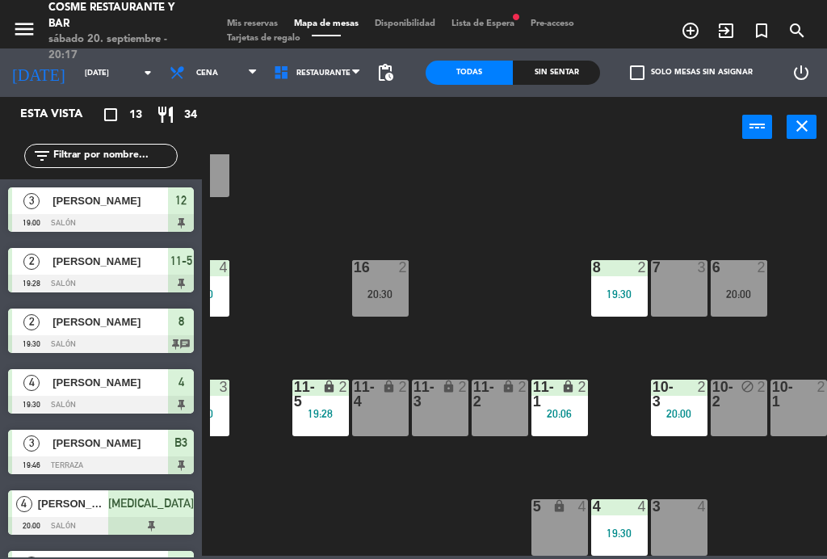
scroll to position [0, 0]
click at [250, 22] on span "Mis reservas" at bounding box center [252, 23] width 67 height 9
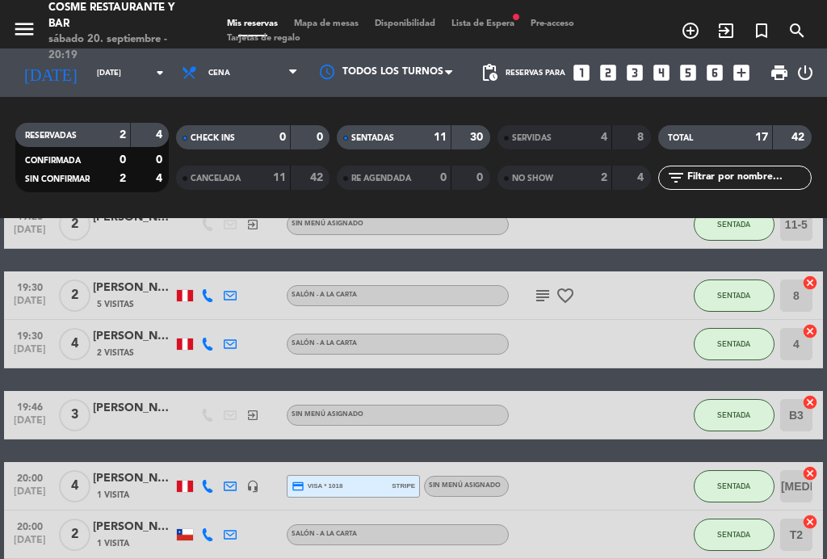
scroll to position [166, 0]
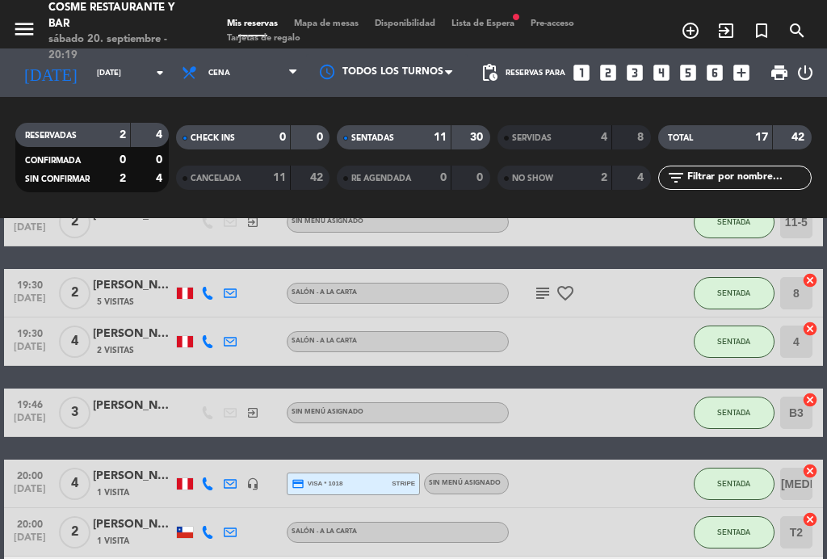
click at [339, 28] on span "Mapa de mesas" at bounding box center [326, 23] width 81 height 9
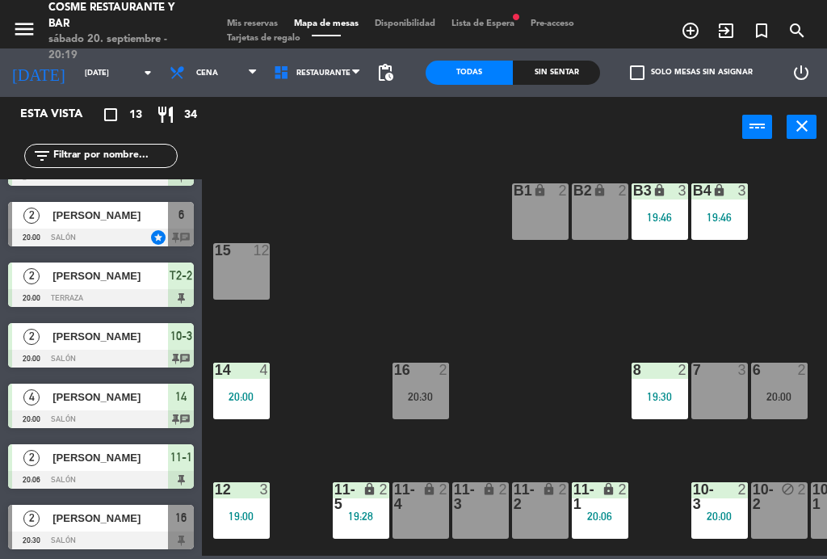
scroll to position [409, 0]
click at [254, 19] on span "Mis reservas" at bounding box center [252, 23] width 67 height 9
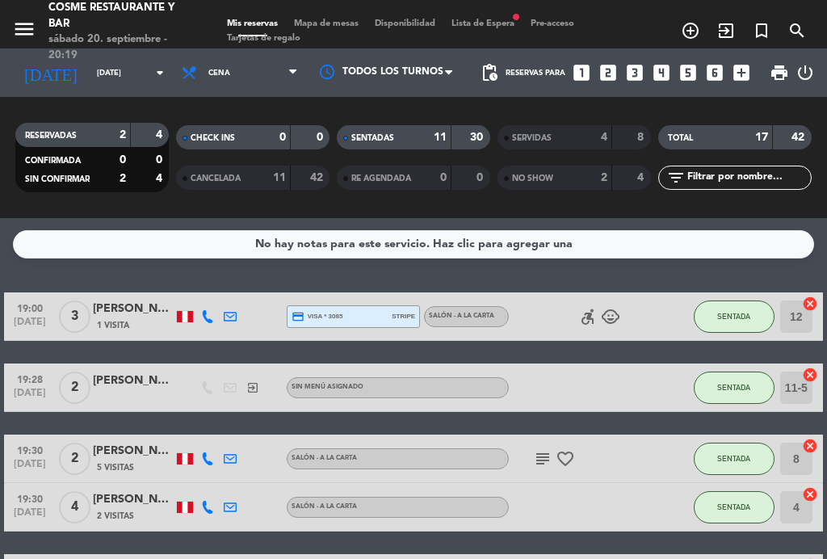
click at [563, 183] on div "NO SHOW" at bounding box center [539, 178] width 74 height 19
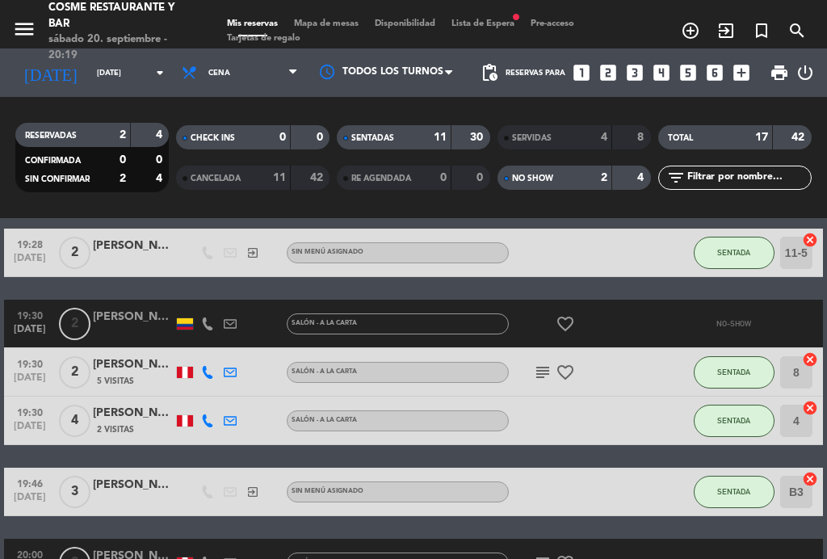
scroll to position [133, 0]
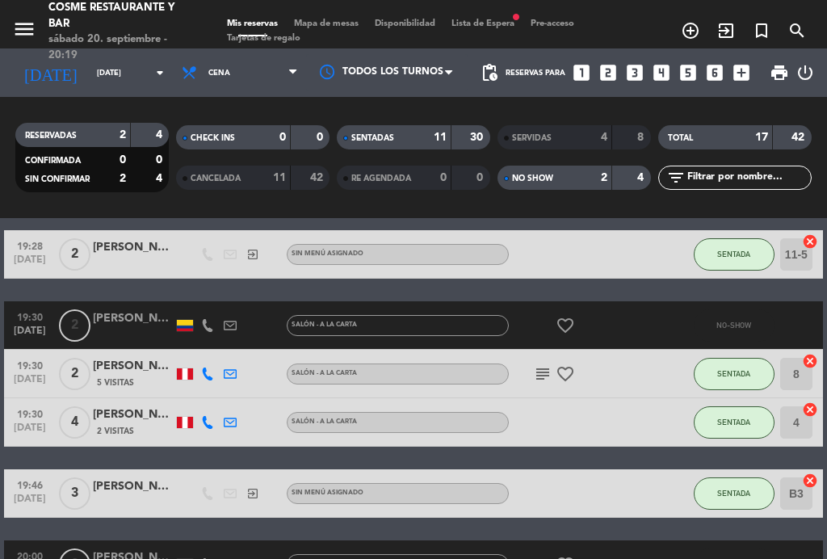
click at [569, 172] on div "NO SHOW" at bounding box center [539, 178] width 74 height 19
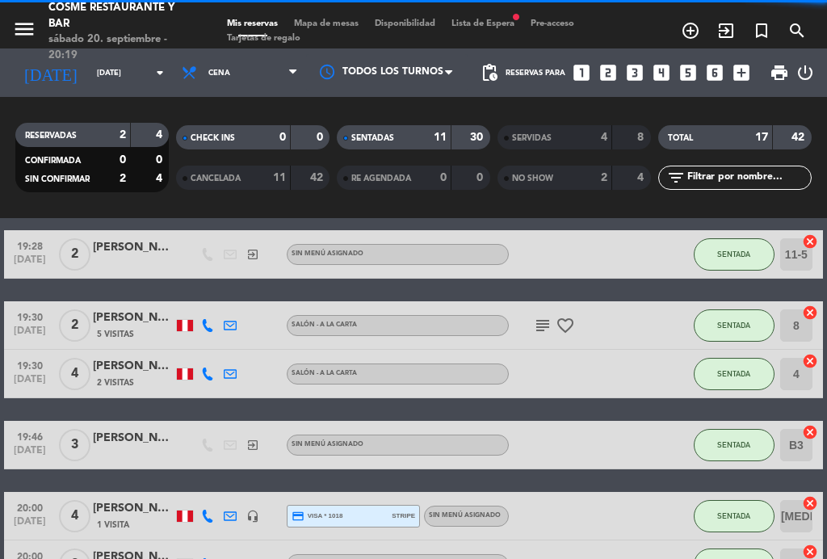
click at [230, 178] on span "CANCELADA" at bounding box center [216, 178] width 50 height 8
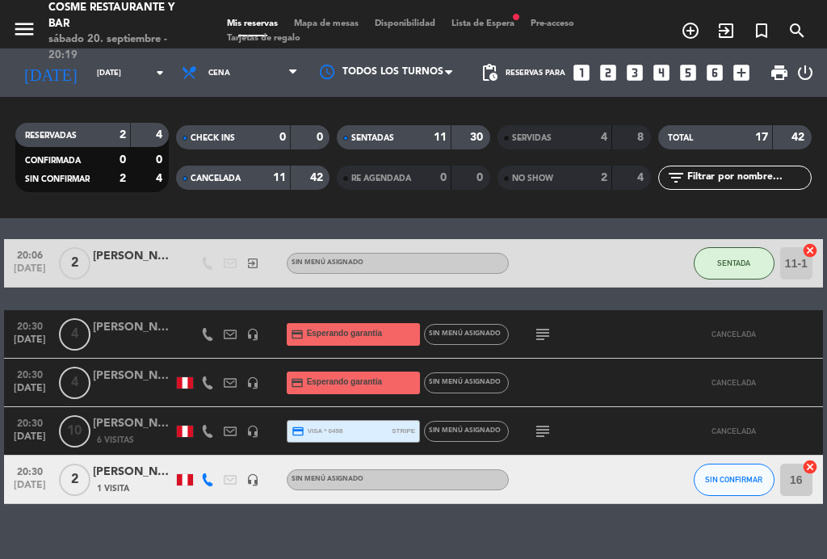
scroll to position [1085, 0]
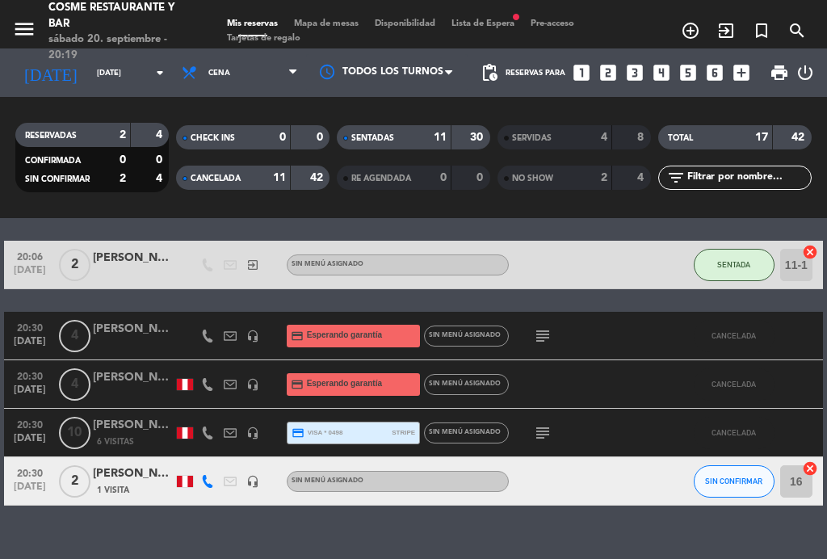
click at [343, 21] on span "Mapa de mesas" at bounding box center [326, 23] width 81 height 9
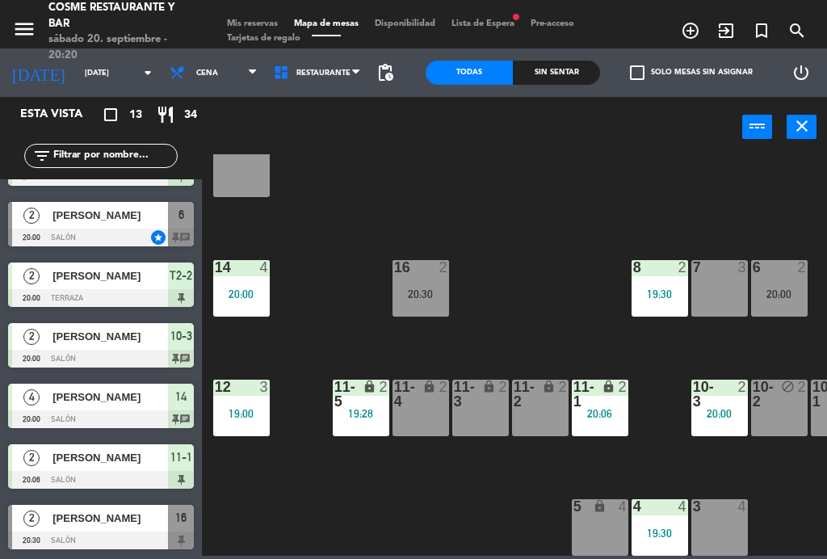
scroll to position [103, 0]
click at [246, 398] on div "12 3 19:00" at bounding box center [241, 408] width 57 height 57
click at [335, 513] on div "B1 lock 2 B2 lock 2 B3 lock 3 19:46 B4 lock 3 19:46 15 12 14 4 20:00 8 2 19:30 …" at bounding box center [518, 354] width 617 height 401
click at [250, 410] on div "19:00" at bounding box center [241, 413] width 57 height 11
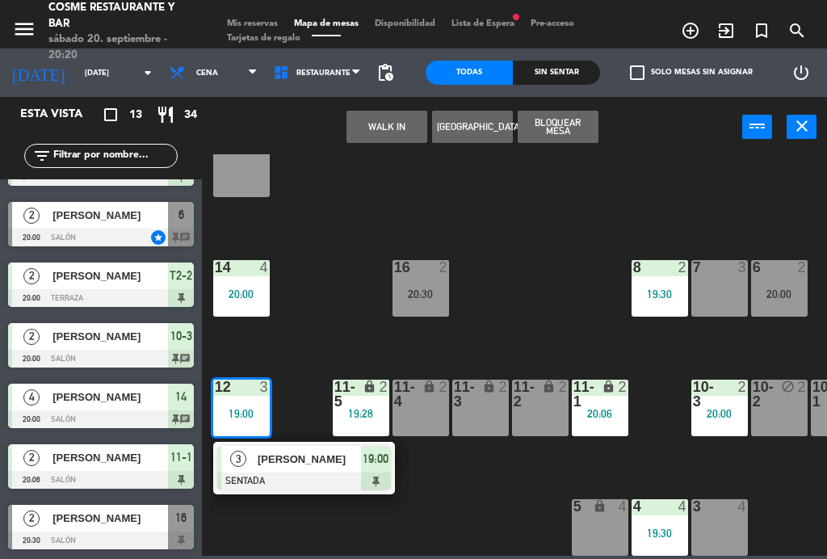
click at [306, 471] on div "[PERSON_NAME]" at bounding box center [308, 459] width 105 height 27
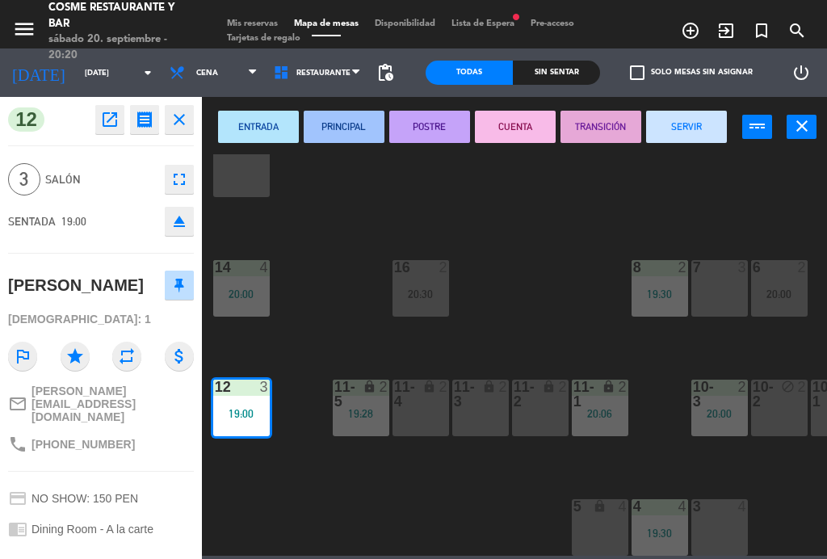
click at [704, 134] on button "SERVIR" at bounding box center [686, 127] width 81 height 32
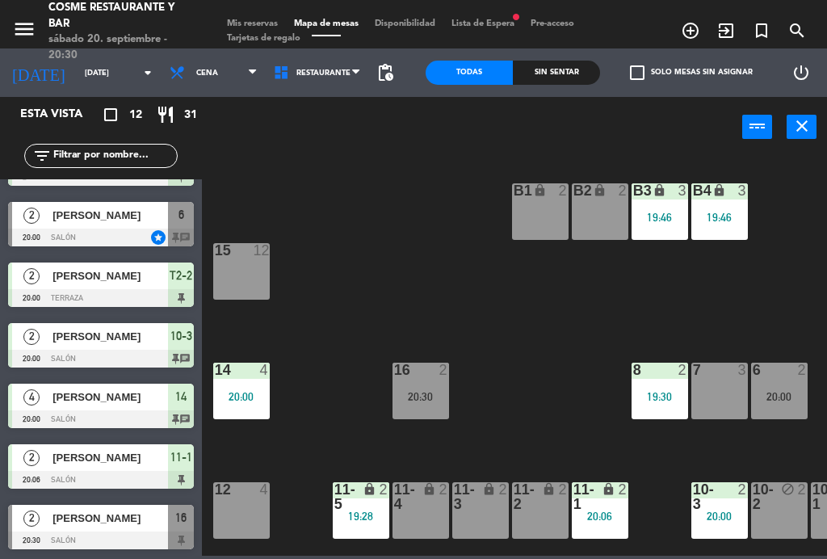
scroll to position [349, 0]
click at [409, 384] on div "16 2 20:30" at bounding box center [420, 391] width 57 height 57
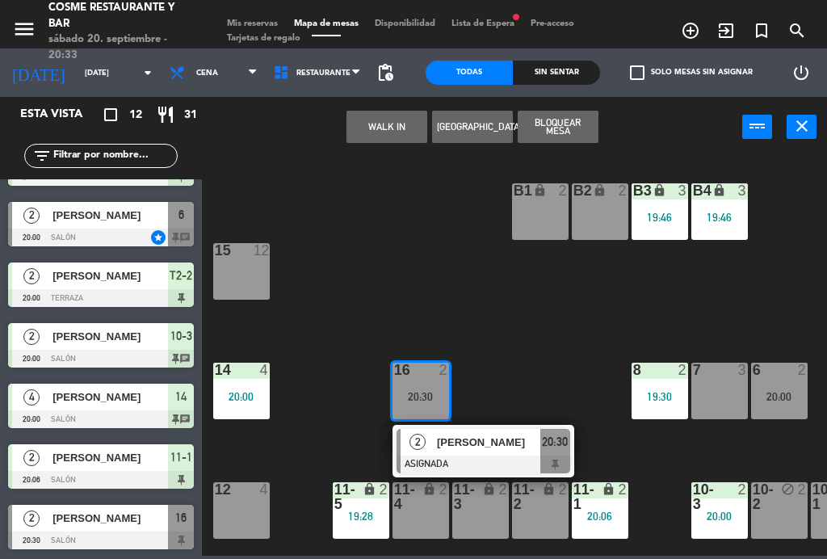
click at [694, 370] on div "7" at bounding box center [693, 370] width 1 height 15
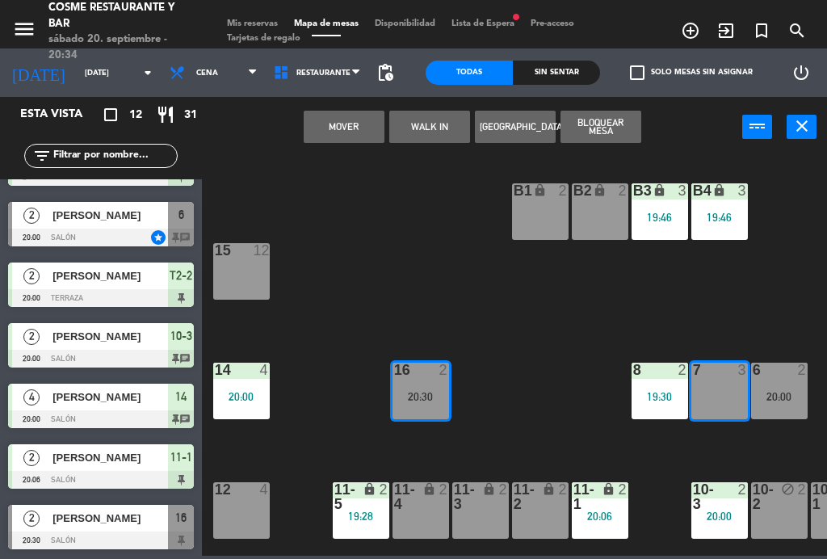
click at [343, 141] on button "Mover" at bounding box center [344, 127] width 81 height 32
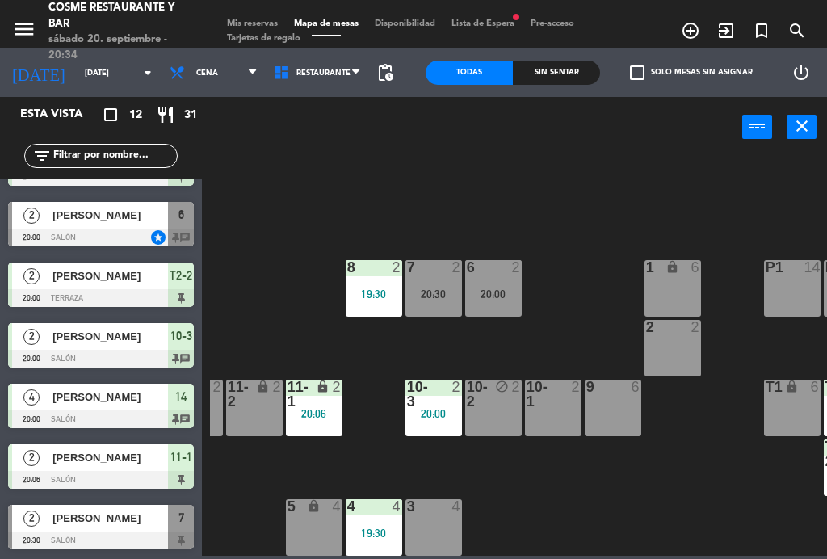
scroll to position [103, 286]
click at [497, 273] on div at bounding box center [493, 267] width 27 height 15
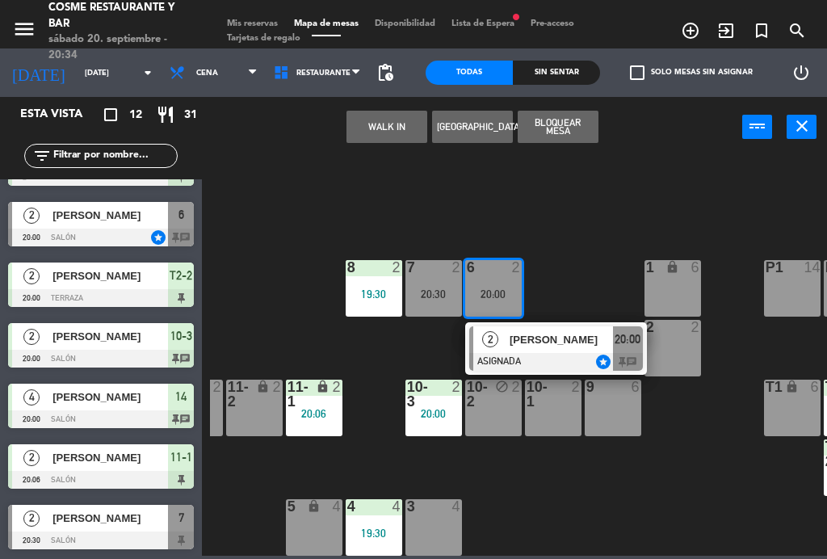
click at [539, 343] on span "[PERSON_NAME]" at bounding box center [561, 339] width 103 height 17
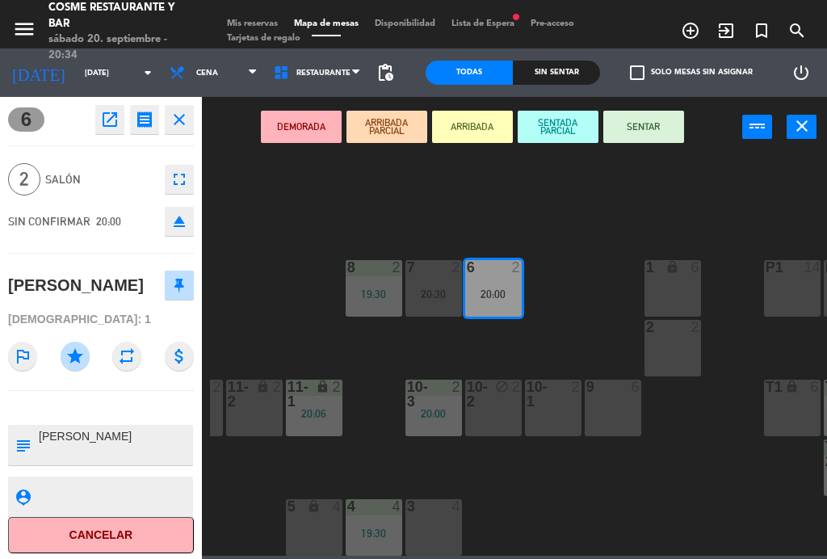
click at [83, 505] on textarea at bounding box center [114, 496] width 154 height 20
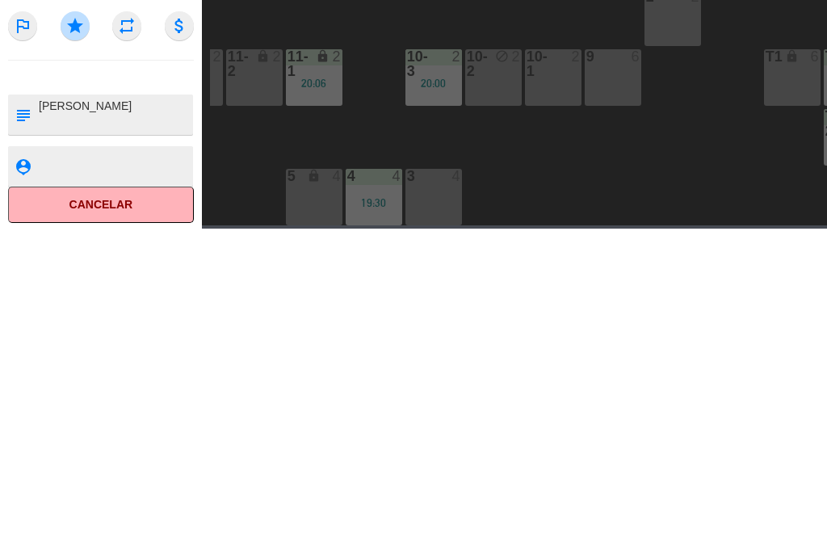
click at [92, 517] on button "Cancelar" at bounding box center [101, 535] width 186 height 36
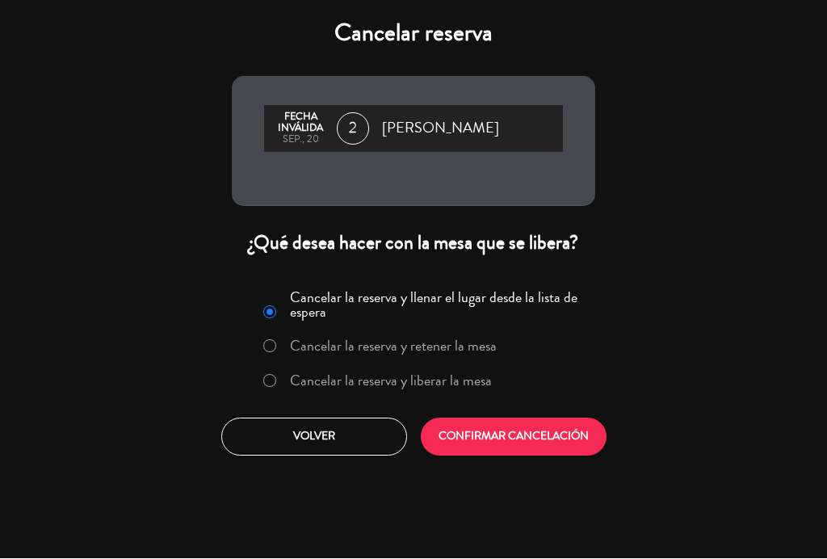
click at [313, 385] on label "Cancelar la reserva y liberar la mesa" at bounding box center [391, 381] width 202 height 15
click at [529, 436] on button "CONFIRMAR CANCELACIÓN" at bounding box center [514, 437] width 186 height 38
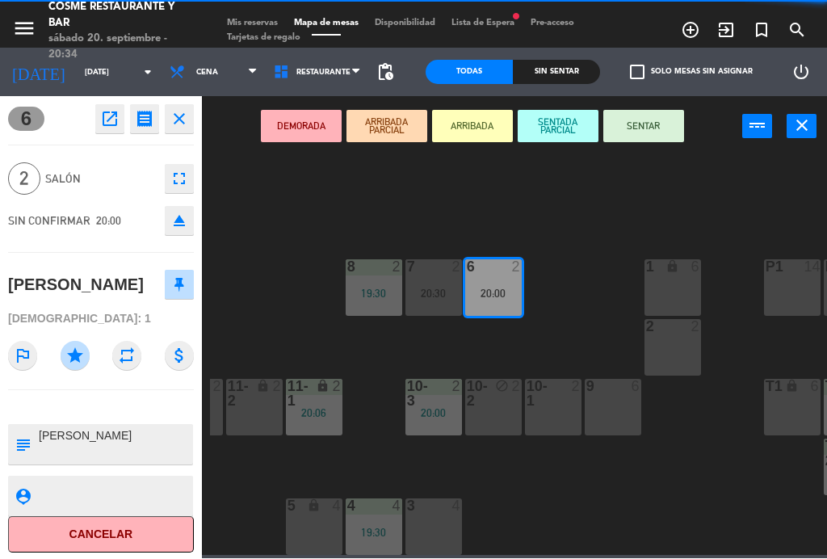
scroll to position [0, 0]
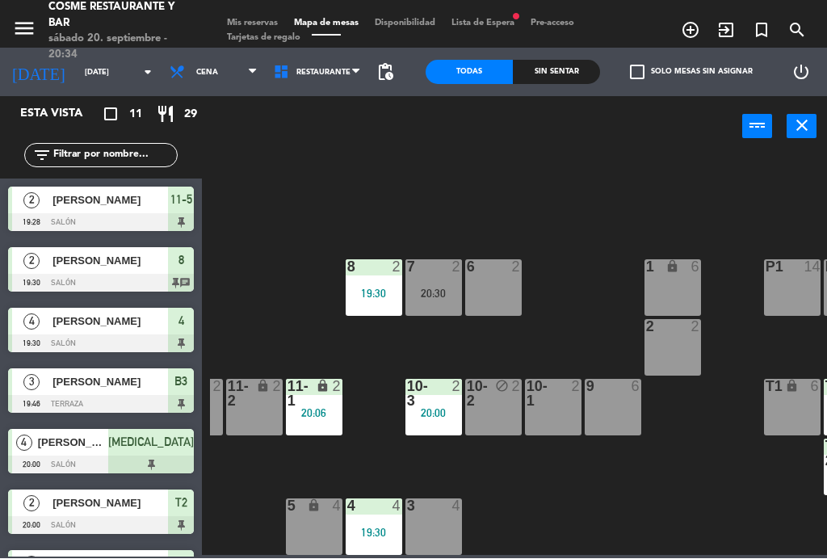
click at [440, 280] on div "7 2 20:30" at bounding box center [433, 288] width 57 height 57
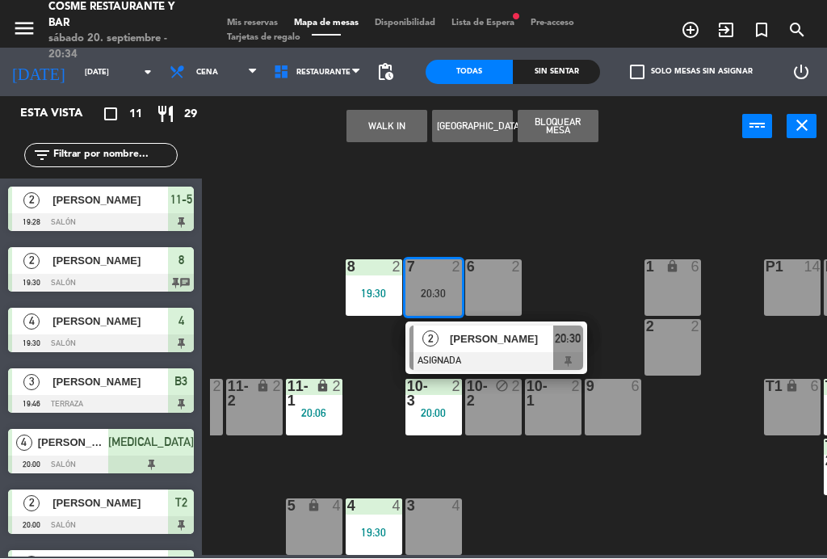
click at [490, 285] on div "6 2" at bounding box center [493, 288] width 57 height 57
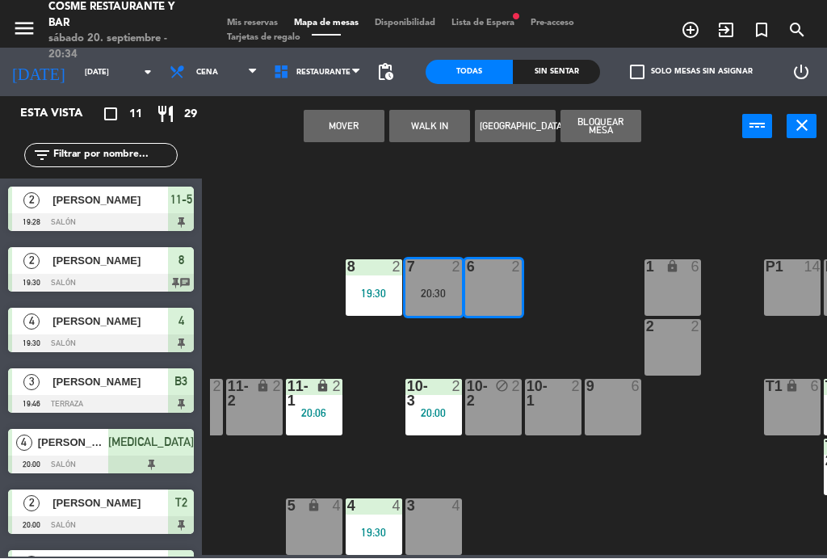
click at [321, 126] on button "Mover" at bounding box center [344, 127] width 81 height 32
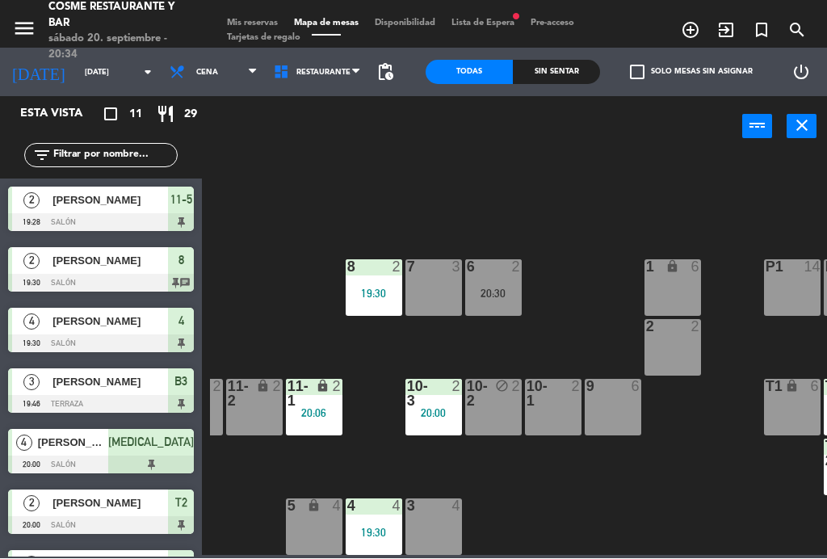
click at [293, 194] on div "B1 lock 2 B2 lock 2 B3 lock 3 19:46 B4 lock 3 19:46 15 12 14 4 20:00 8 2 19:30 …" at bounding box center [518, 354] width 617 height 401
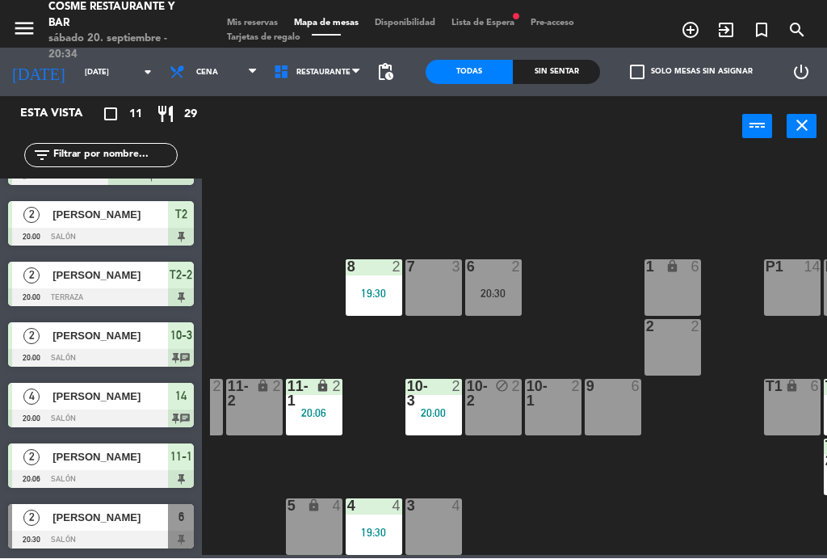
scroll to position [288, 0]
click at [585, 63] on div "Sin sentar" at bounding box center [556, 73] width 87 height 24
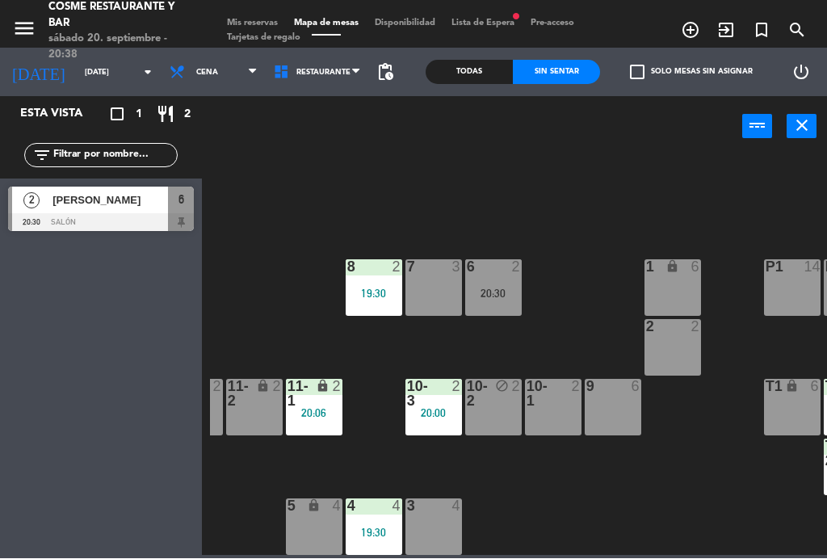
scroll to position [0, 0]
click at [489, 61] on div "Todas" at bounding box center [469, 73] width 87 height 24
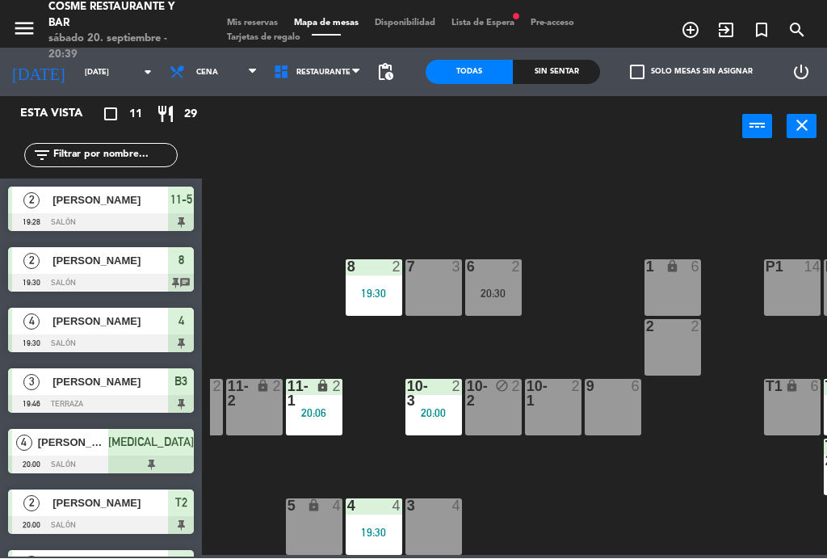
click at [256, 25] on span "Mis reservas" at bounding box center [252, 23] width 67 height 9
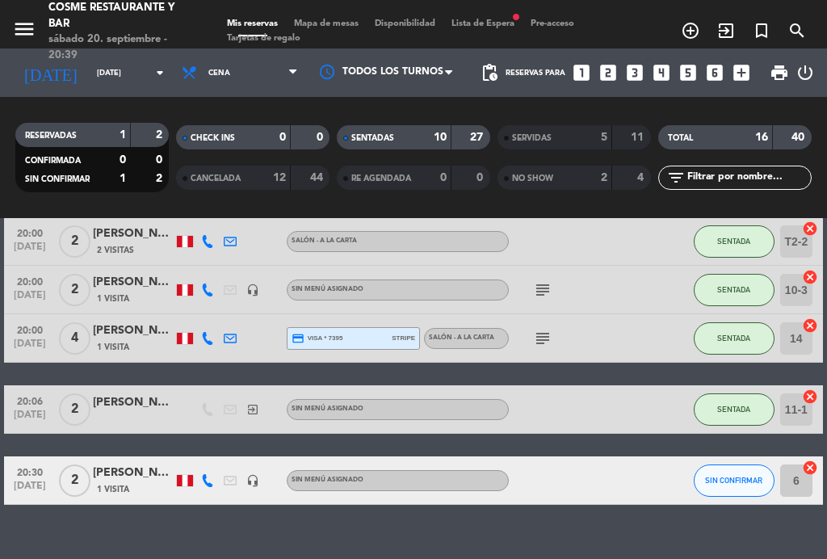
scroll to position [433, 0]
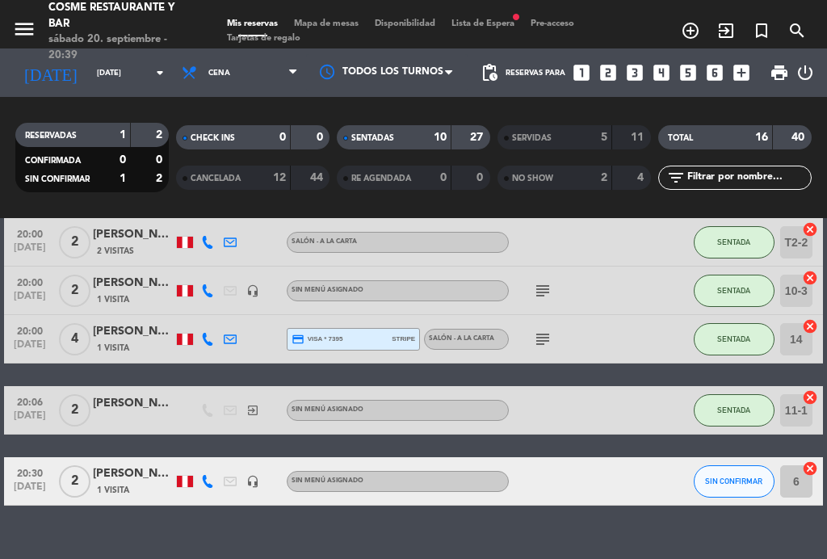
click at [16, 485] on span "[DATE]" at bounding box center [30, 490] width 40 height 19
click at [22, 476] on span "20:30" at bounding box center [30, 472] width 40 height 19
click at [327, 27] on span "Mapa de mesas" at bounding box center [326, 23] width 81 height 9
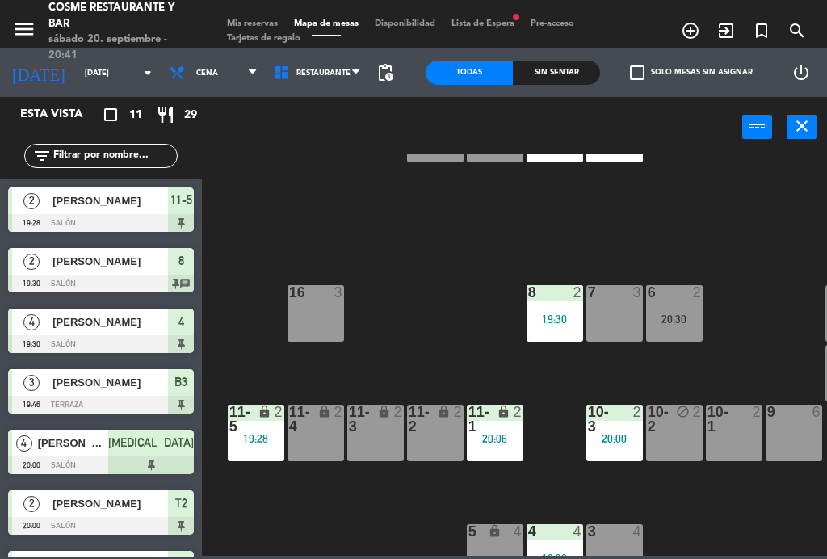
scroll to position [84, 115]
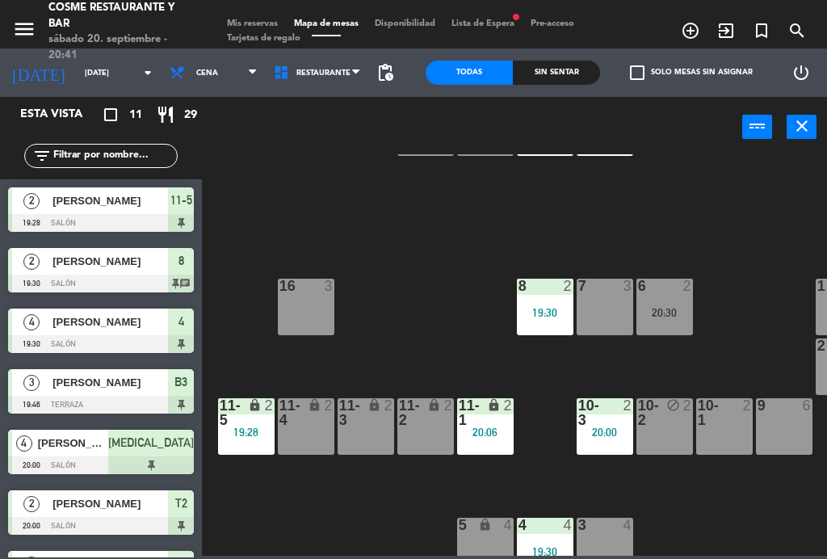
click at [615, 321] on div "7 3" at bounding box center [605, 307] width 57 height 57
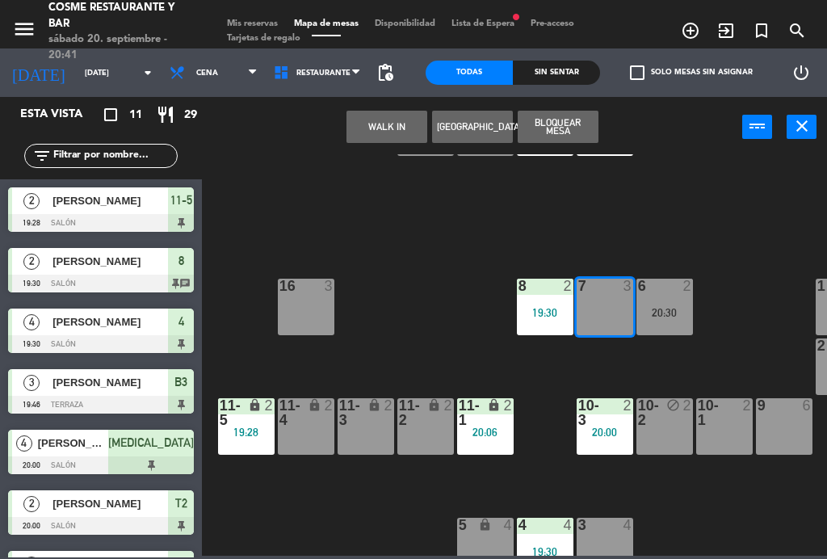
click at [372, 137] on button "WALK IN" at bounding box center [386, 127] width 81 height 32
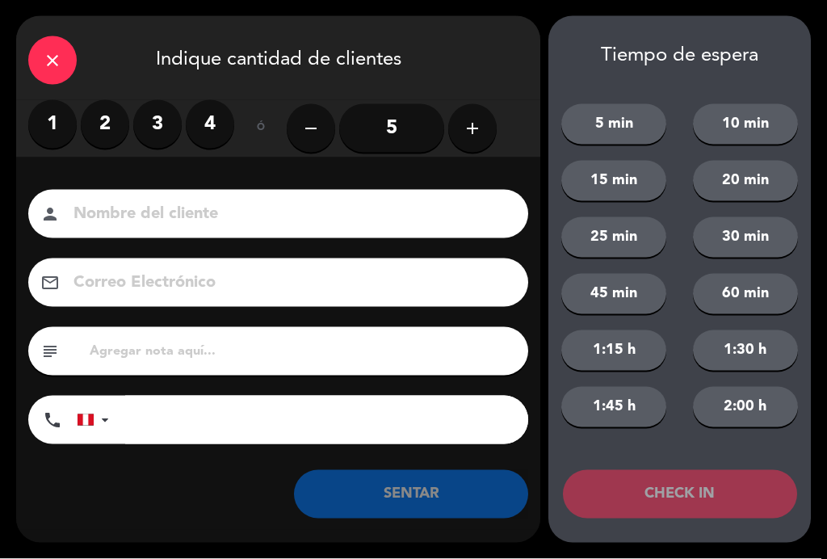
click at [104, 119] on label "2" at bounding box center [105, 124] width 48 height 48
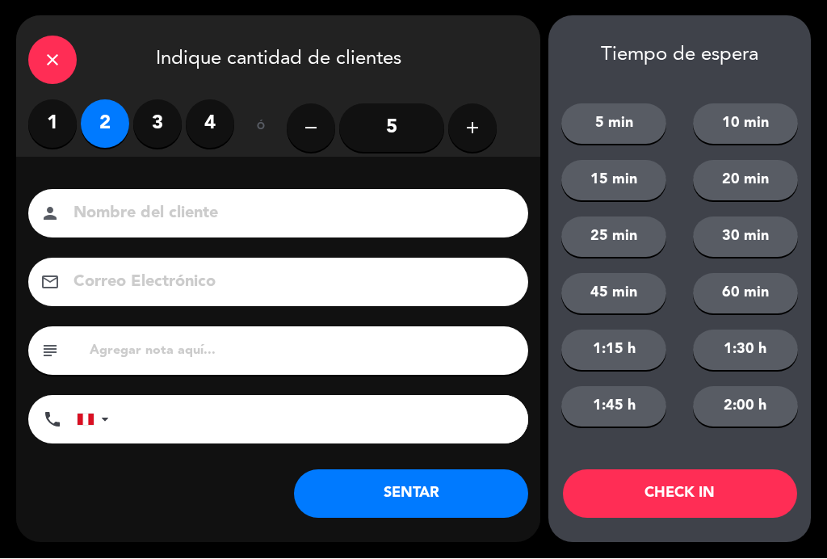
click at [202, 213] on input at bounding box center [289, 214] width 435 height 28
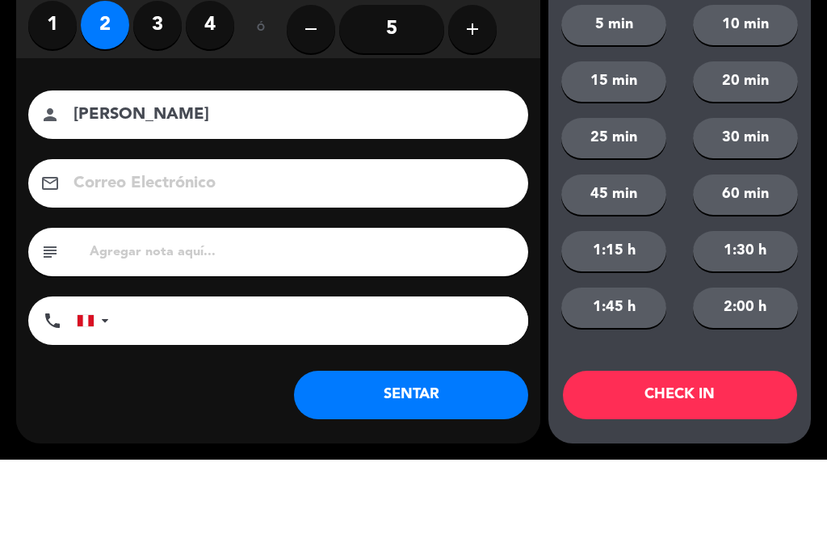
click at [37, 258] on div "email" at bounding box center [278, 282] width 500 height 48
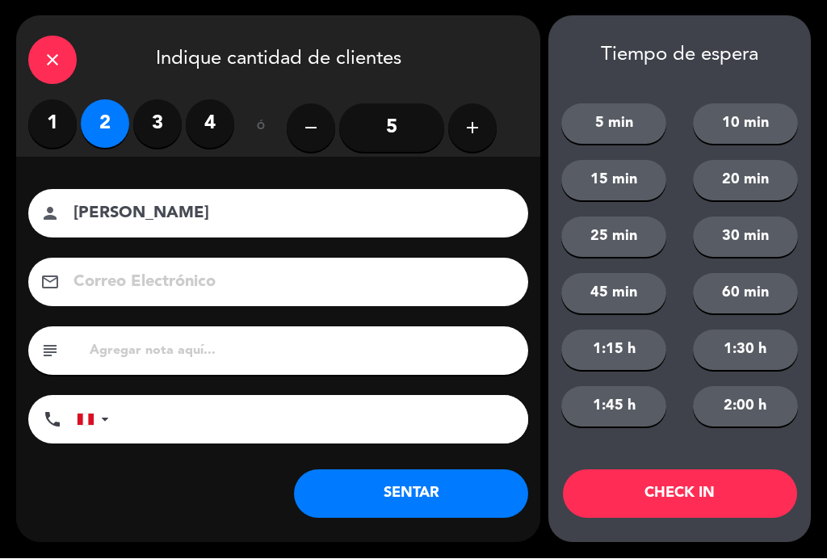
click at [296, 208] on input "[PERSON_NAME]" at bounding box center [289, 214] width 435 height 28
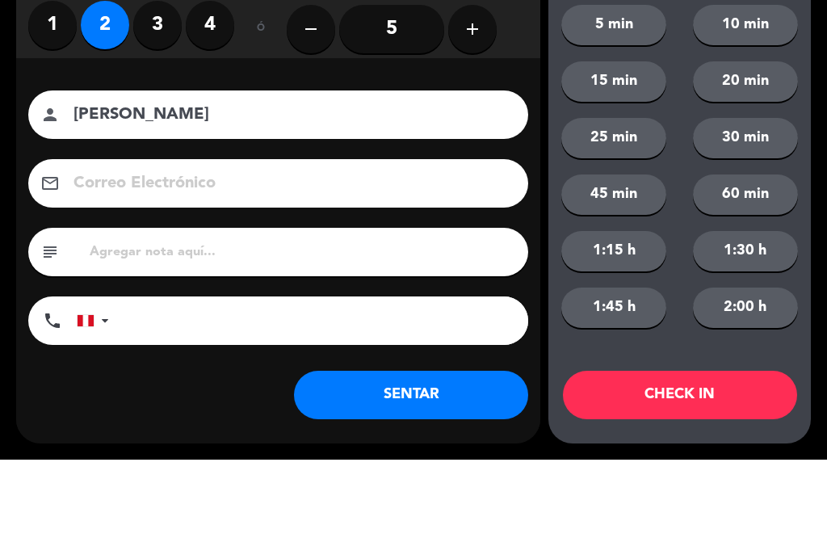
type input "[PERSON_NAME]"
click at [7, 182] on div "close Indique cantidad de clientes 1 2 3 4 ó remove 5 add Nombre del cliente pe…" at bounding box center [413, 279] width 827 height 559
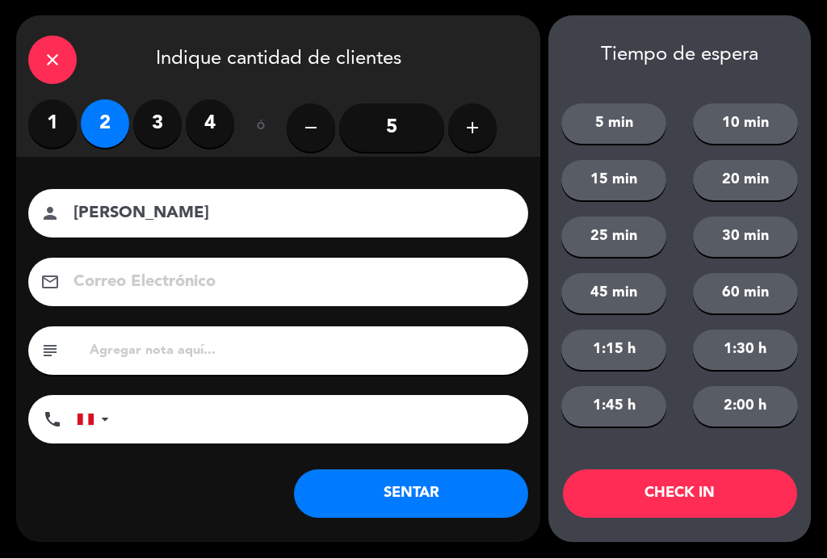
click at [405, 493] on button "SENTAR" at bounding box center [411, 494] width 234 height 48
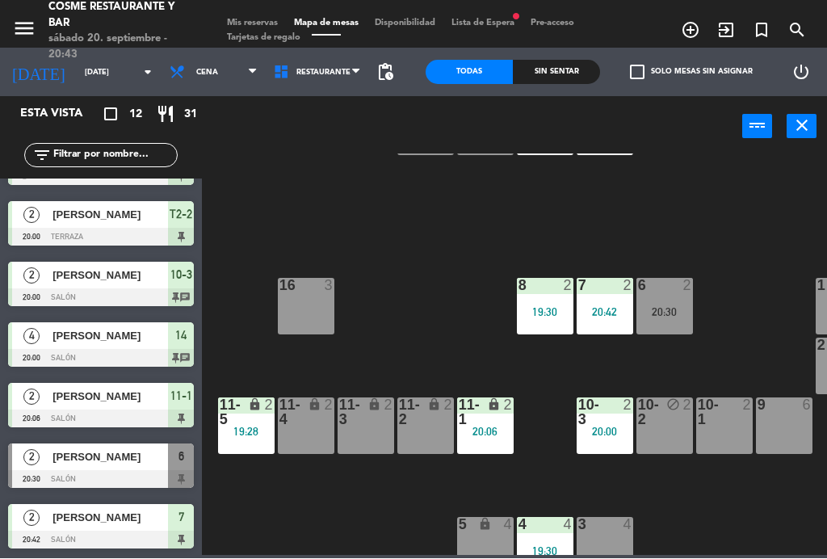
scroll to position [349, 0]
click at [300, 316] on div "16 3" at bounding box center [306, 307] width 57 height 57
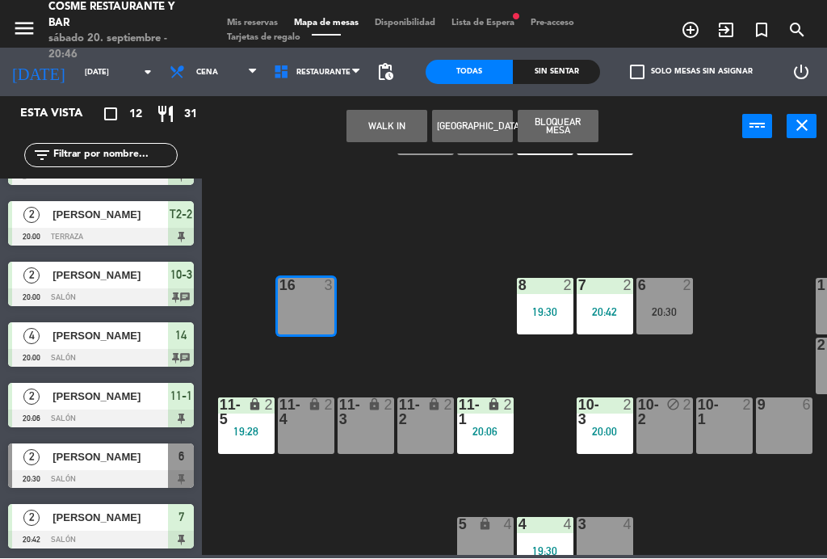
click at [384, 120] on button "WALK IN" at bounding box center [386, 127] width 81 height 32
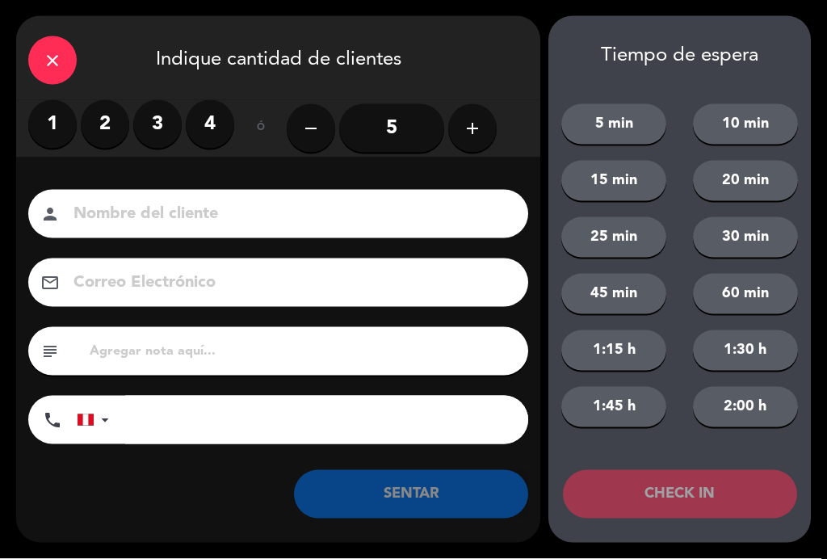
click at [91, 136] on label "2" at bounding box center [105, 124] width 48 height 48
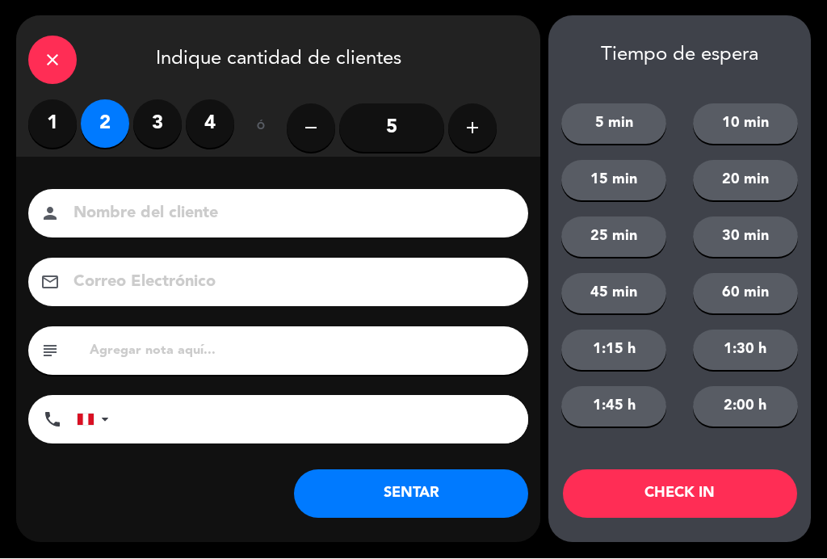
click at [191, 207] on input at bounding box center [289, 214] width 435 height 28
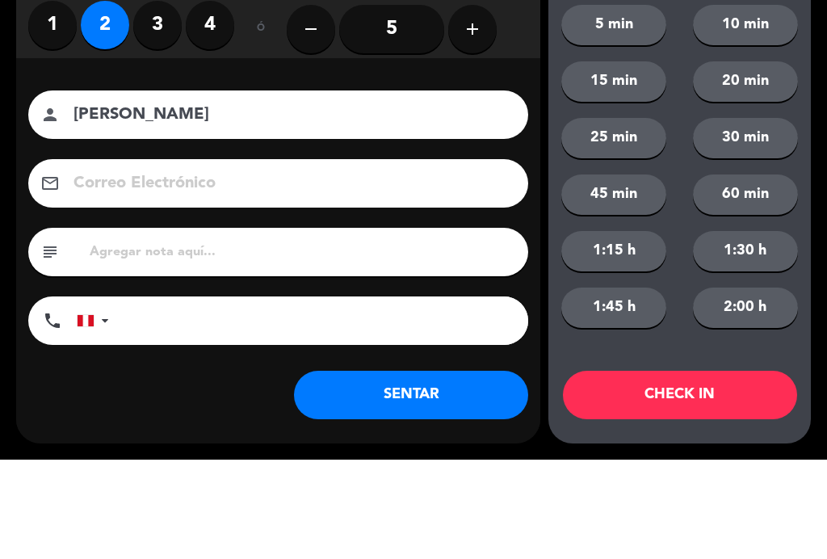
type input "[PERSON_NAME]"
click at [40, 190] on div "Nombre del cliente person [PERSON_NAME] Correo Electrónico email subject phone …" at bounding box center [278, 319] width 524 height 259
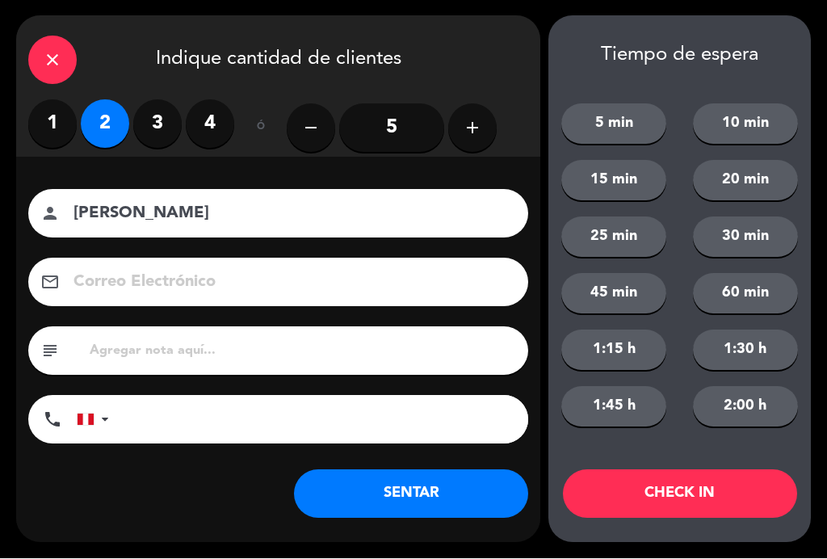
click at [470, 502] on button "SENTAR" at bounding box center [411, 494] width 234 height 48
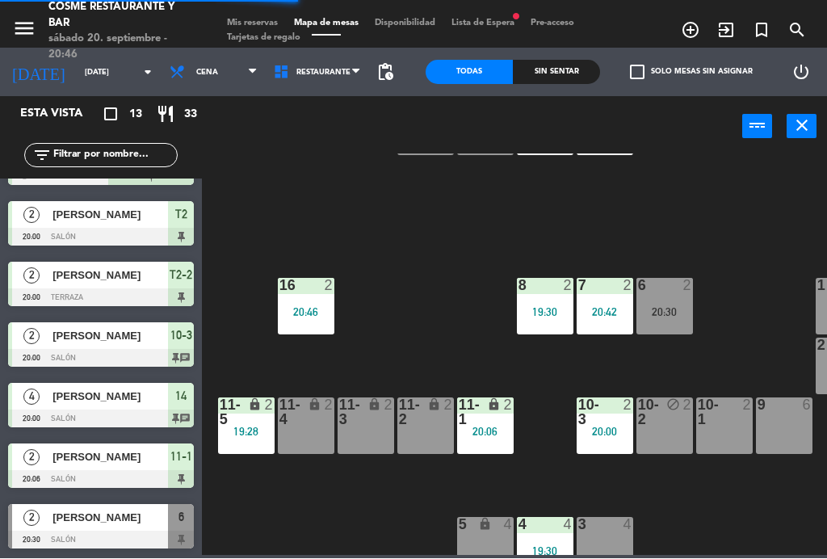
scroll to position [0, 0]
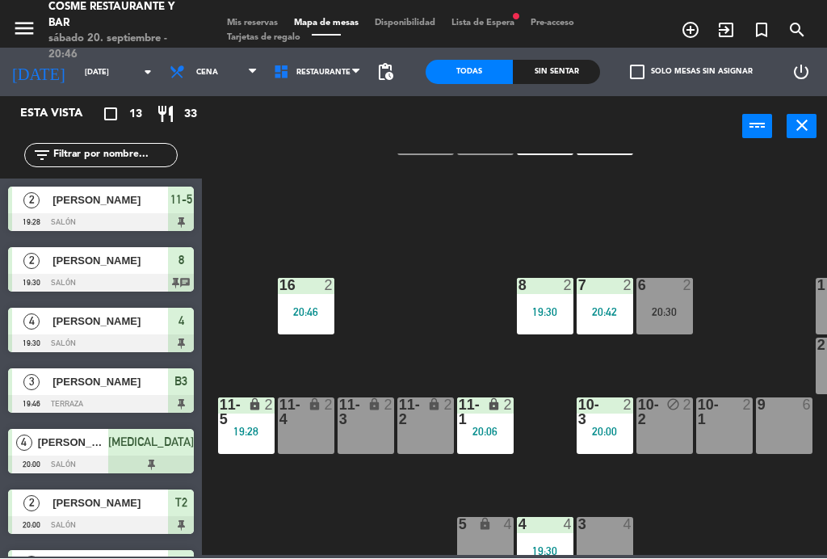
click at [674, 311] on div "20:30" at bounding box center [664, 312] width 57 height 11
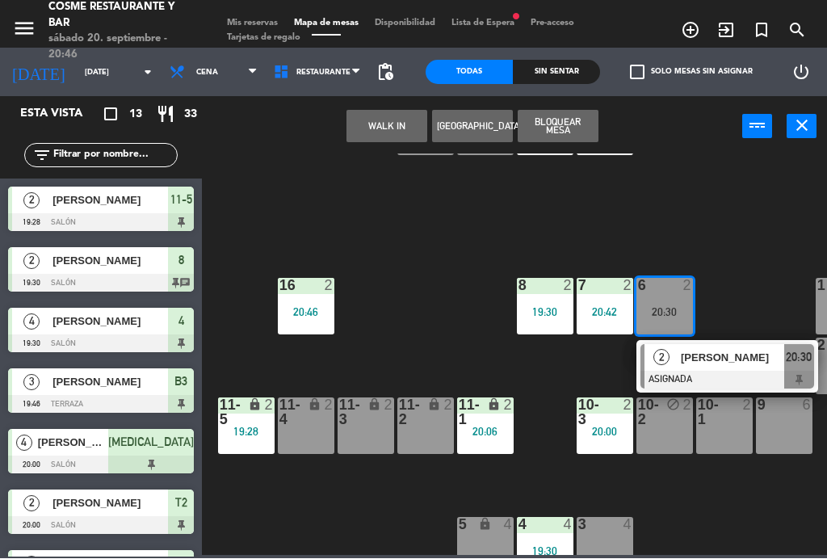
click at [732, 367] on div "[PERSON_NAME]" at bounding box center [731, 358] width 105 height 27
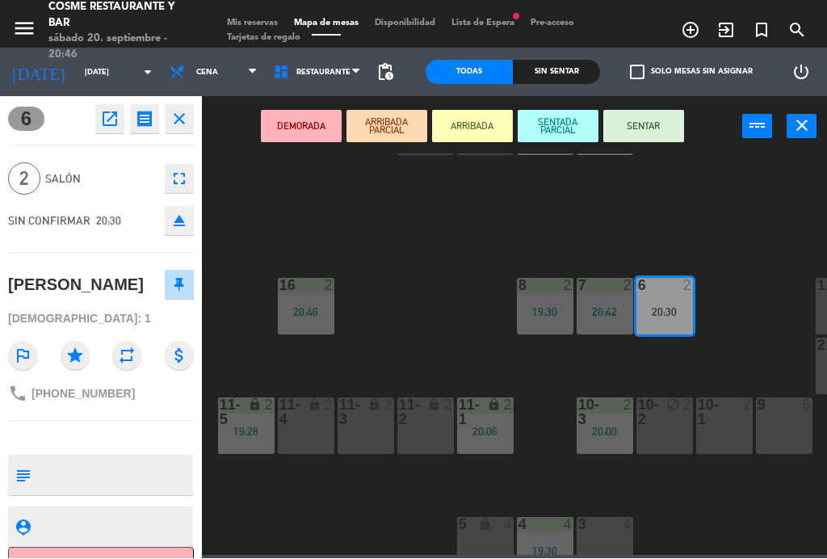
click at [120, 124] on button "open_in_new" at bounding box center [109, 119] width 29 height 29
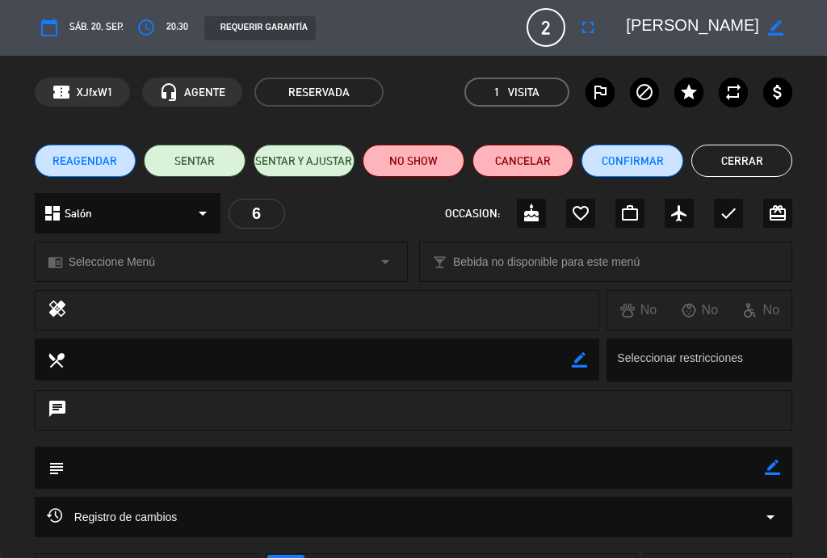
click at [427, 159] on button "NO SHOW" at bounding box center [414, 161] width 102 height 32
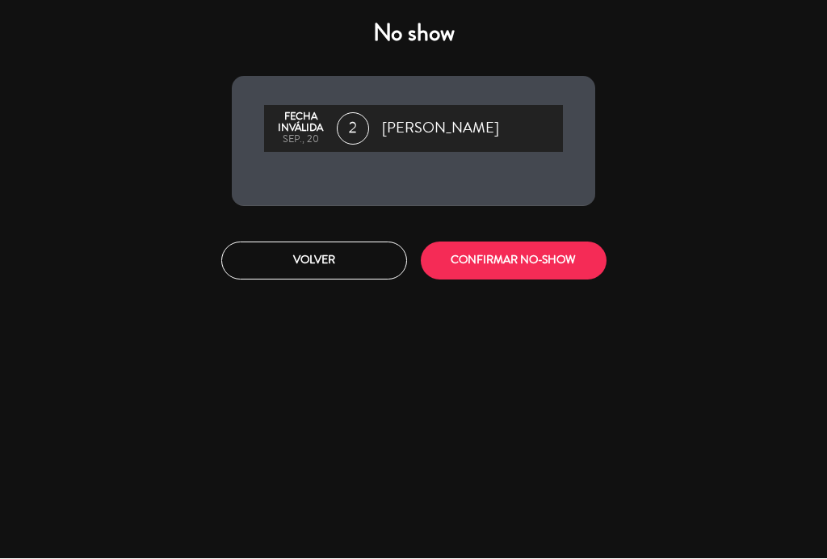
click at [502, 261] on button "CONFIRMAR NO-SHOW" at bounding box center [514, 261] width 186 height 38
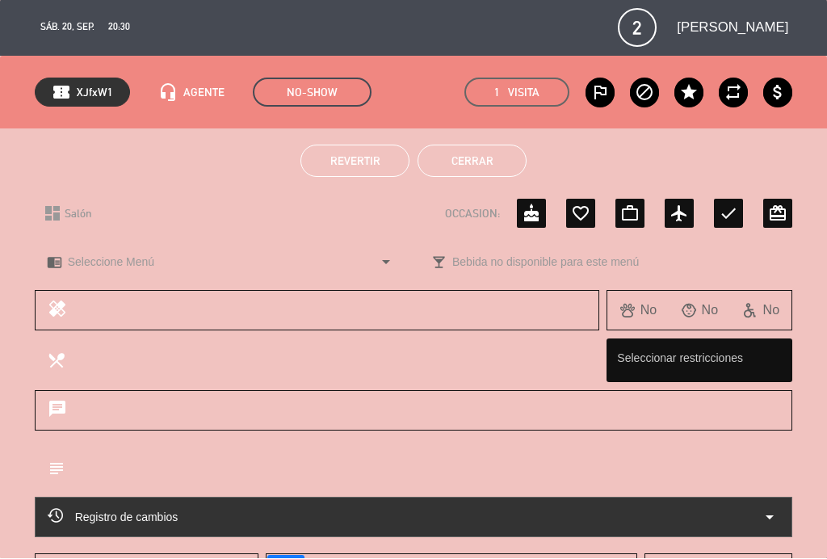
click at [447, 176] on button "Cerrar" at bounding box center [472, 161] width 109 height 32
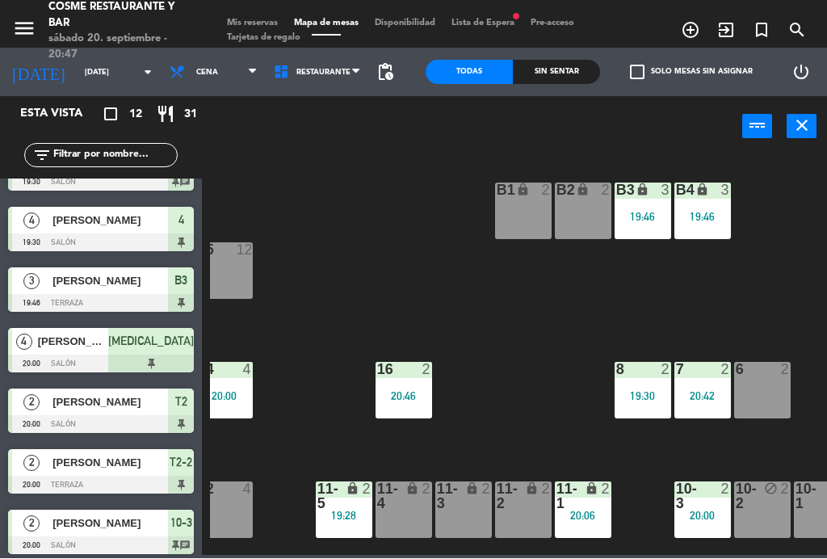
scroll to position [0, 17]
click at [701, 207] on div "B4 lock 3 19:46" at bounding box center [702, 211] width 57 height 57
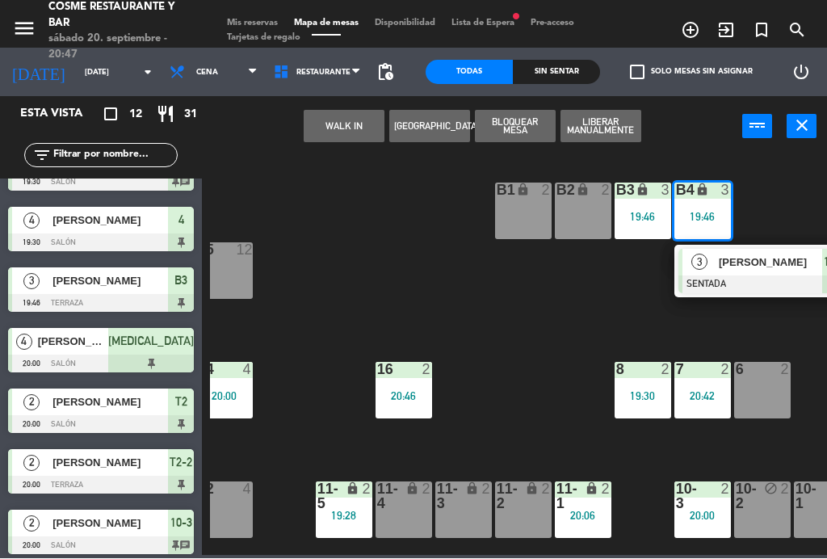
click at [761, 262] on span "[PERSON_NAME]" at bounding box center [770, 262] width 103 height 17
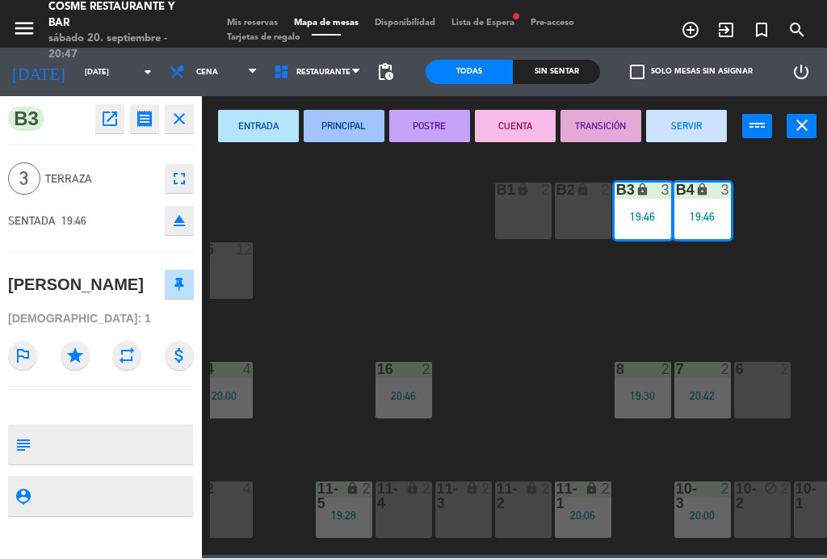
click at [697, 116] on button "SERVIR" at bounding box center [686, 127] width 81 height 32
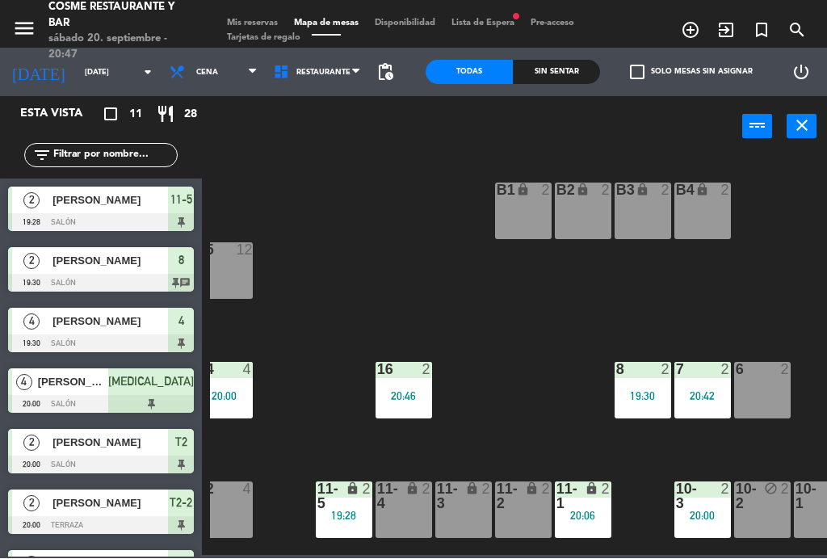
click at [652, 371] on div at bounding box center [642, 370] width 27 height 15
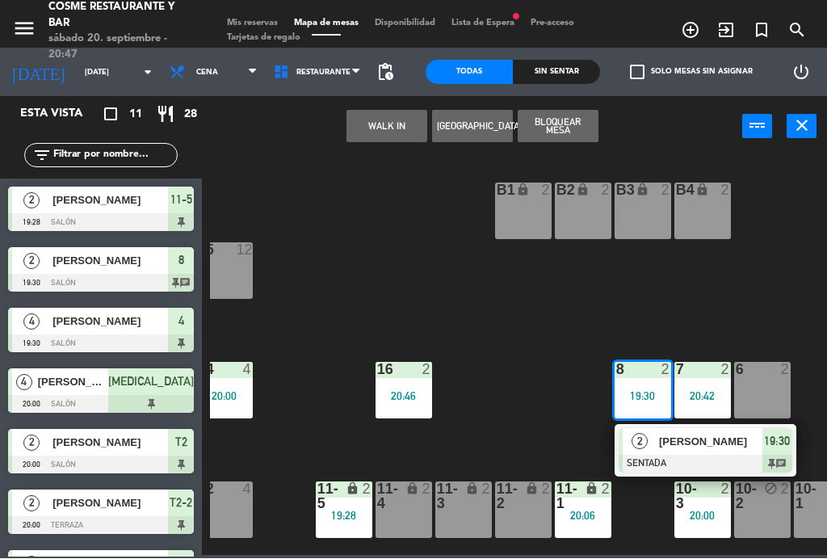
click at [697, 451] on div "[PERSON_NAME]" at bounding box center [709, 442] width 105 height 27
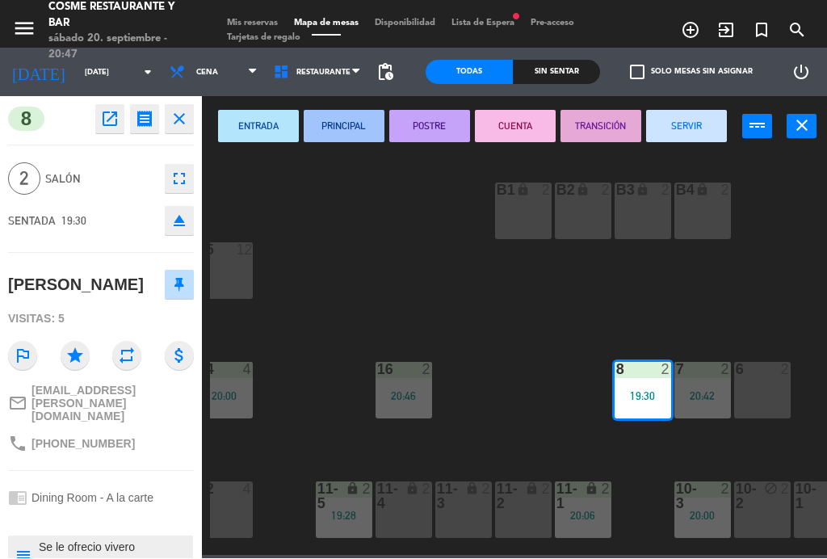
click at [701, 120] on button "SERVIR" at bounding box center [686, 127] width 81 height 32
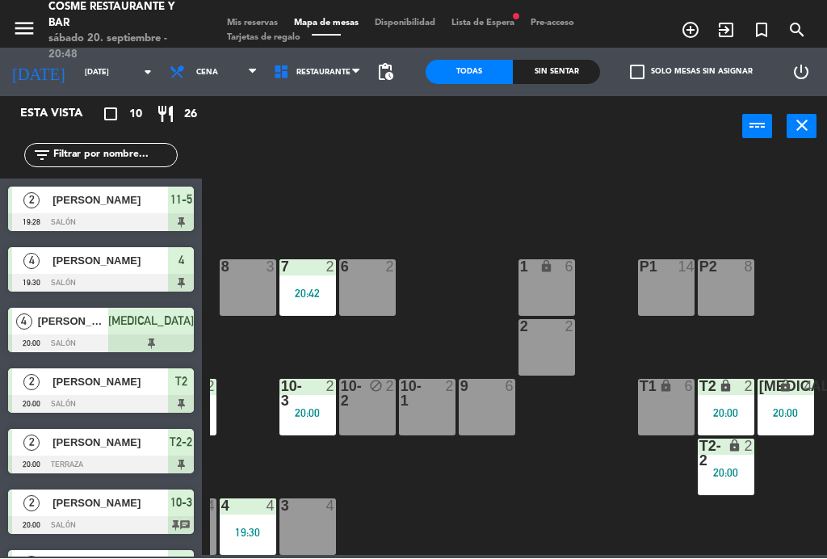
scroll to position [103, 411]
click at [66, 551] on div "[PERSON_NAME]" at bounding box center [109, 564] width 117 height 27
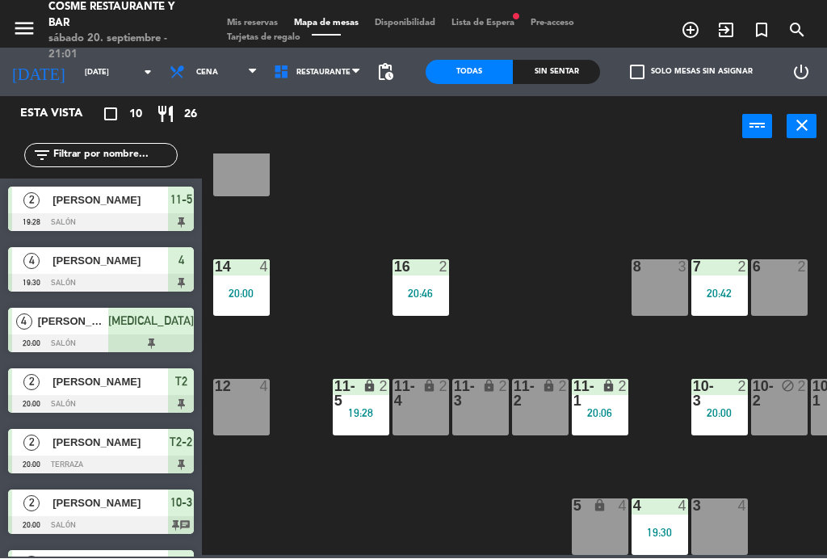
scroll to position [0, 0]
click at [604, 411] on div "20:06" at bounding box center [600, 413] width 57 height 11
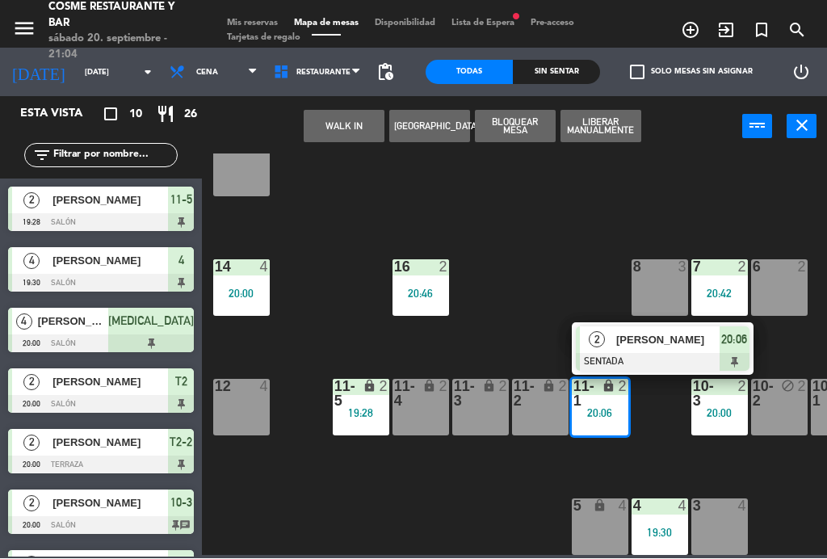
click at [650, 356] on div at bounding box center [663, 363] width 174 height 18
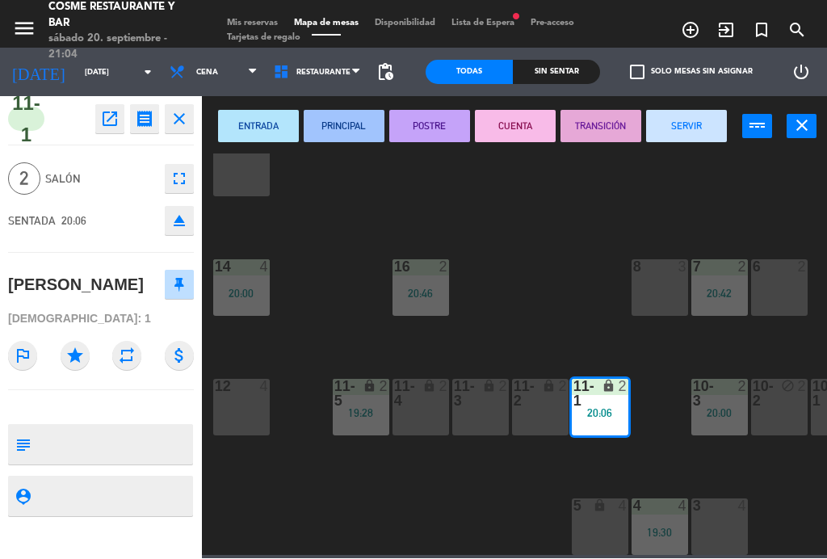
click at [682, 128] on button "SERVIR" at bounding box center [686, 127] width 81 height 32
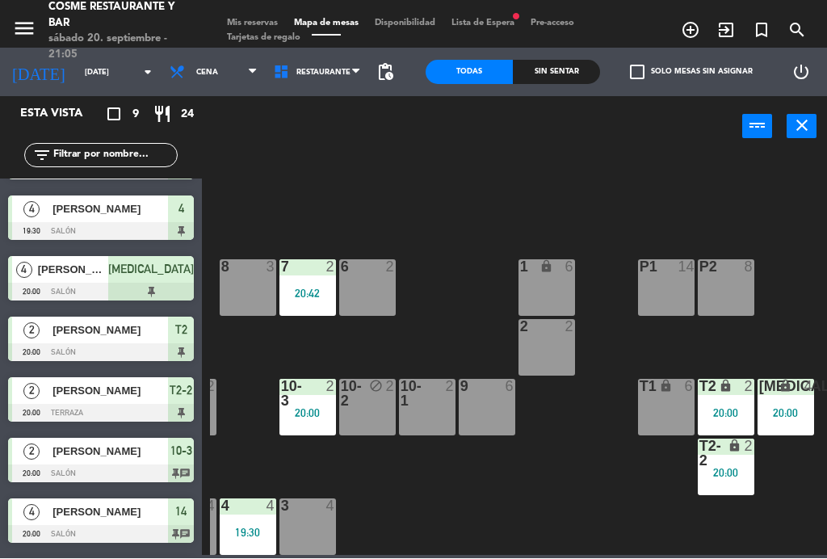
scroll to position [103, 411]
click at [734, 408] on div "20:00" at bounding box center [727, 413] width 57 height 11
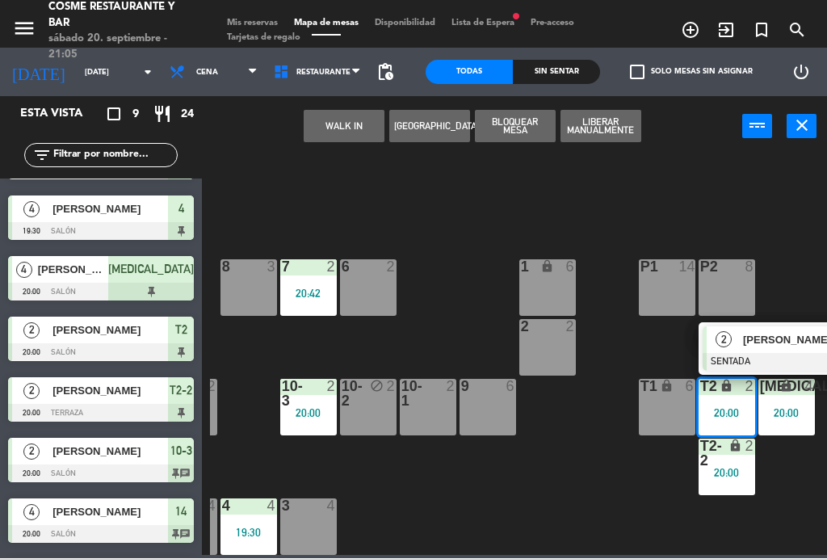
click at [764, 354] on div at bounding box center [790, 363] width 174 height 18
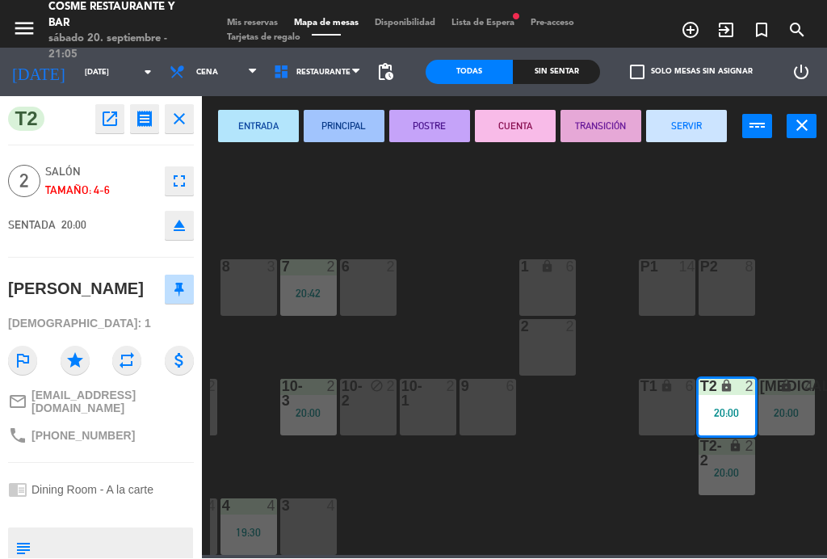
click at [687, 132] on button "SERVIR" at bounding box center [686, 127] width 81 height 32
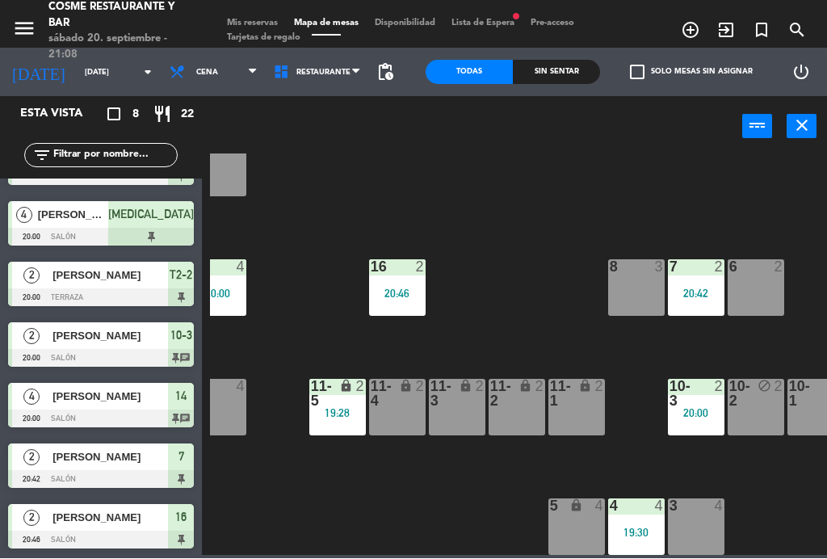
scroll to position [103, 21]
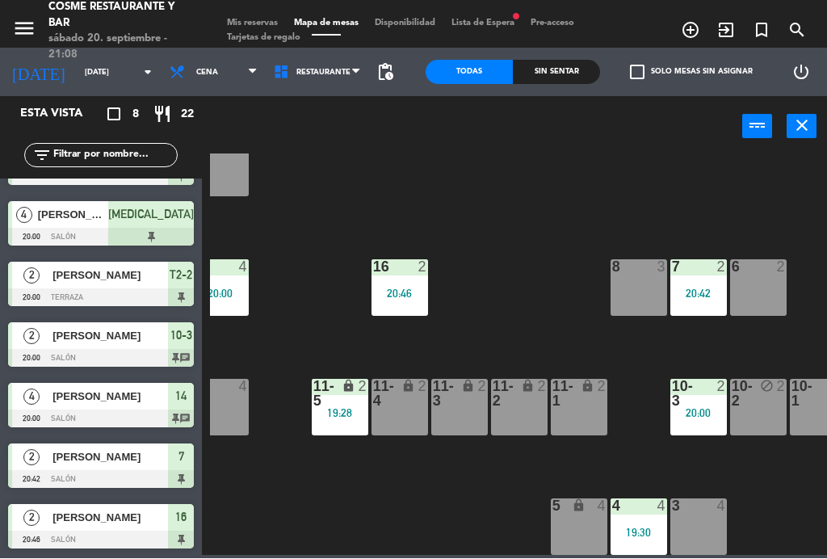
click at [346, 417] on div "19:28" at bounding box center [340, 413] width 57 height 11
click at [419, 527] on div "B1 lock 2 B2 lock 2 B3 lock 2 B4 lock 2 15 12 14 4 20:00 8 3 7 2 20:42 6 2 1 lo…" at bounding box center [518, 354] width 617 height 401
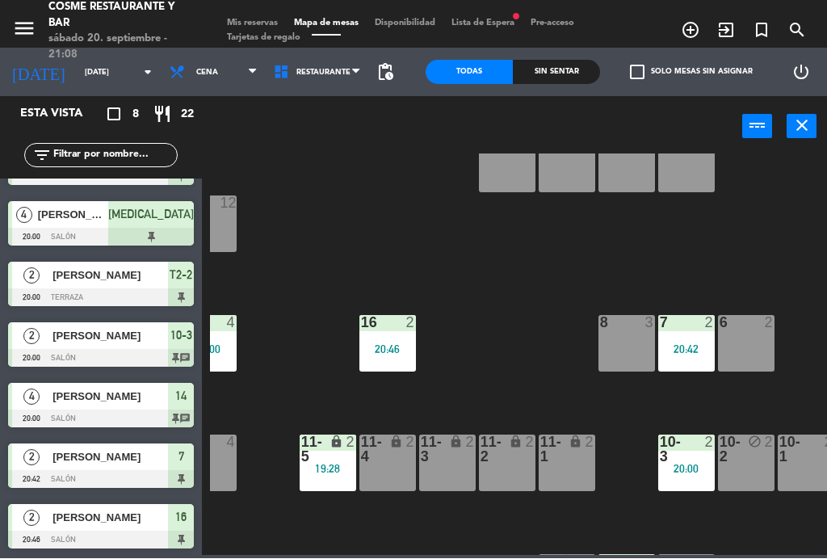
scroll to position [36, 31]
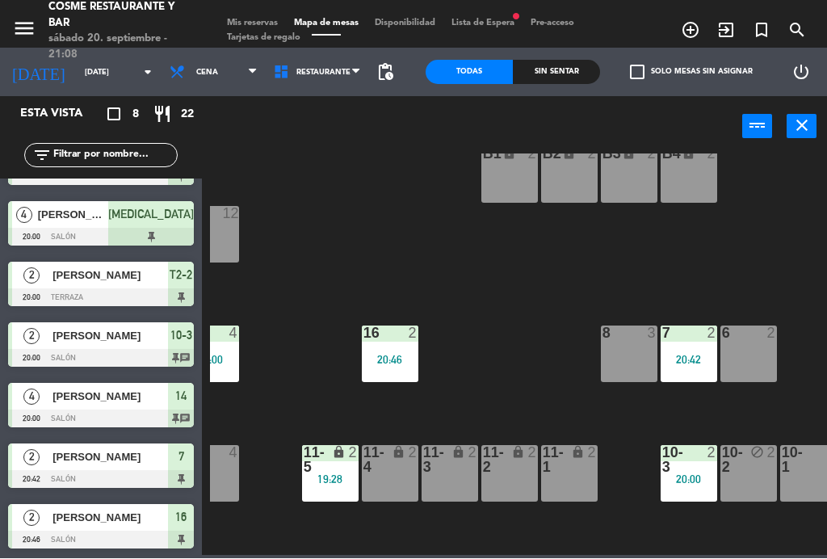
click at [253, 12] on div "menu [PERSON_NAME] Restaurante y Bar [DATE] 20. septiembre - 21:08 Mis reservas…" at bounding box center [413, 24] width 827 height 48
click at [262, 28] on span "Mis reservas" at bounding box center [252, 23] width 67 height 9
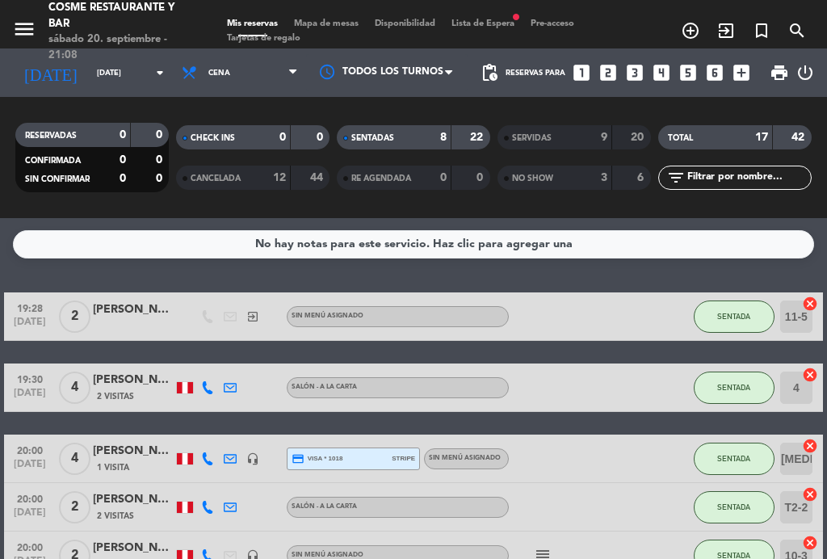
scroll to position [22, 0]
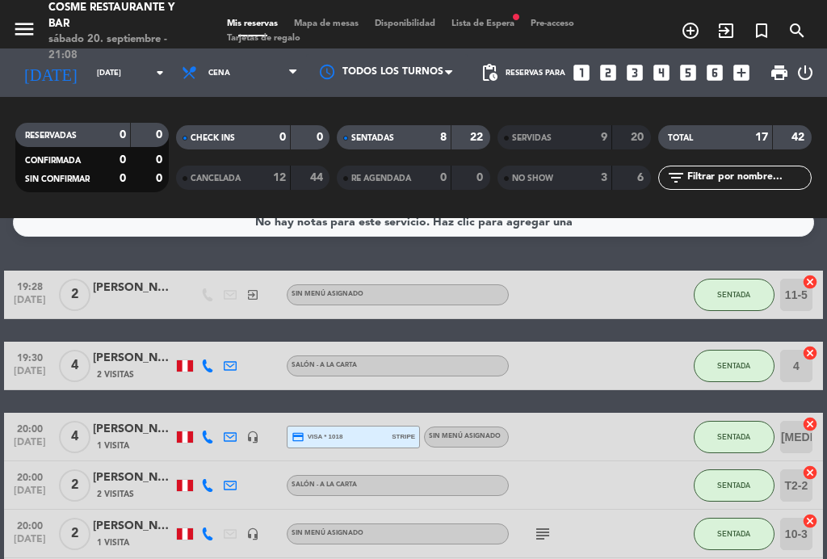
click at [575, 145] on div "9" at bounding box center [591, 137] width 32 height 19
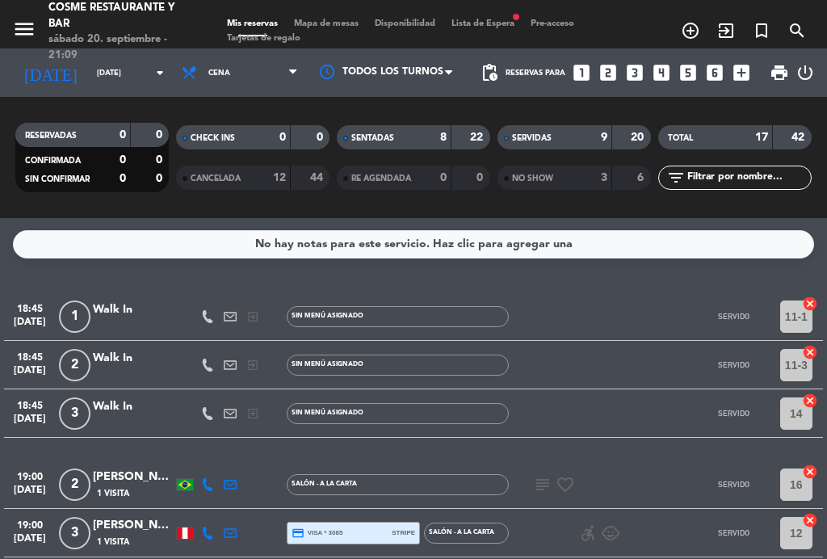
scroll to position [0, 0]
click at [334, 20] on span "Mapa de mesas" at bounding box center [326, 23] width 81 height 9
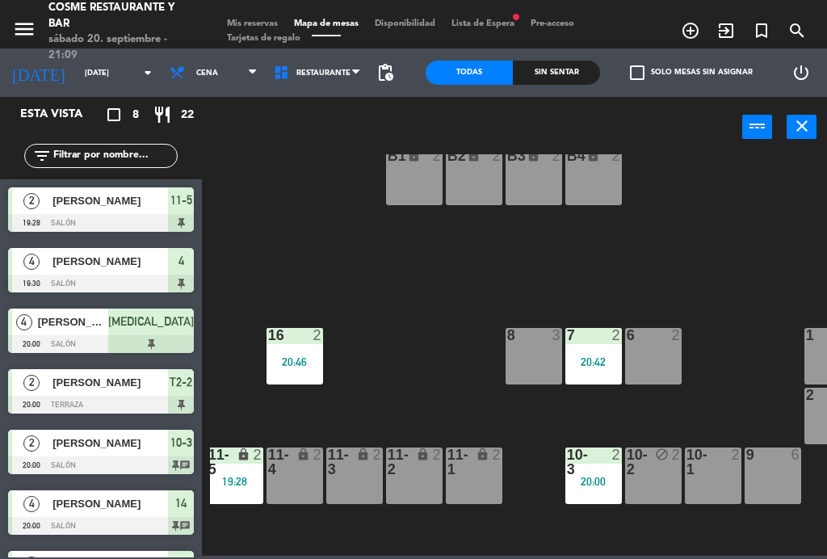
scroll to position [43, 138]
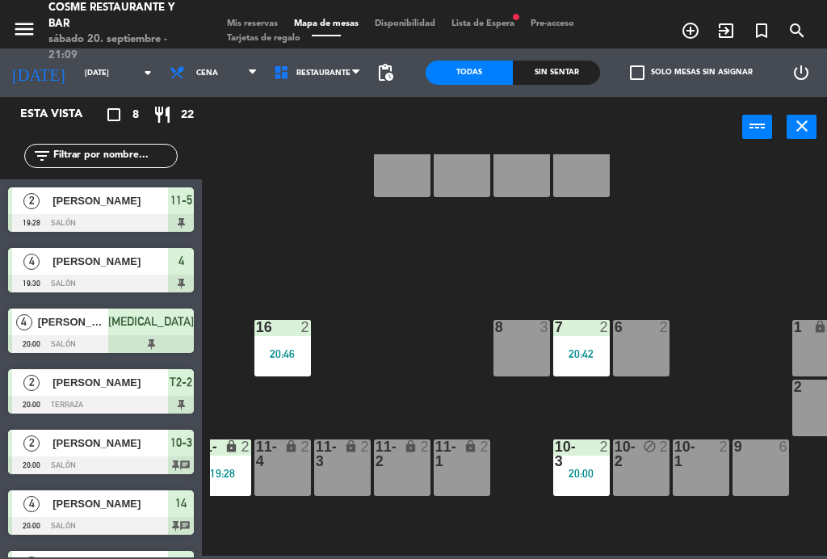
click at [425, 390] on div "B1 lock 2 B2 lock 2 B3 lock 2 B4 lock 2 15 12 14 4 20:00 8 3 7 2 20:42 6 2 1 lo…" at bounding box center [518, 354] width 617 height 401
click at [292, 339] on div "16 2 20:46" at bounding box center [282, 348] width 57 height 57
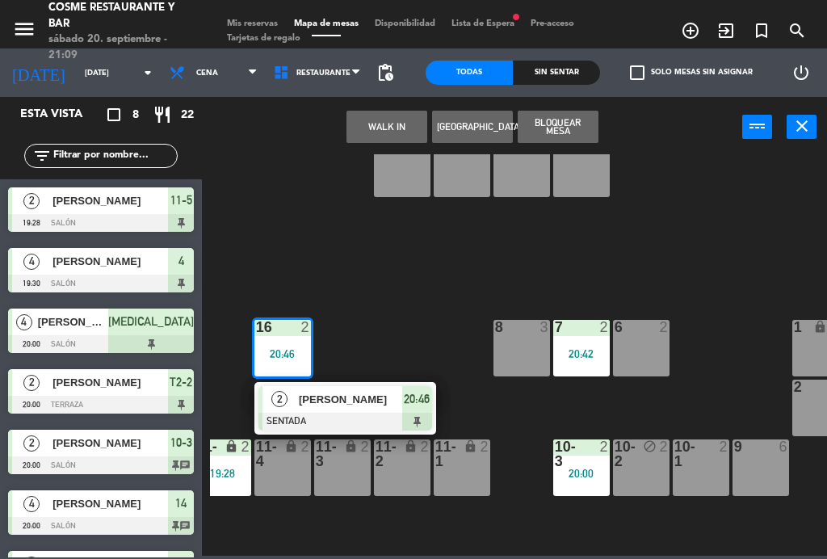
click at [661, 346] on div "6 2" at bounding box center [641, 348] width 57 height 57
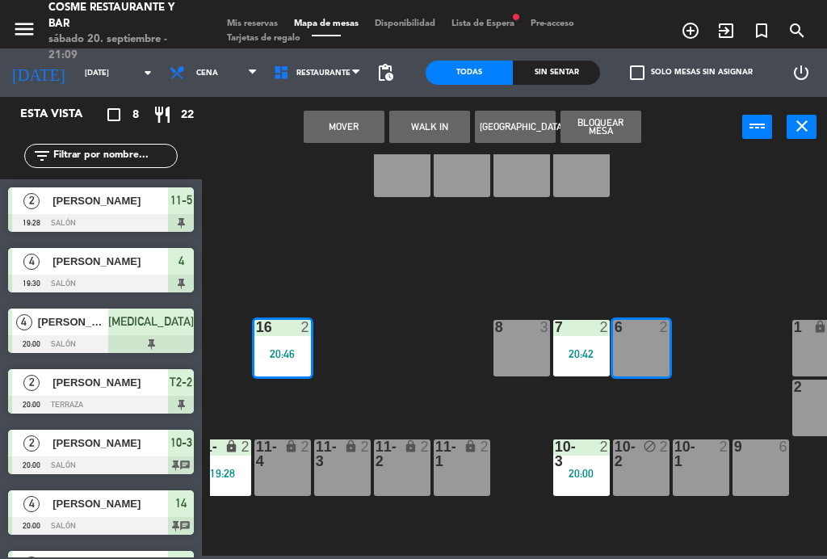
click at [350, 124] on button "Mover" at bounding box center [344, 127] width 81 height 32
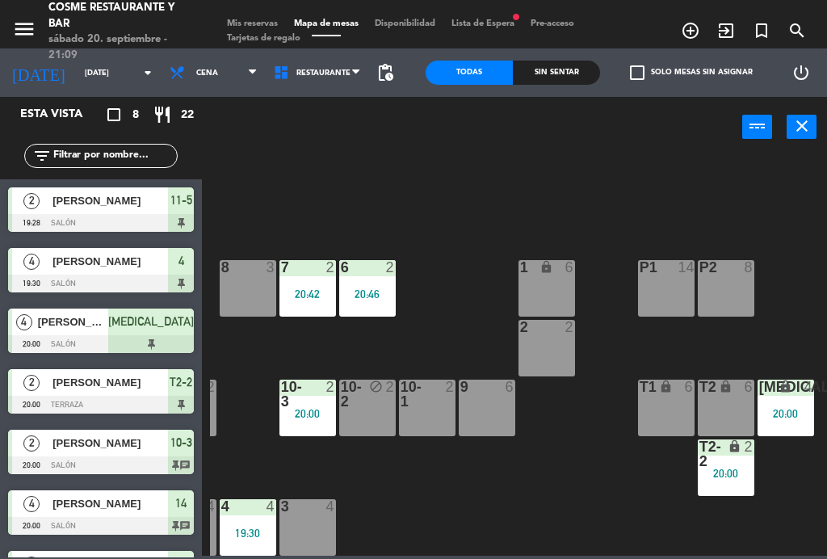
scroll to position [103, 411]
click at [369, 397] on div "block" at bounding box center [368, 394] width 27 height 29
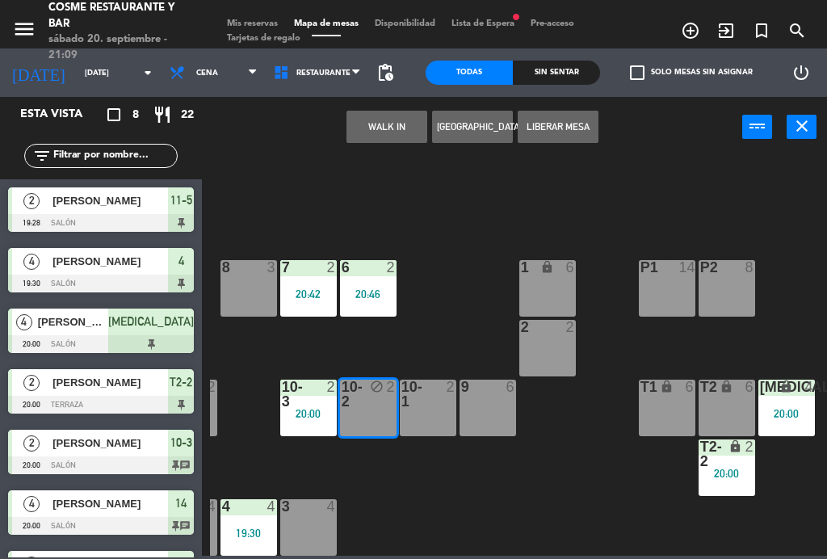
click at [574, 124] on button "Liberar Mesa" at bounding box center [558, 127] width 81 height 32
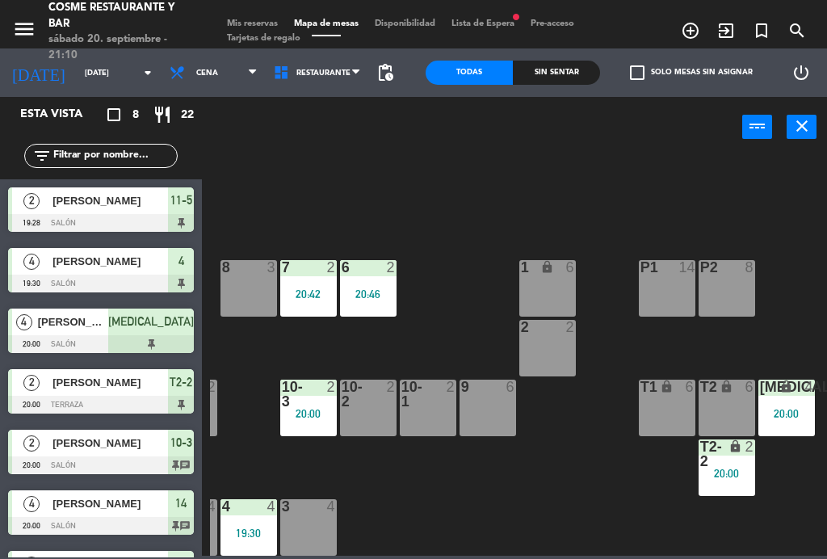
click at [300, 394] on div at bounding box center [308, 394] width 27 height 29
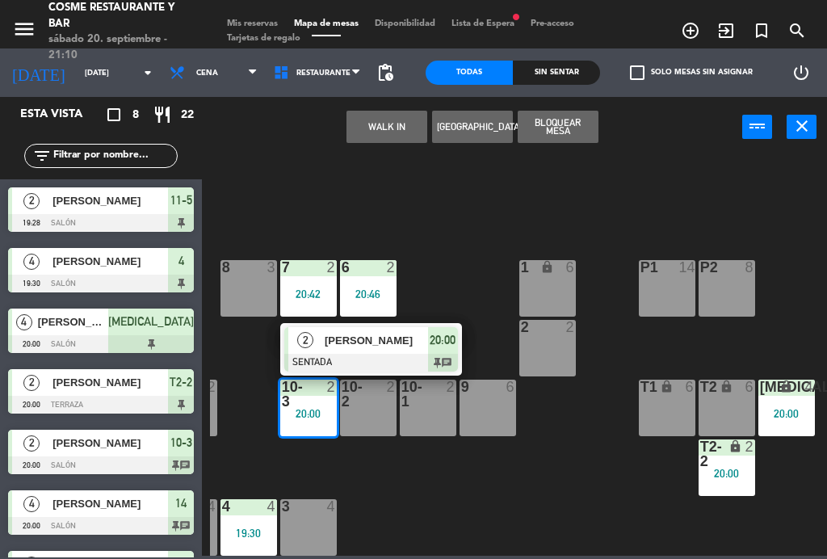
click at [352, 345] on span "[PERSON_NAME]" at bounding box center [376, 340] width 103 height 17
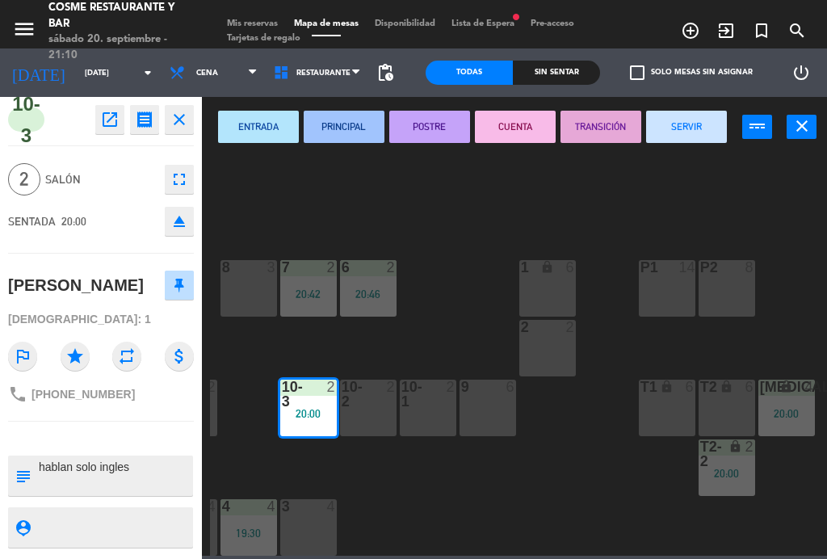
click at [682, 120] on button "SERVIR" at bounding box center [686, 127] width 81 height 32
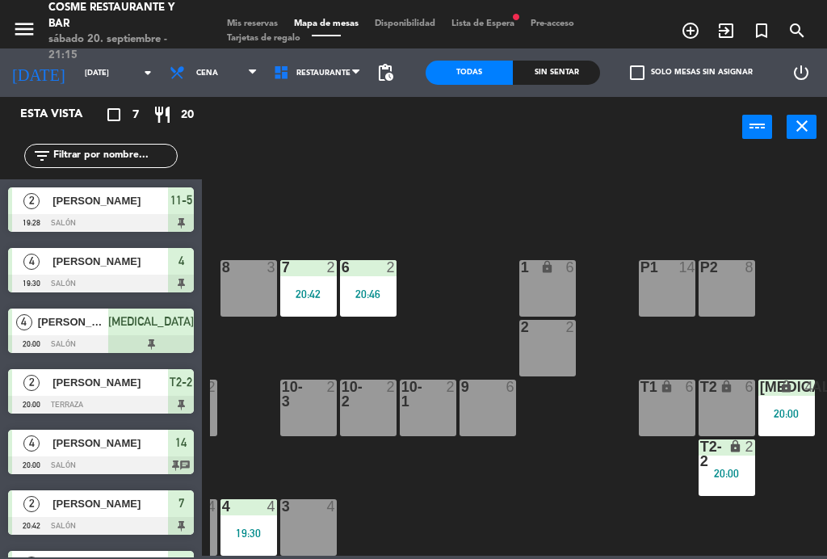
scroll to position [0, 0]
click at [725, 475] on div "20:00" at bounding box center [727, 473] width 57 height 11
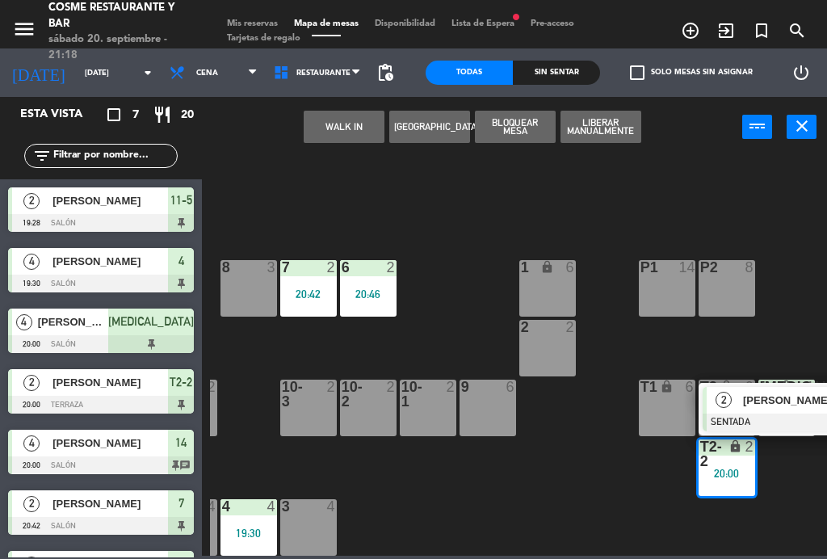
click at [741, 418] on div at bounding box center [790, 422] width 174 height 18
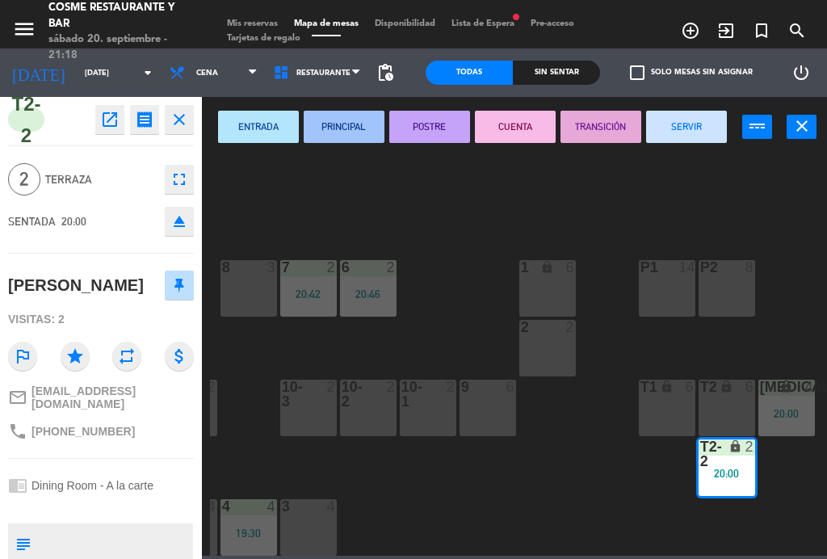
click at [678, 125] on button "SERVIR" at bounding box center [686, 127] width 81 height 32
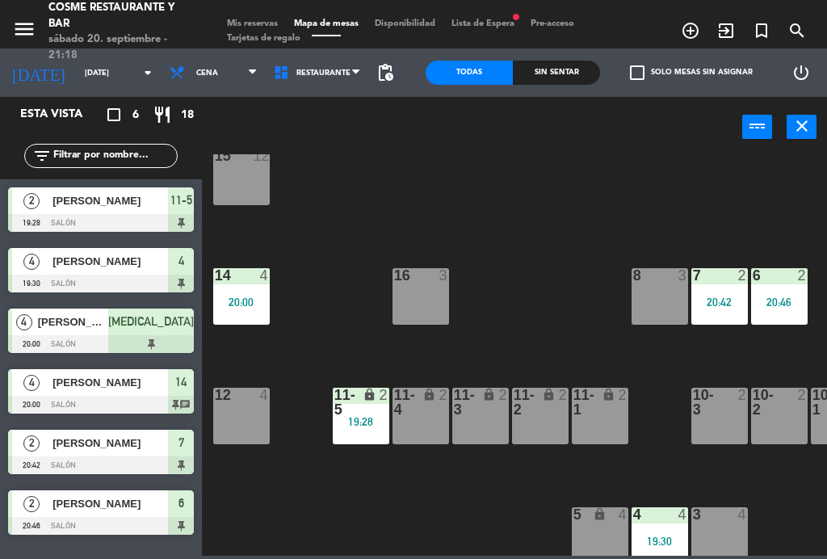
scroll to position [94, 0]
click at [77, 62] on input "[DATE]" at bounding box center [130, 73] width 106 height 25
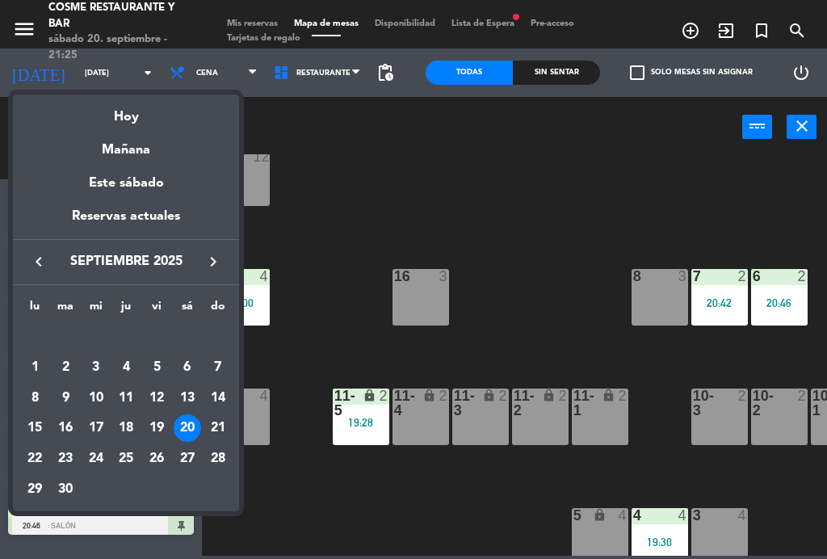
click at [102, 141] on div "Mañana" at bounding box center [126, 144] width 226 height 33
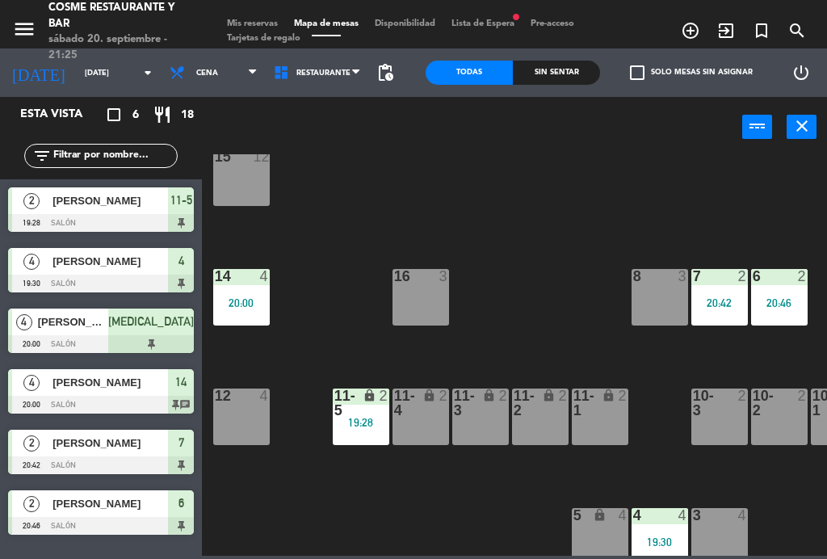
scroll to position [0, 0]
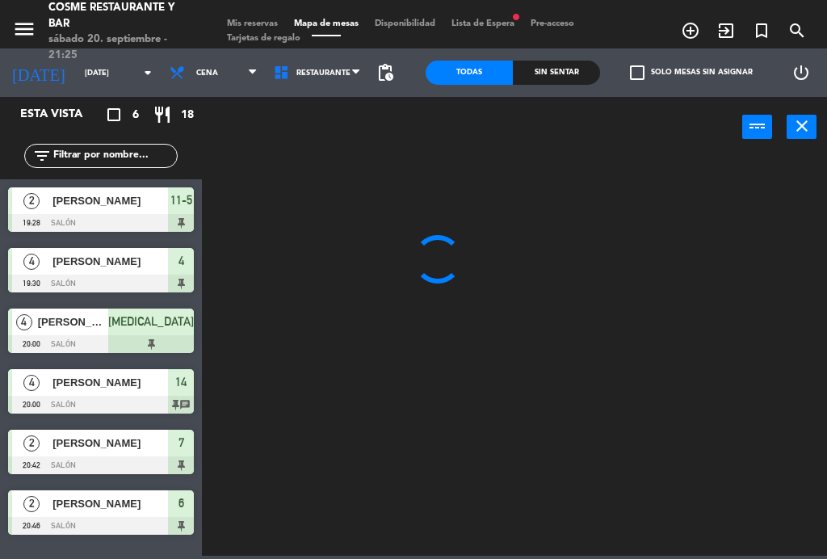
click at [174, 63] on span "Cena" at bounding box center [214, 73] width 104 height 36
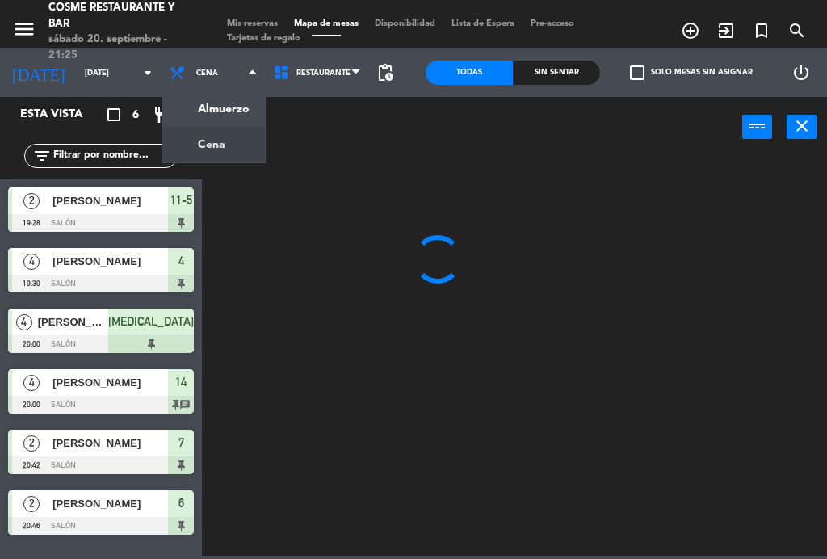
click at [175, 111] on ng-component "menu [PERSON_NAME] Restaurante y Bar [DATE] 20. septiembre - 21:25 Mis reservas…" at bounding box center [413, 278] width 827 height 556
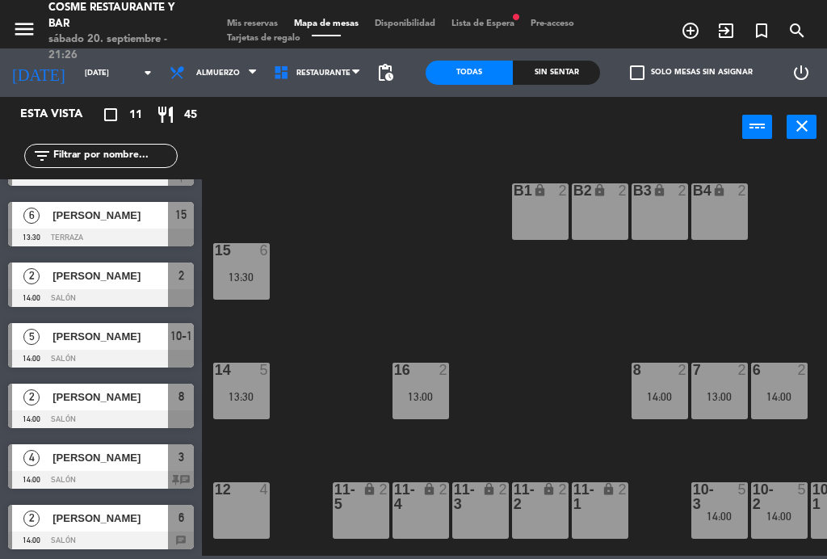
scroll to position [288, 0]
click at [182, 533] on div at bounding box center [101, 540] width 186 height 18
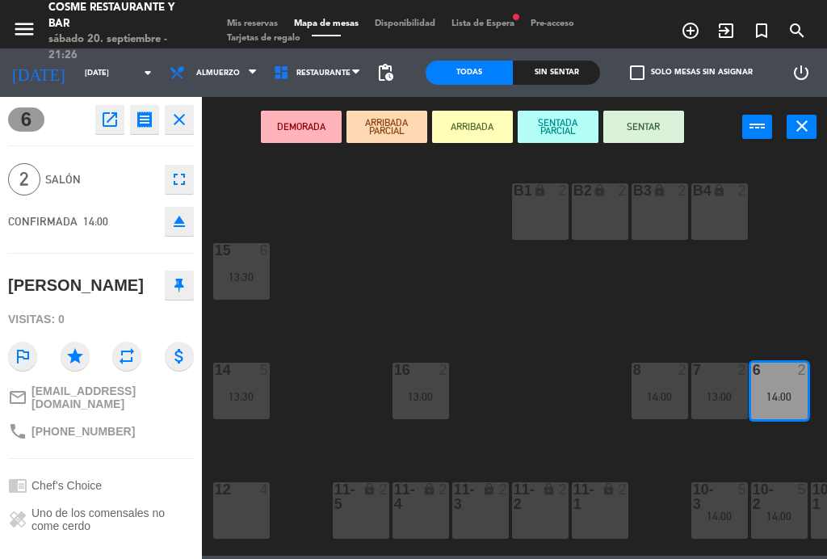
click at [182, 115] on icon "close" at bounding box center [179, 119] width 19 height 19
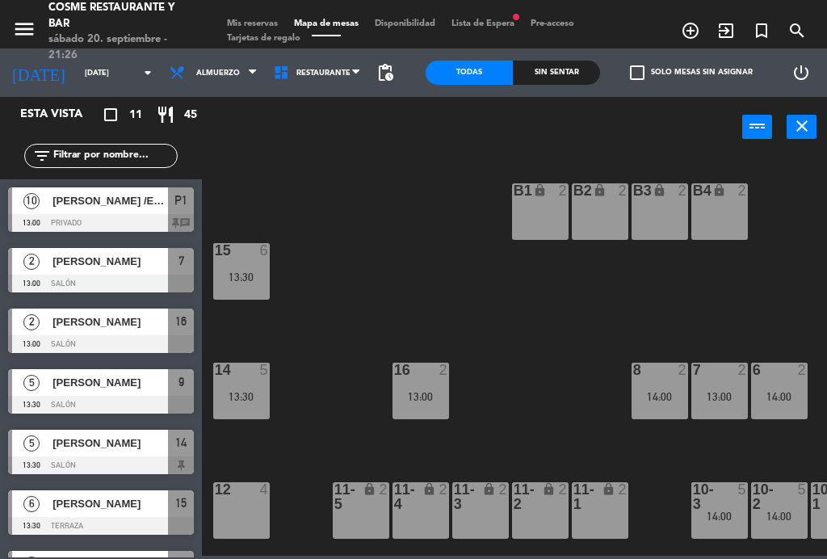
scroll to position [179, 0]
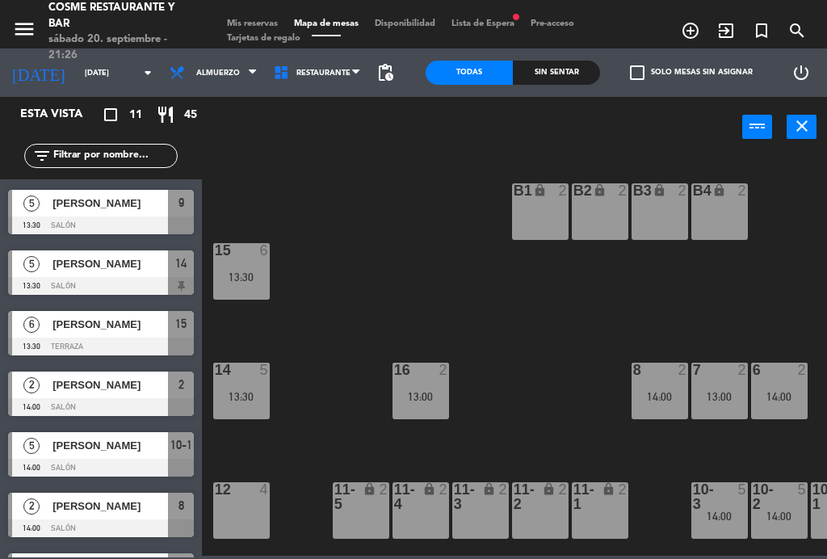
click at [164, 499] on span "[PERSON_NAME]" at bounding box center [109, 505] width 115 height 17
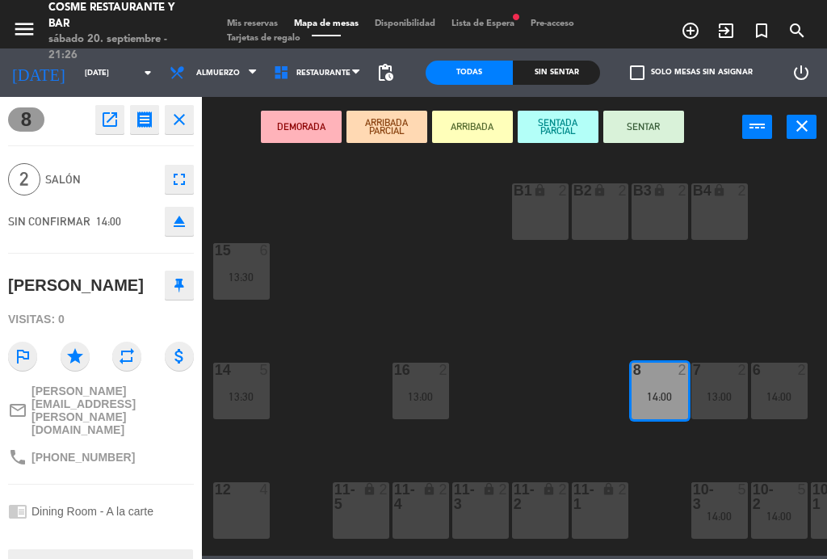
click at [178, 116] on icon "close" at bounding box center [179, 119] width 19 height 19
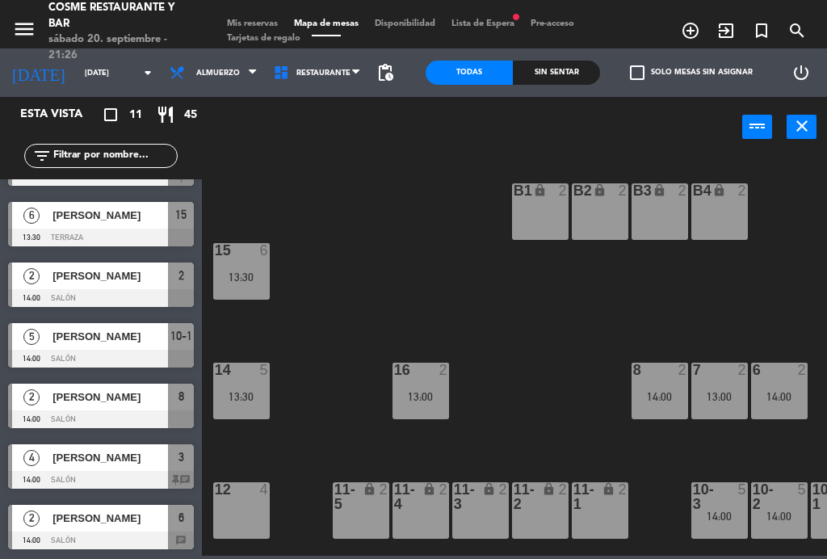
scroll to position [288, 0]
click at [181, 463] on span "3" at bounding box center [181, 456] width 6 height 19
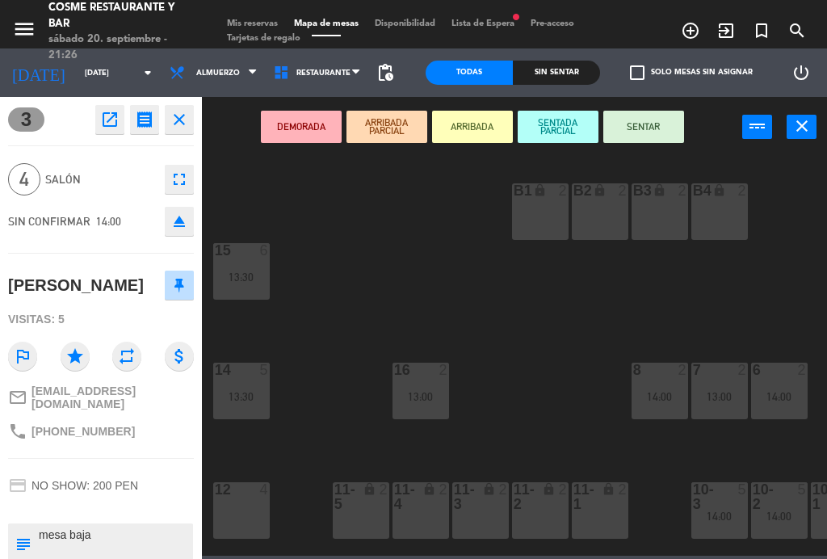
scroll to position [-1, 0]
click at [178, 112] on icon "close" at bounding box center [179, 119] width 19 height 19
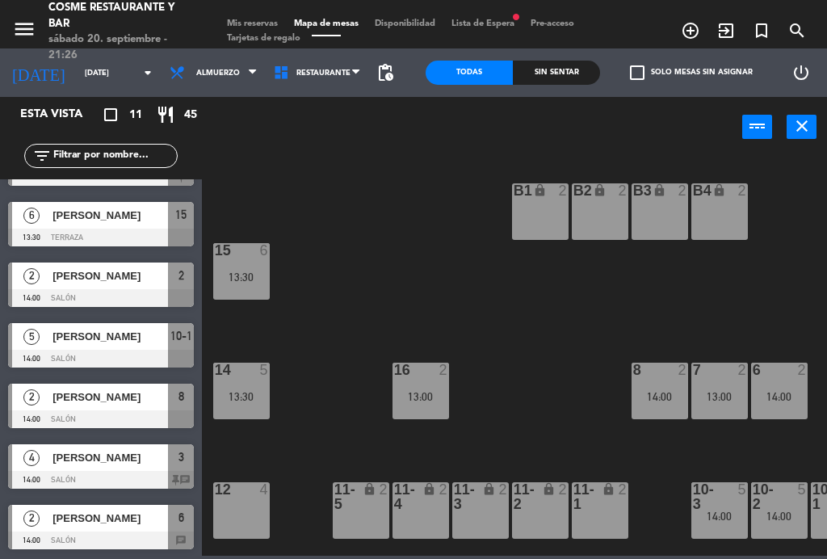
scroll to position [288, 0]
click at [77, 69] on input "[DATE]" at bounding box center [130, 73] width 106 height 25
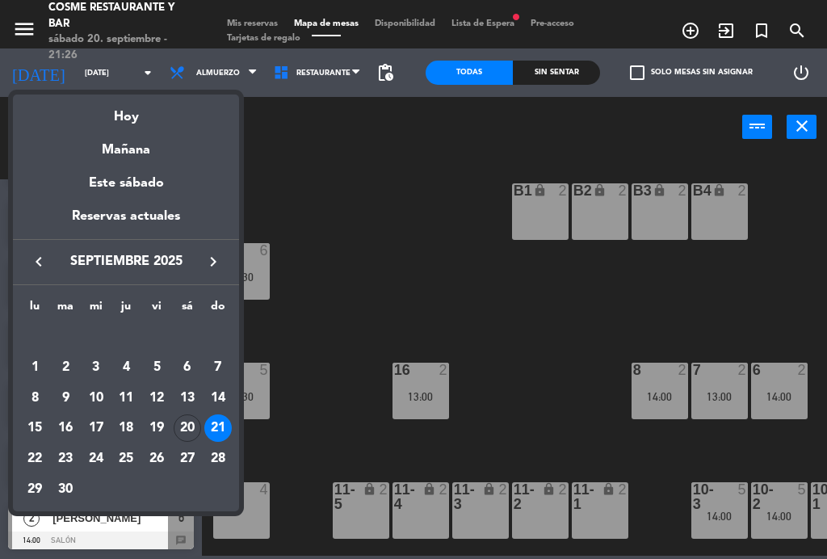
click at [117, 116] on div "Hoy" at bounding box center [126, 110] width 226 height 33
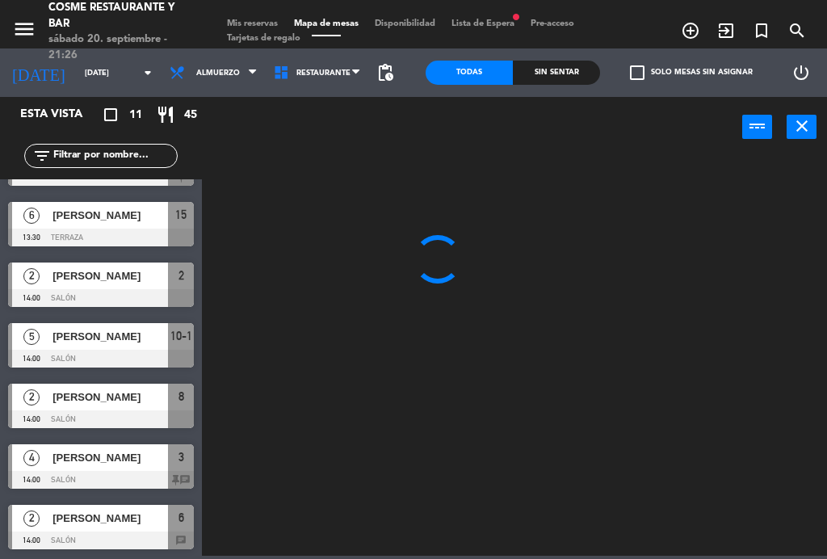
click at [175, 66] on span "Almuerzo" at bounding box center [214, 73] width 104 height 36
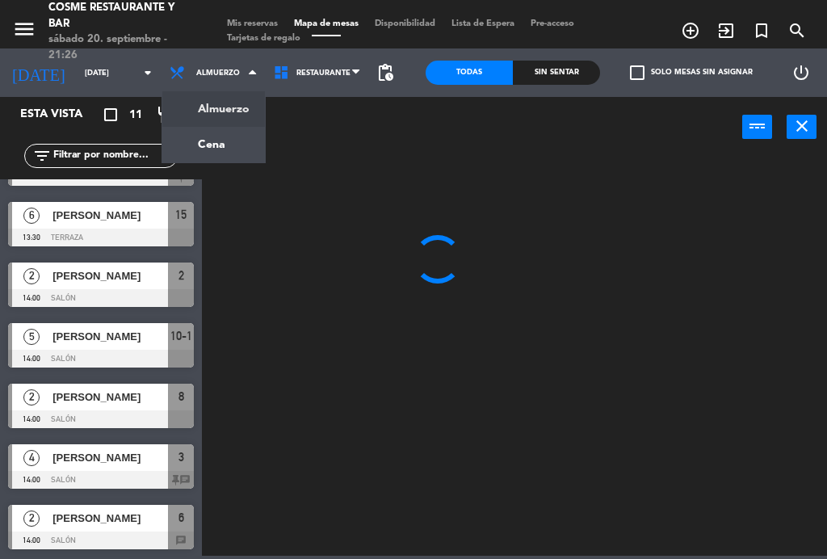
click at [173, 143] on ng-component "menu [PERSON_NAME] Restaurante y Bar [DATE] 20. septiembre - 21:26 Mis reservas…" at bounding box center [413, 278] width 827 height 556
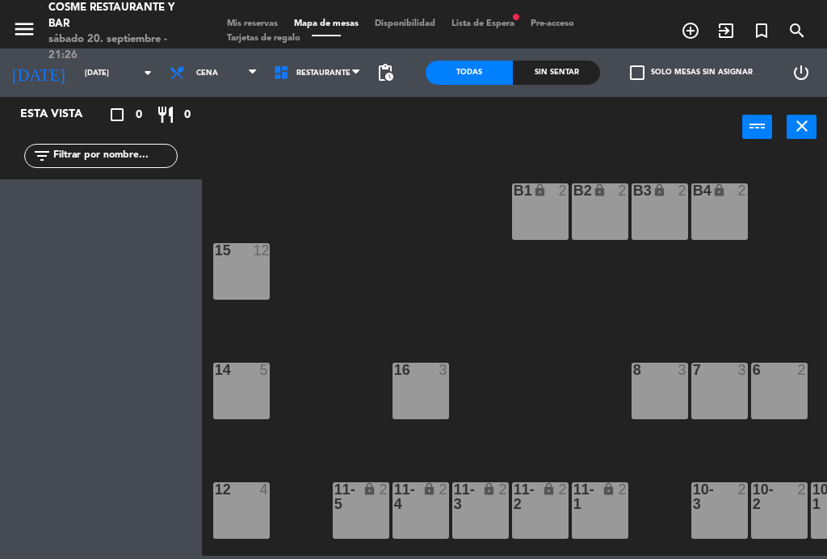
scroll to position [0, 0]
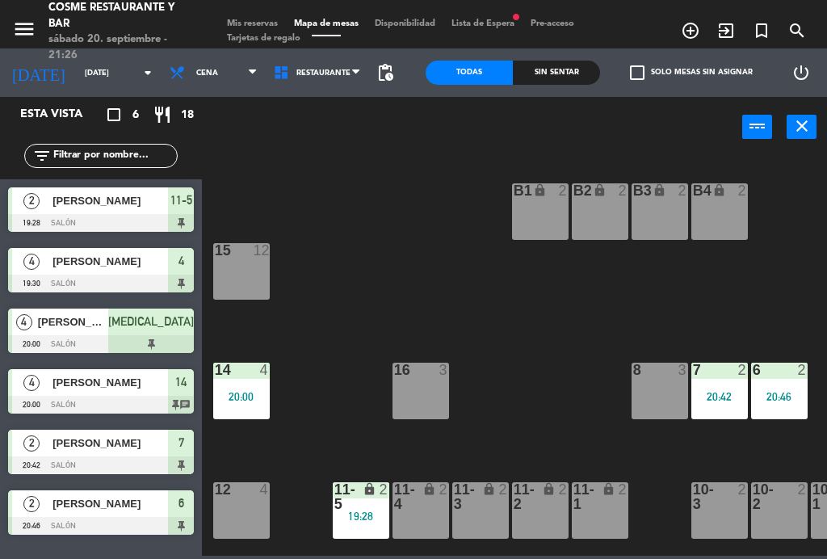
click at [80, 74] on input "[DATE]" at bounding box center [130, 73] width 106 height 25
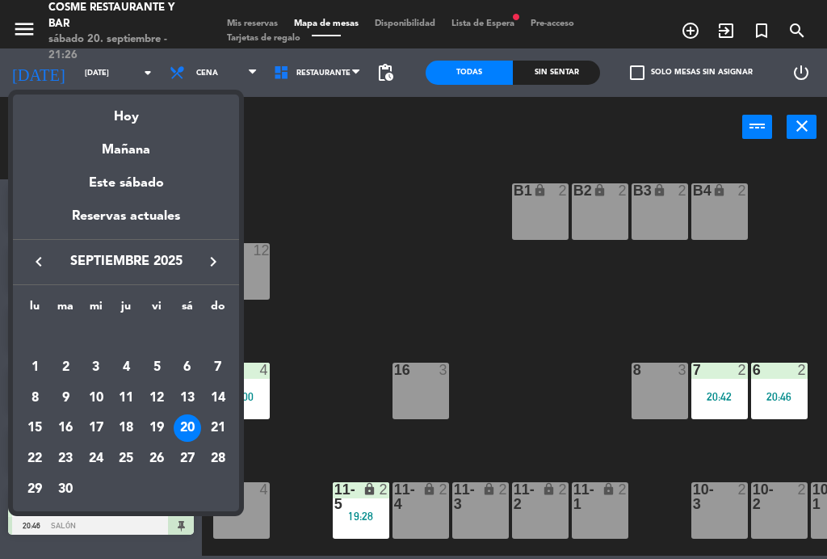
click at [115, 149] on div "Mañana" at bounding box center [126, 144] width 226 height 33
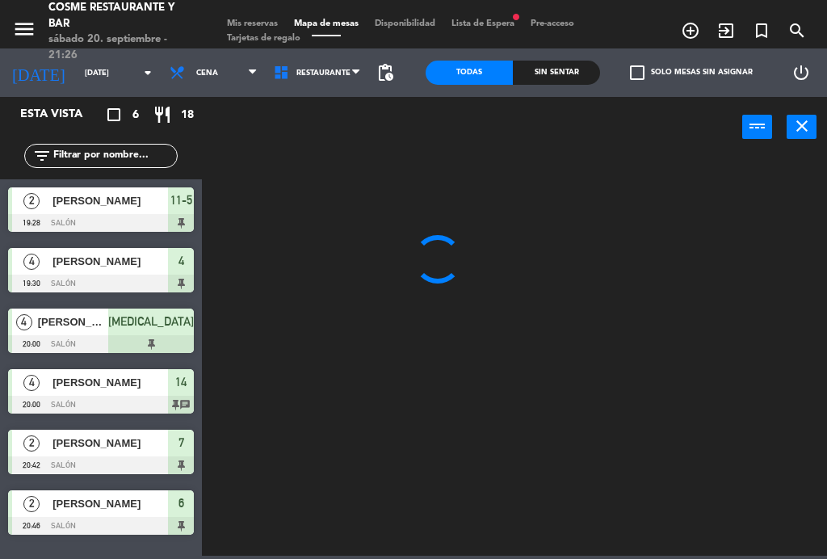
type input "[DATE]"
click at [196, 70] on span "Cena" at bounding box center [207, 73] width 22 height 9
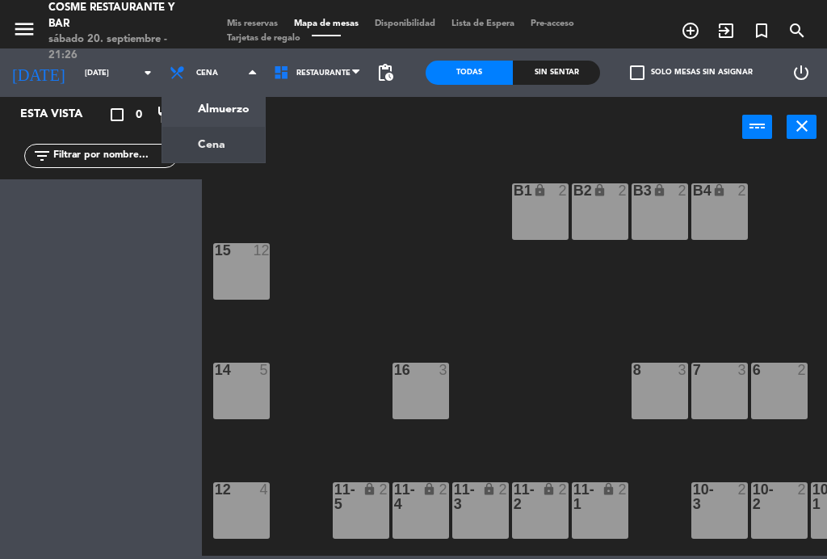
click at [195, 115] on ng-component "menu [PERSON_NAME] Restaurante y Bar [DATE] 20. septiembre - 21:26 Mis reservas…" at bounding box center [413, 278] width 827 height 556
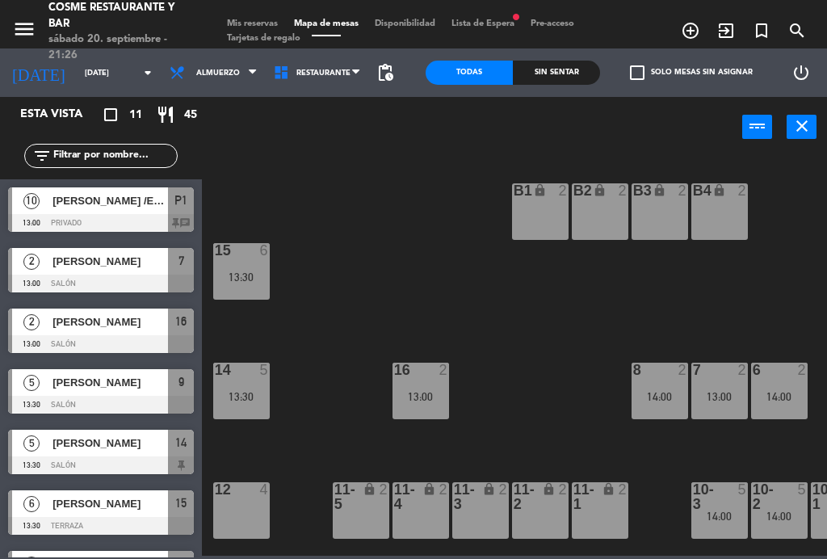
click at [242, 19] on span "Mis reservas" at bounding box center [252, 23] width 67 height 9
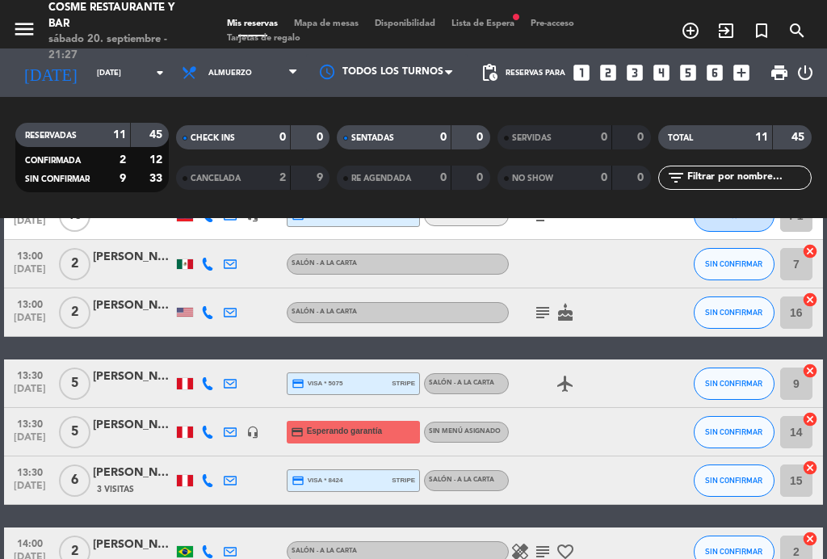
scroll to position [105, 0]
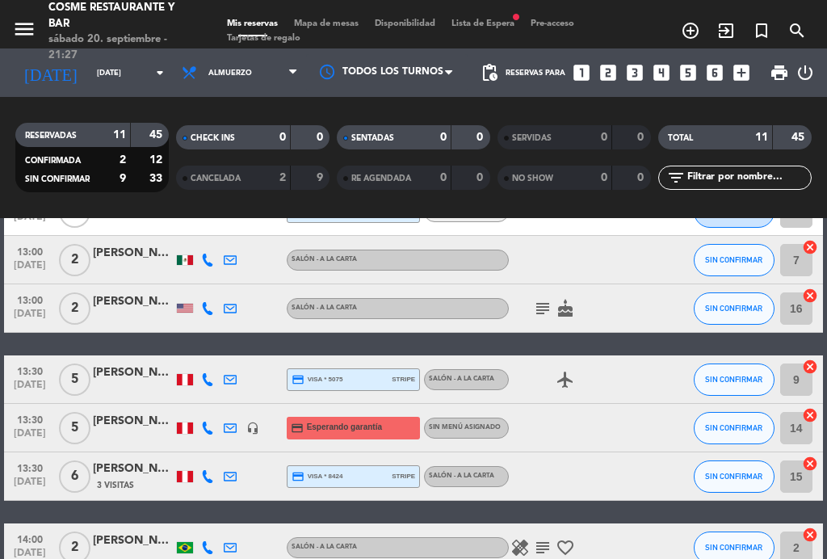
click at [23, 442] on span "[DATE]" at bounding box center [30, 437] width 40 height 19
click at [26, 434] on span "[DATE]" at bounding box center [30, 437] width 40 height 19
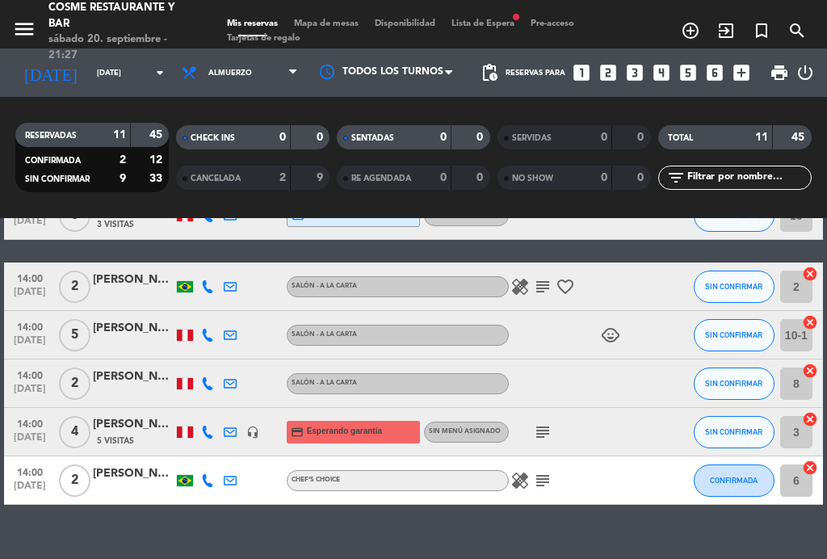
scroll to position [365, 0]
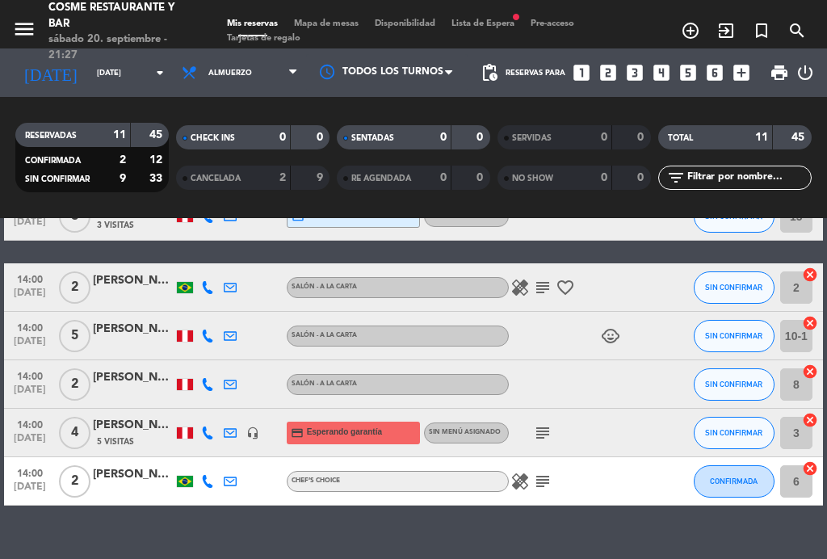
click at [540, 432] on icon "subject" at bounding box center [542, 432] width 19 height 19
click at [544, 434] on icon "subject" at bounding box center [542, 432] width 19 height 19
click at [36, 440] on span "[DATE]" at bounding box center [30, 442] width 40 height 19
click at [34, 438] on span "[DATE]" at bounding box center [30, 442] width 40 height 19
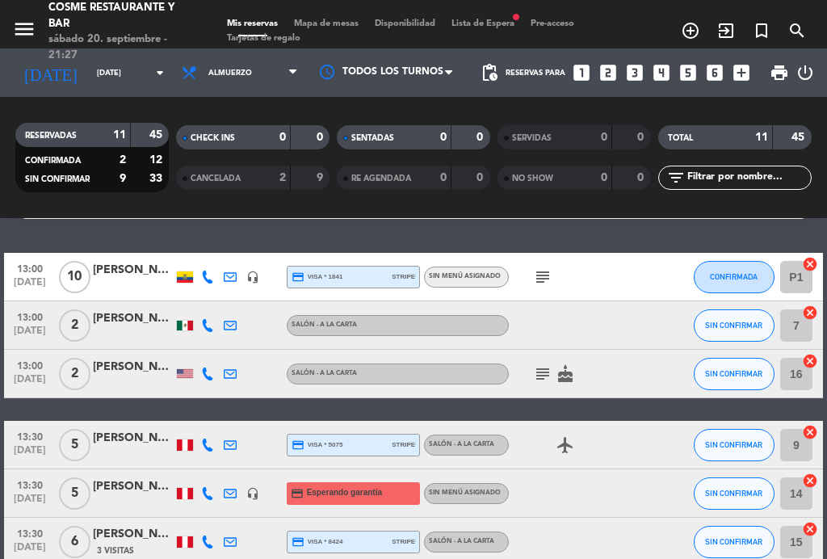
scroll to position [42, 0]
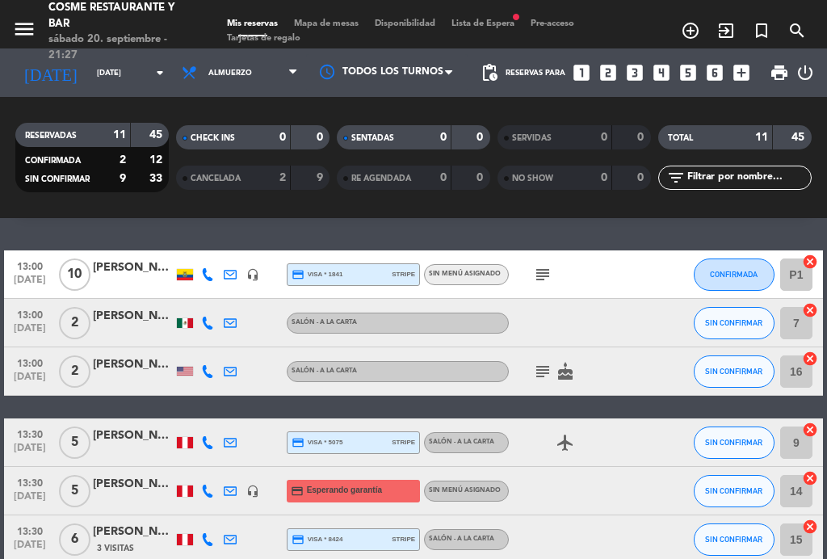
click at [552, 267] on icon "subject" at bounding box center [542, 274] width 19 height 19
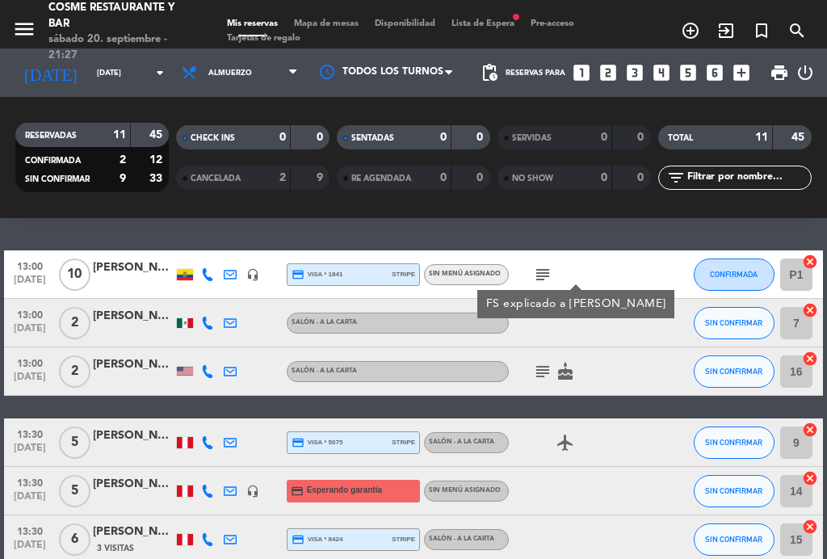
click at [548, 283] on icon "subject" at bounding box center [542, 274] width 19 height 19
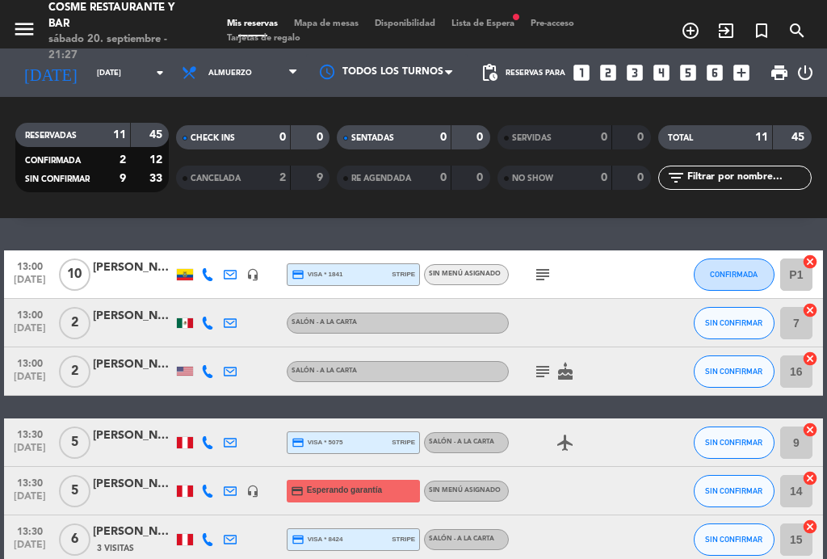
click at [540, 375] on icon "subject" at bounding box center [542, 371] width 19 height 19
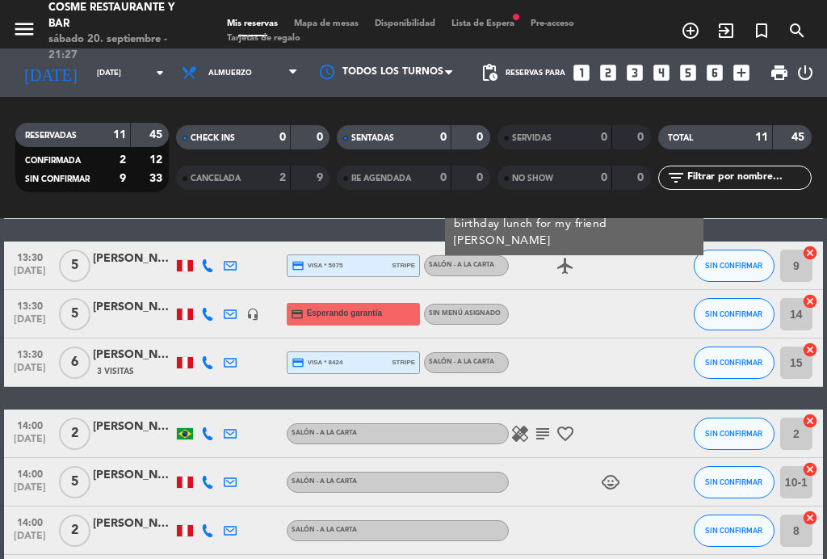
scroll to position [231, 0]
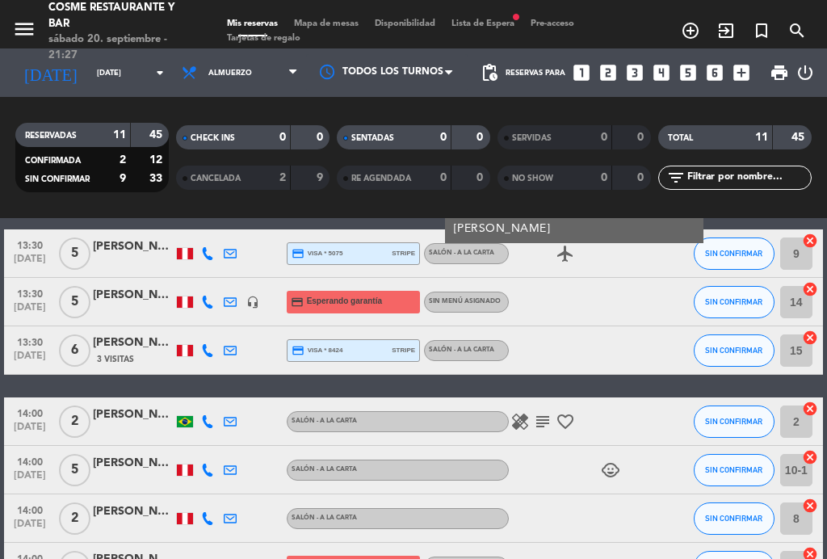
click at [548, 418] on icon "subject" at bounding box center [542, 421] width 19 height 19
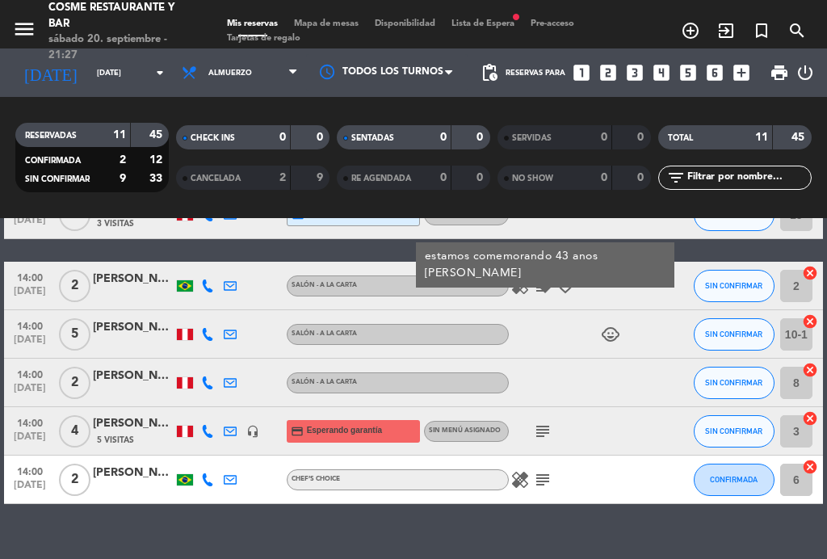
scroll to position [365, 0]
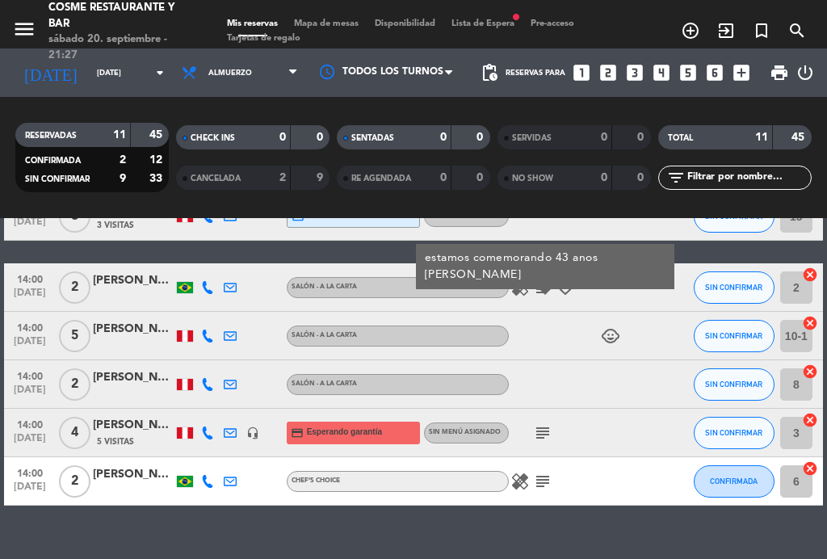
click at [124, 476] on div "[PERSON_NAME]" at bounding box center [133, 474] width 81 height 19
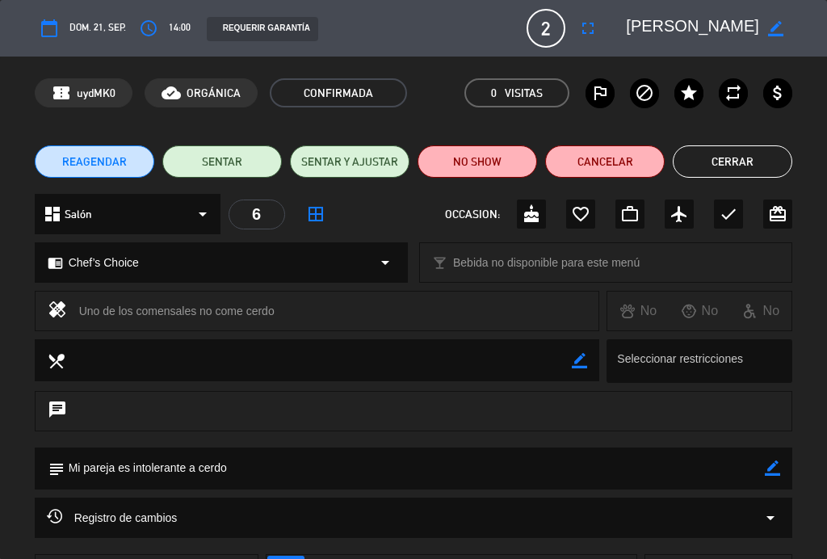
click at [737, 153] on button "Cerrar" at bounding box center [733, 161] width 120 height 32
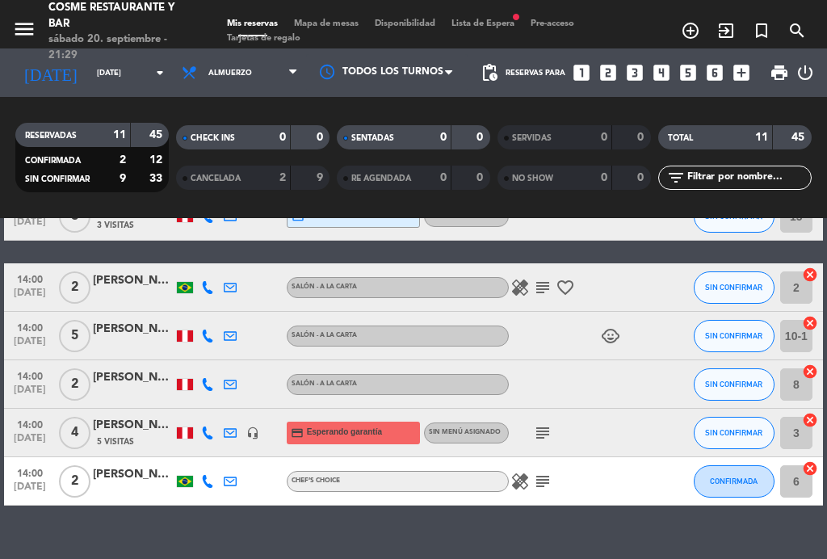
click at [328, 19] on span "Mapa de mesas" at bounding box center [326, 23] width 81 height 9
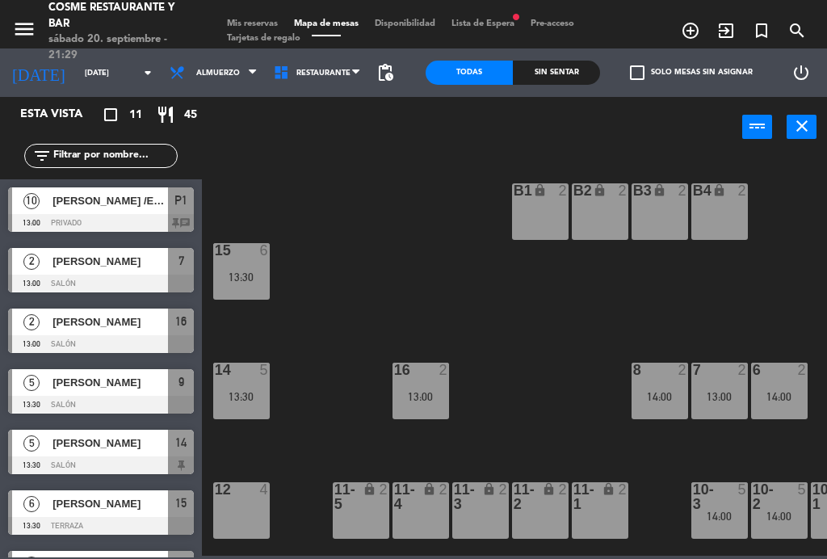
click at [794, 386] on div "6 2 14:00" at bounding box center [779, 391] width 57 height 57
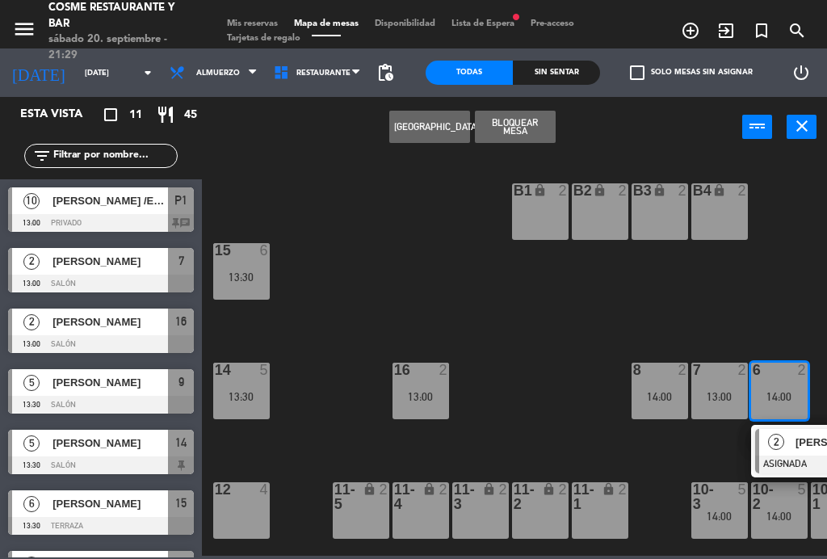
click at [728, 400] on div "13:00" at bounding box center [719, 396] width 57 height 11
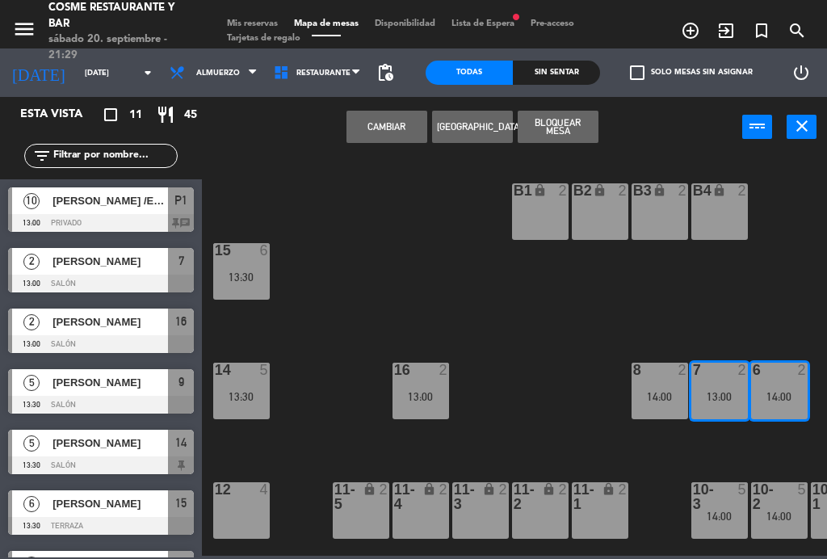
click at [397, 121] on button "Cambiar" at bounding box center [386, 127] width 81 height 32
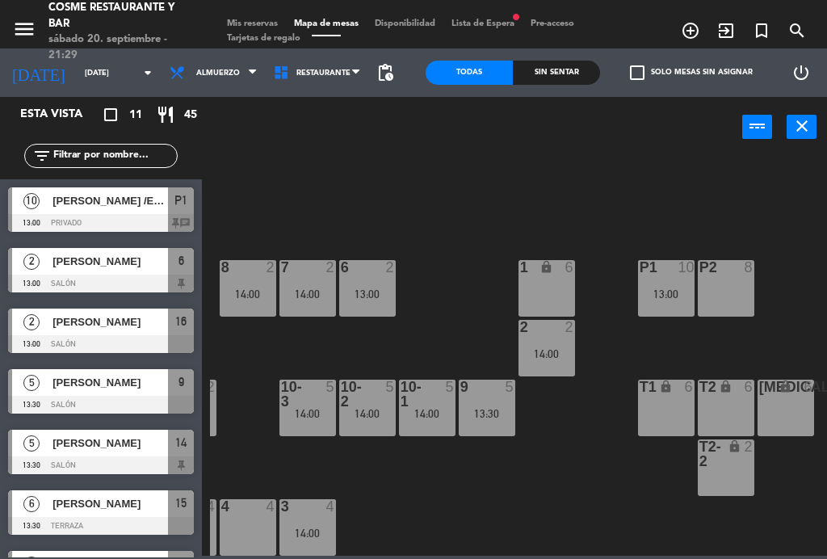
scroll to position [103, 411]
click at [447, 401] on div "5" at bounding box center [454, 394] width 27 height 29
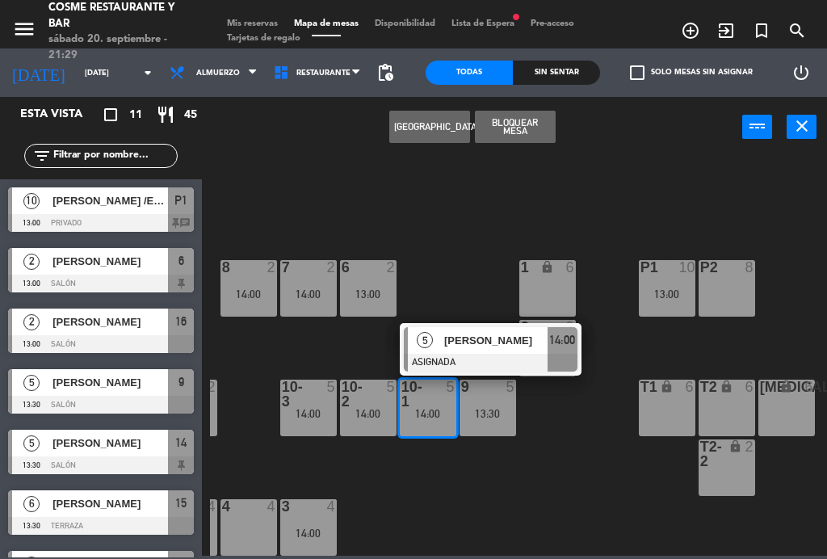
click at [480, 350] on div "[PERSON_NAME]" at bounding box center [495, 340] width 105 height 27
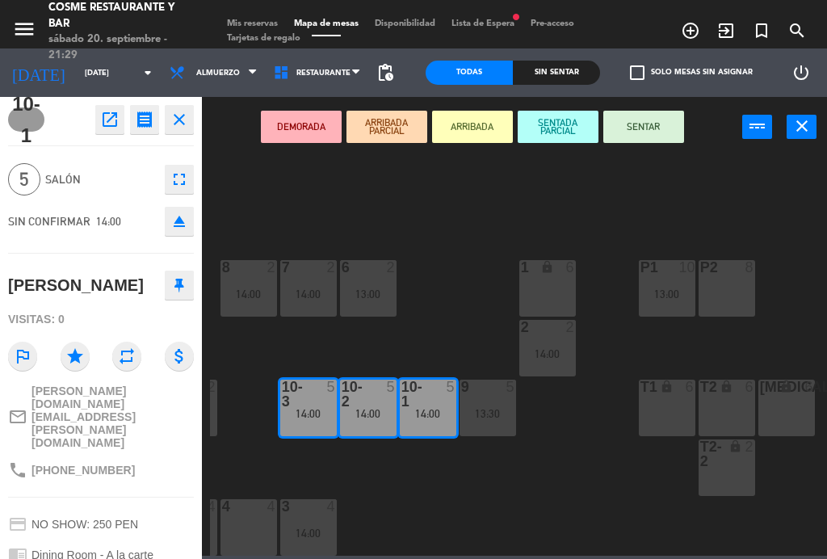
scroll to position [0, 0]
click at [245, 27] on span "Mis reservas" at bounding box center [252, 23] width 67 height 9
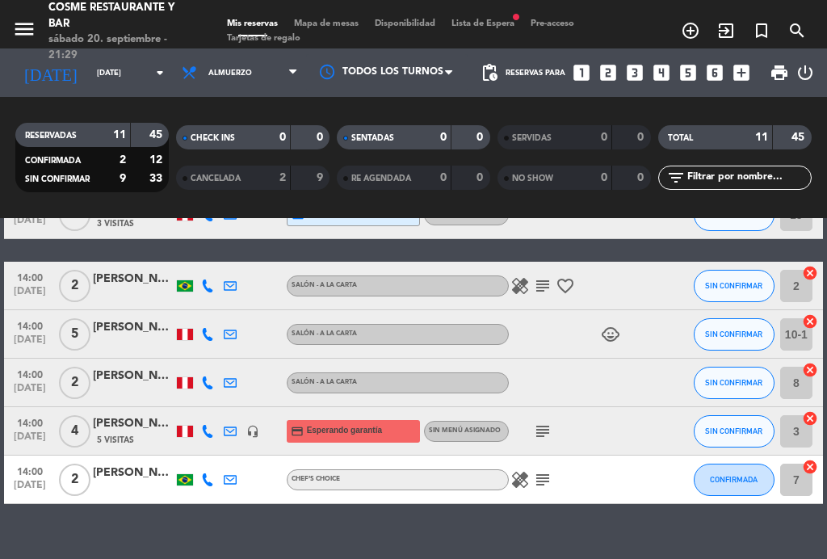
scroll to position [365, 0]
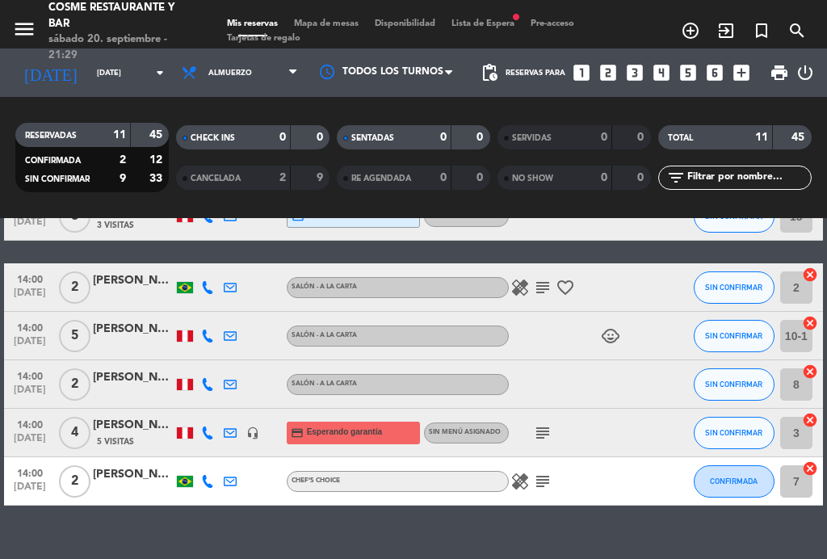
click at [606, 345] on icon "child_care" at bounding box center [610, 335] width 19 height 19
click at [619, 345] on icon "child_care" at bounding box center [610, 335] width 19 height 19
click at [311, 27] on span "Mapa de mesas" at bounding box center [326, 23] width 81 height 9
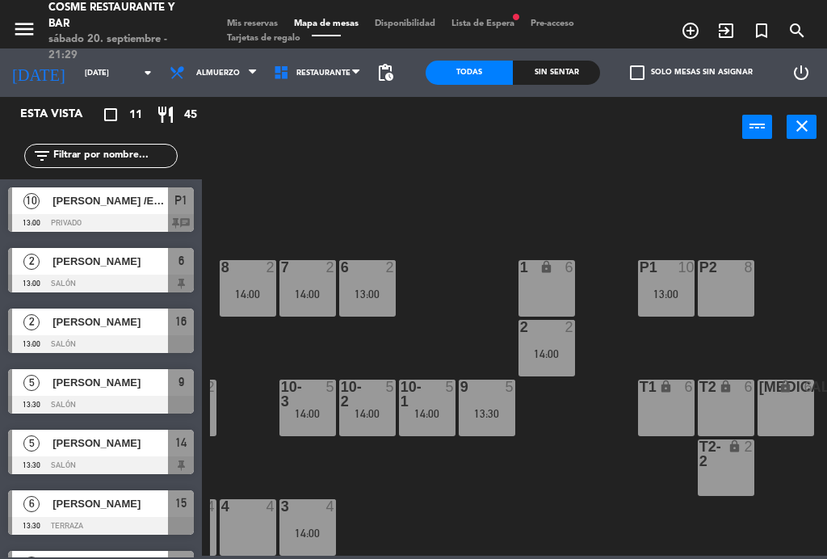
scroll to position [103, 411]
click at [431, 408] on div "14:00" at bounding box center [428, 413] width 57 height 11
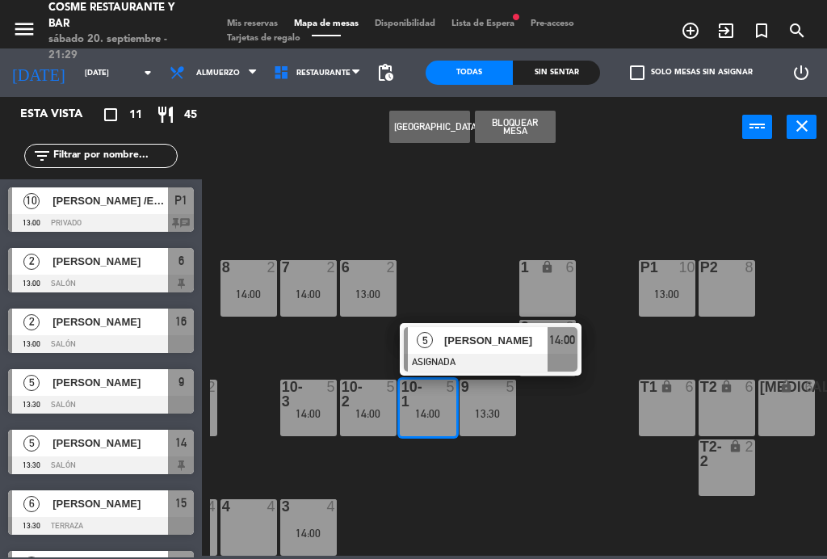
click at [783, 406] on div "[MEDICAL_DATA] lock 6" at bounding box center [786, 408] width 57 height 57
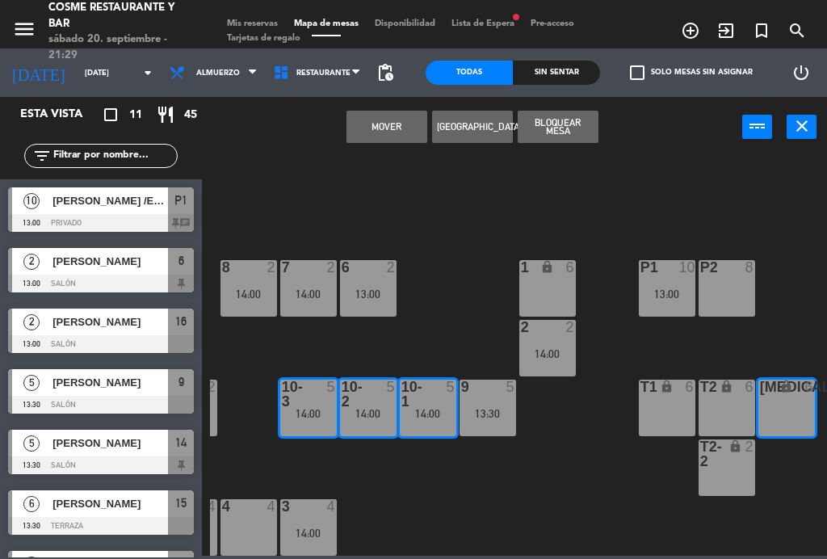
click at [385, 128] on button "Mover" at bounding box center [386, 127] width 81 height 32
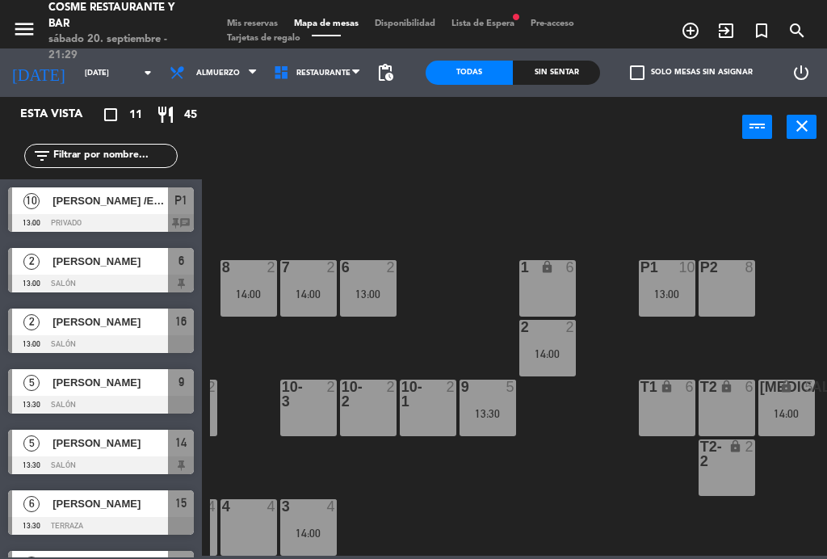
click at [496, 401] on div "9 5 13:30" at bounding box center [488, 408] width 57 height 57
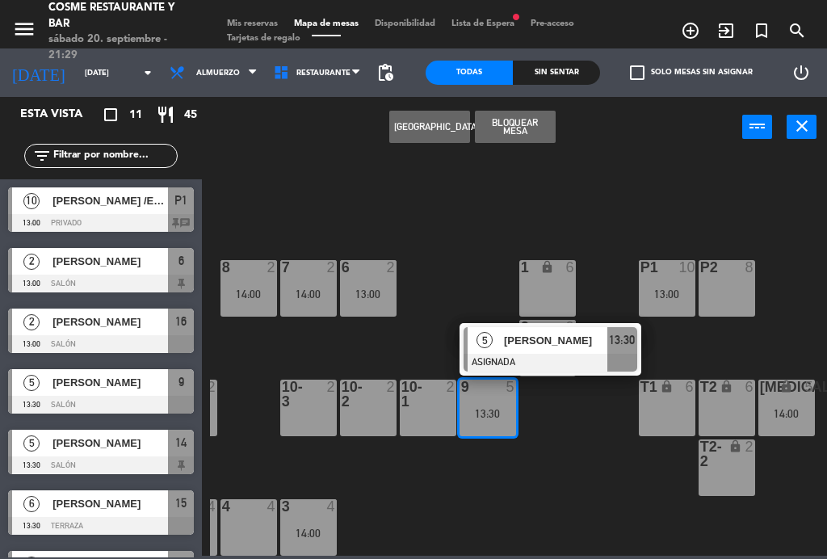
click at [512, 348] on span "[PERSON_NAME]" at bounding box center [555, 340] width 103 height 17
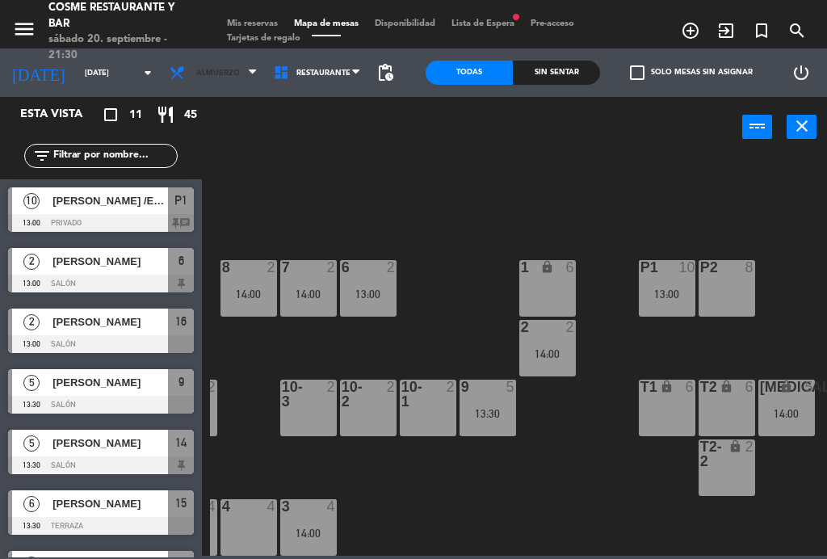
click at [218, 67] on span "Almuerzo" at bounding box center [214, 73] width 104 height 36
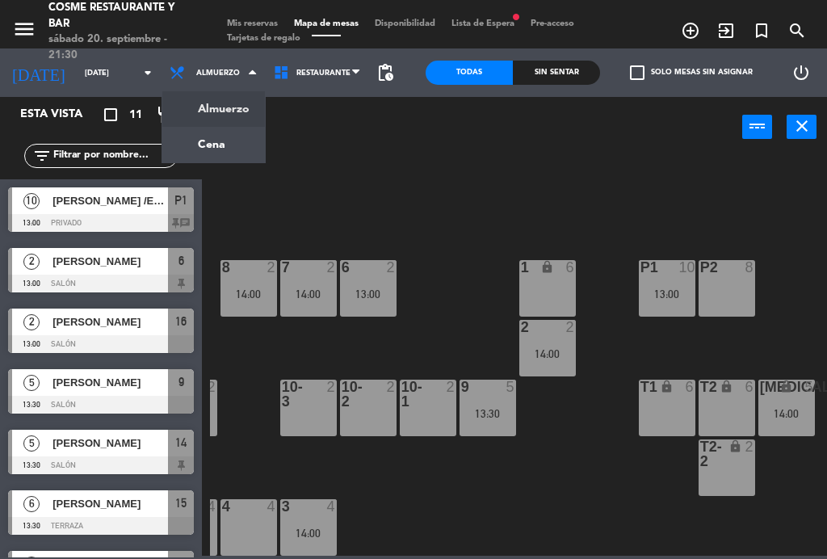
click at [217, 162] on ul "Almuerzo Cena" at bounding box center [214, 126] width 104 height 73
click at [226, 147] on ng-component "menu [PERSON_NAME] Restaurante y Bar [DATE] 20. septiembre - 21:30 Mis reservas…" at bounding box center [413, 278] width 827 height 556
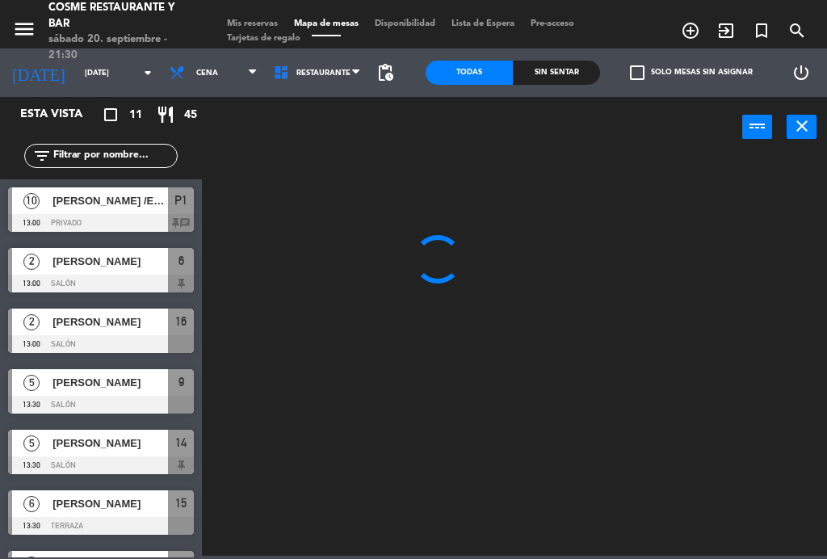
click at [81, 56] on div "[DATE] [DATE] arrow_drop_down" at bounding box center [81, 73] width 162 height 36
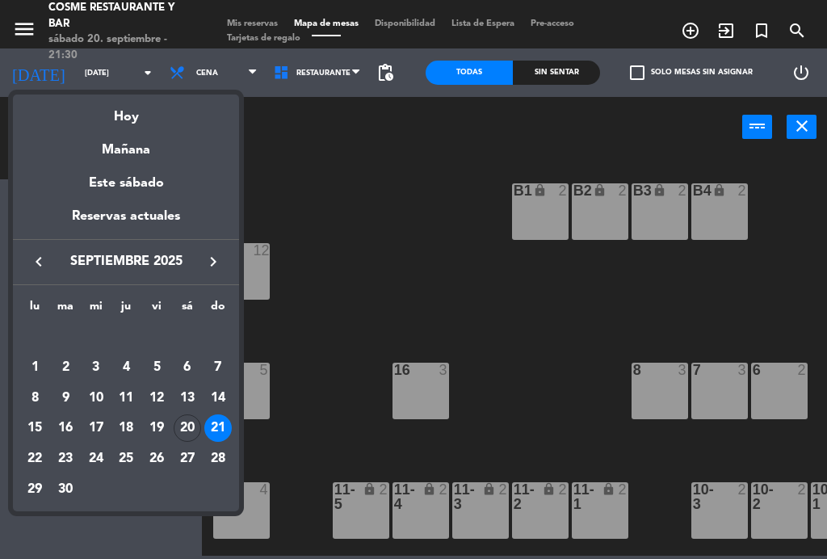
click at [140, 115] on div "Hoy" at bounding box center [126, 110] width 226 height 33
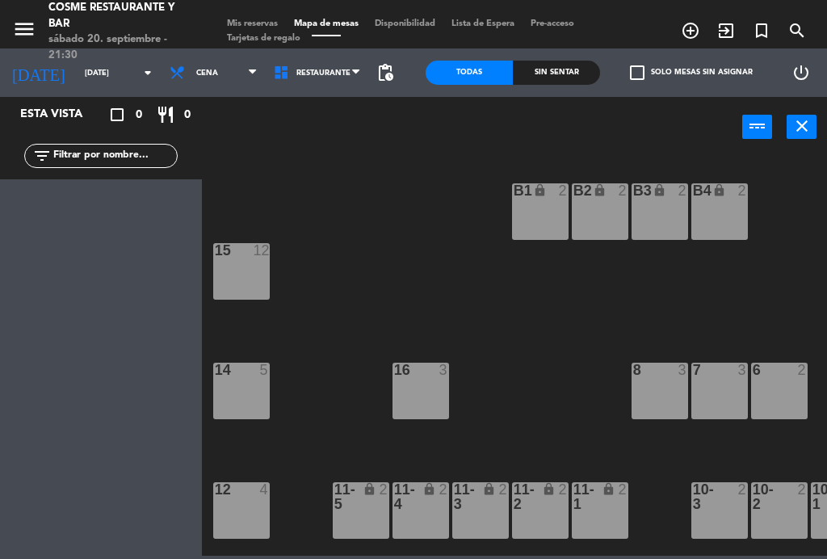
type input "[DATE]"
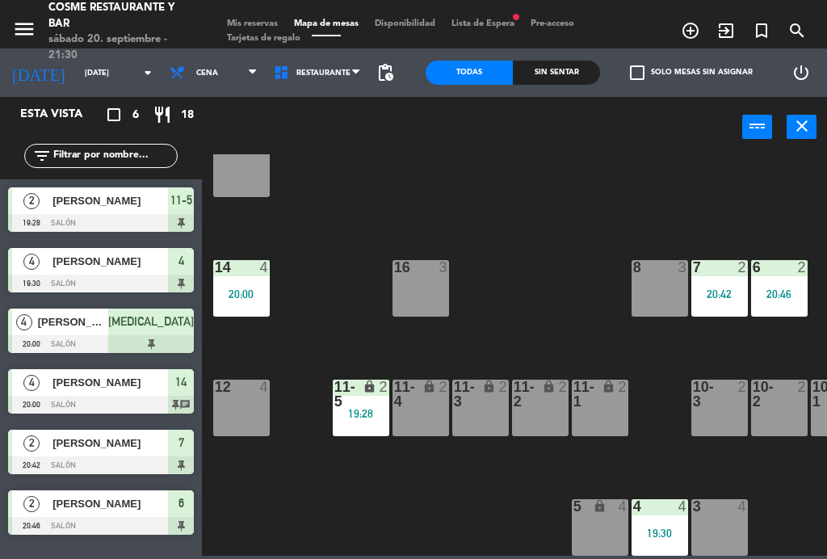
scroll to position [103, 0]
click at [726, 279] on div "7 2 20:42" at bounding box center [719, 288] width 57 height 57
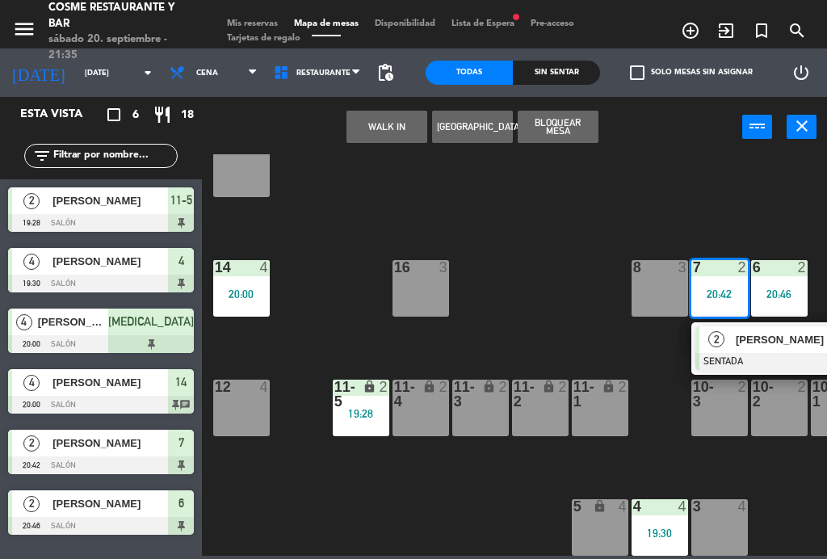
click at [747, 344] on span "[PERSON_NAME]" at bounding box center [787, 339] width 103 height 17
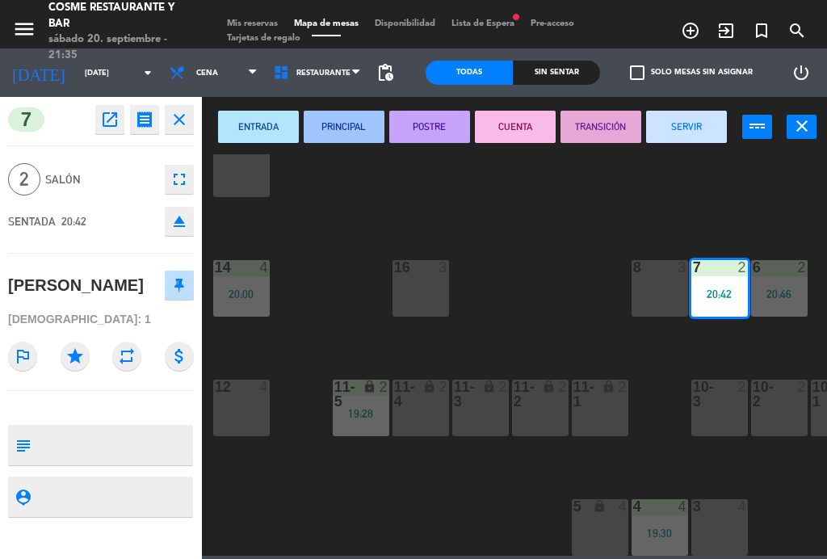
click at [683, 122] on button "SERVIR" at bounding box center [686, 127] width 81 height 32
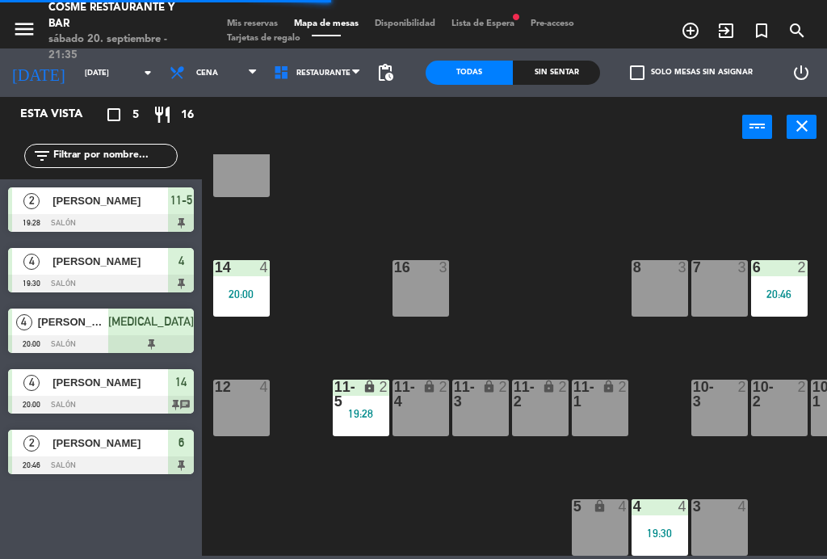
scroll to position [0, 0]
click at [358, 408] on div "19:28" at bounding box center [361, 413] width 57 height 11
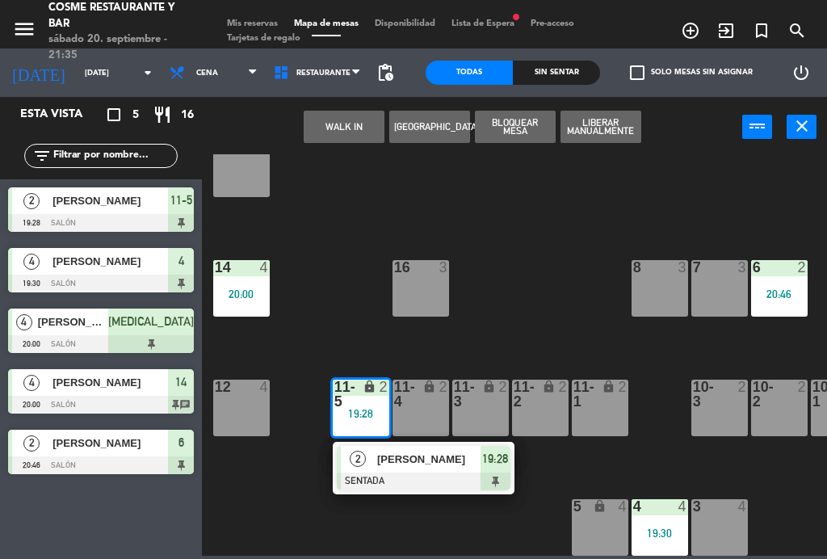
click at [421, 455] on span "[PERSON_NAME]" at bounding box center [428, 459] width 103 height 17
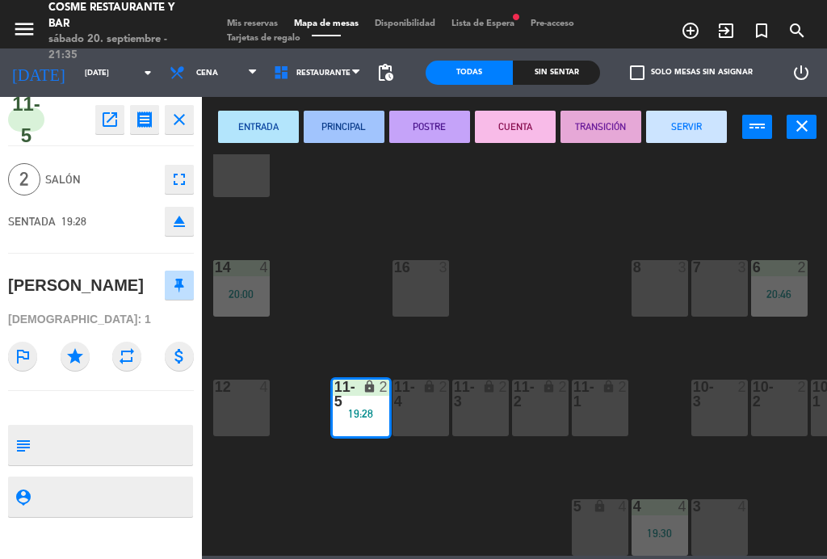
click at [674, 119] on button "SERVIR" at bounding box center [686, 127] width 81 height 32
